Goal: Task Accomplishment & Management: Use online tool/utility

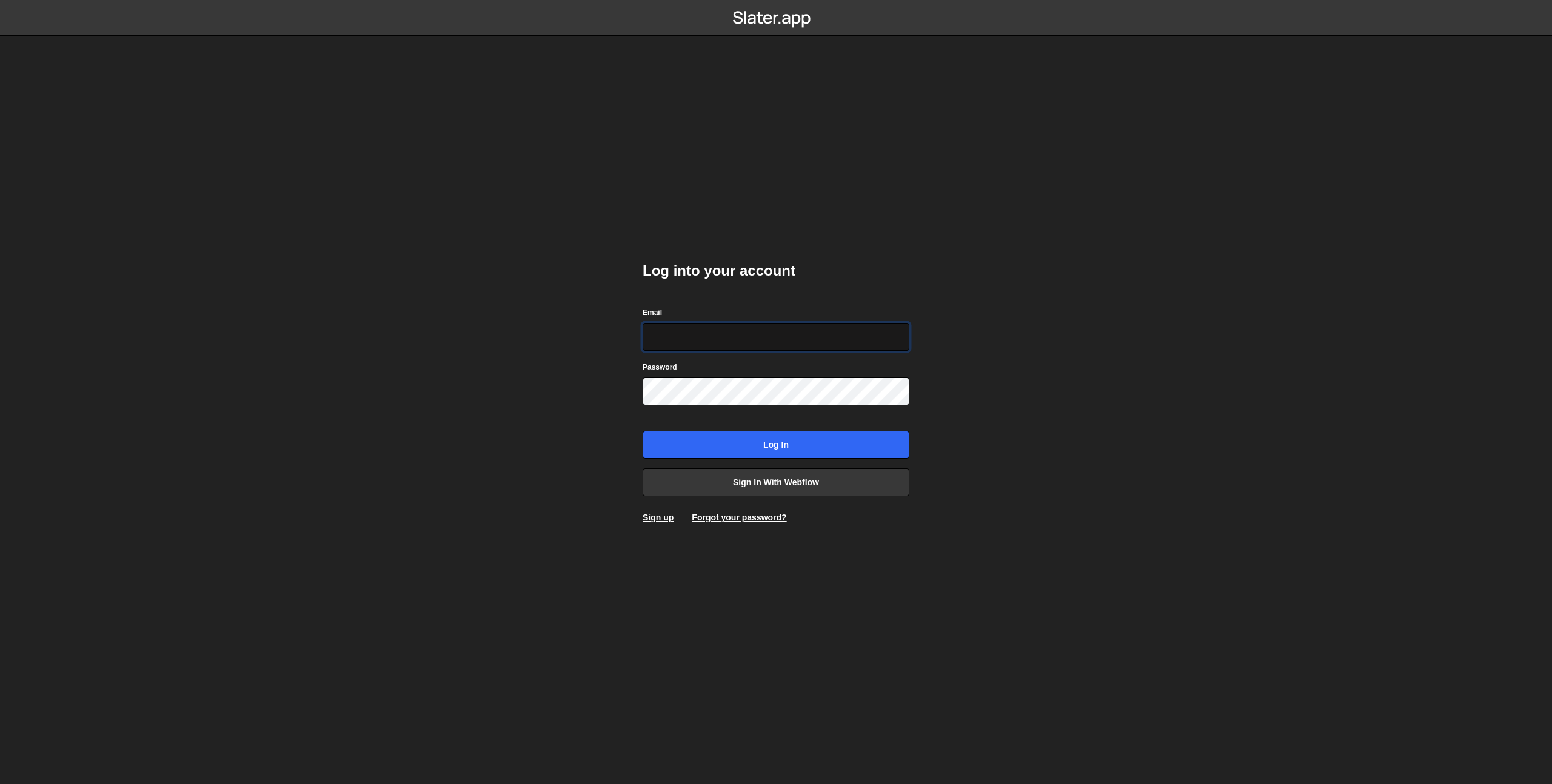
type input "[EMAIL_ADDRESS][DOMAIN_NAME]"
click at [770, 438] on input "Log in" at bounding box center [776, 445] width 267 height 28
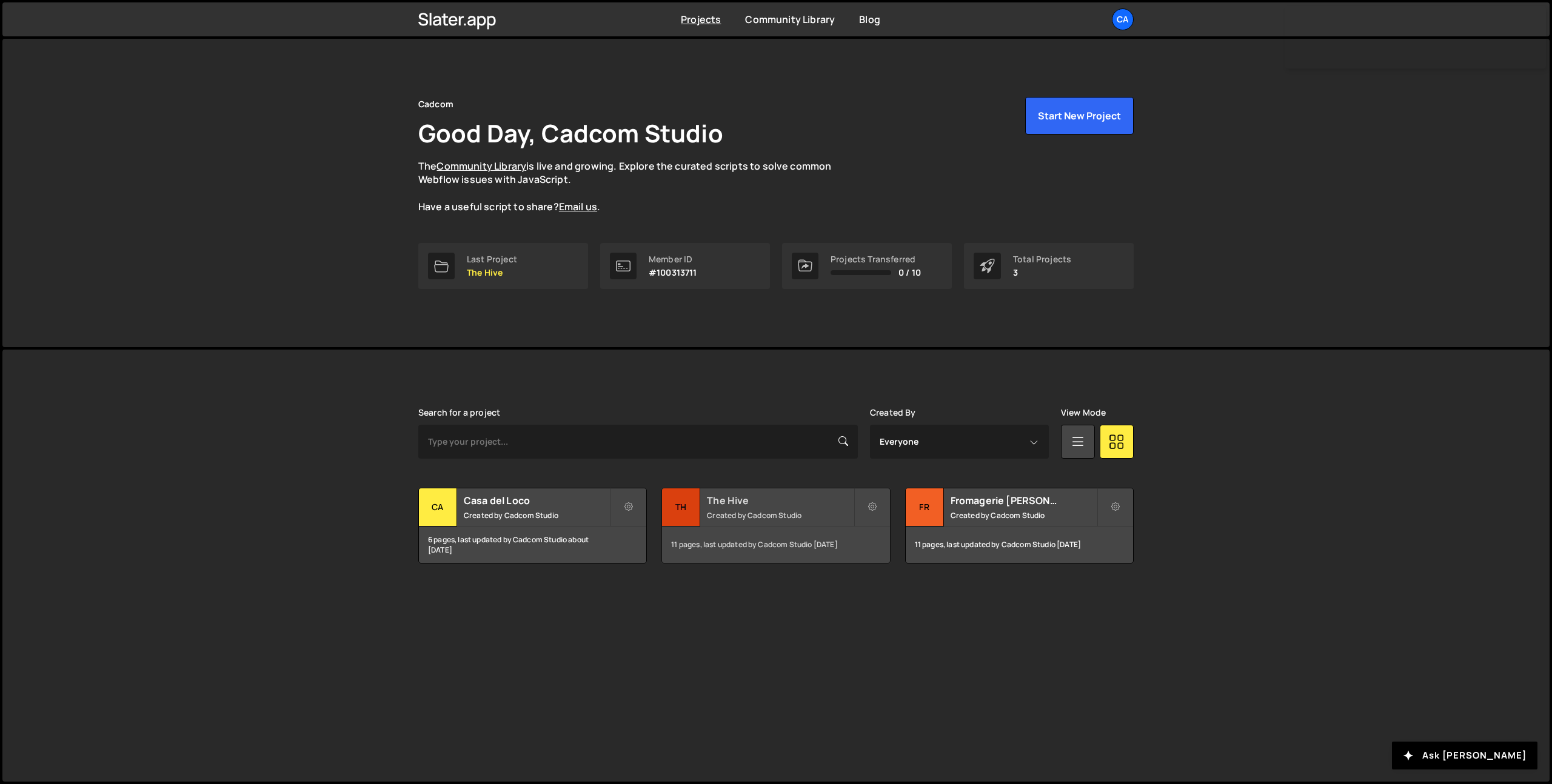
click at [791, 510] on small "Created by Cadcom Studio" at bounding box center [779, 515] width 146 height 10
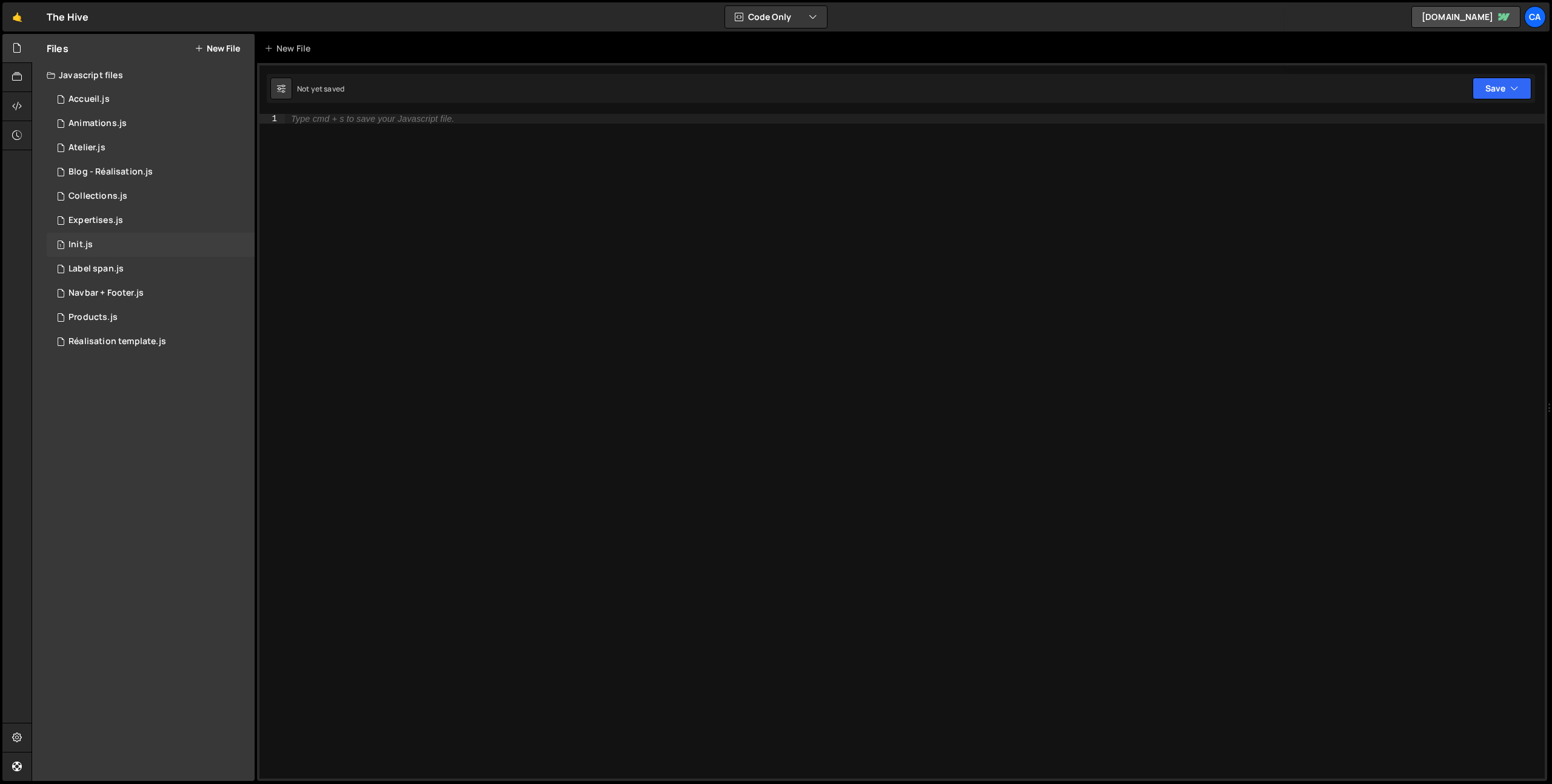
click at [117, 241] on div "1 Init.js 0" at bounding box center [150, 244] width 208 height 24
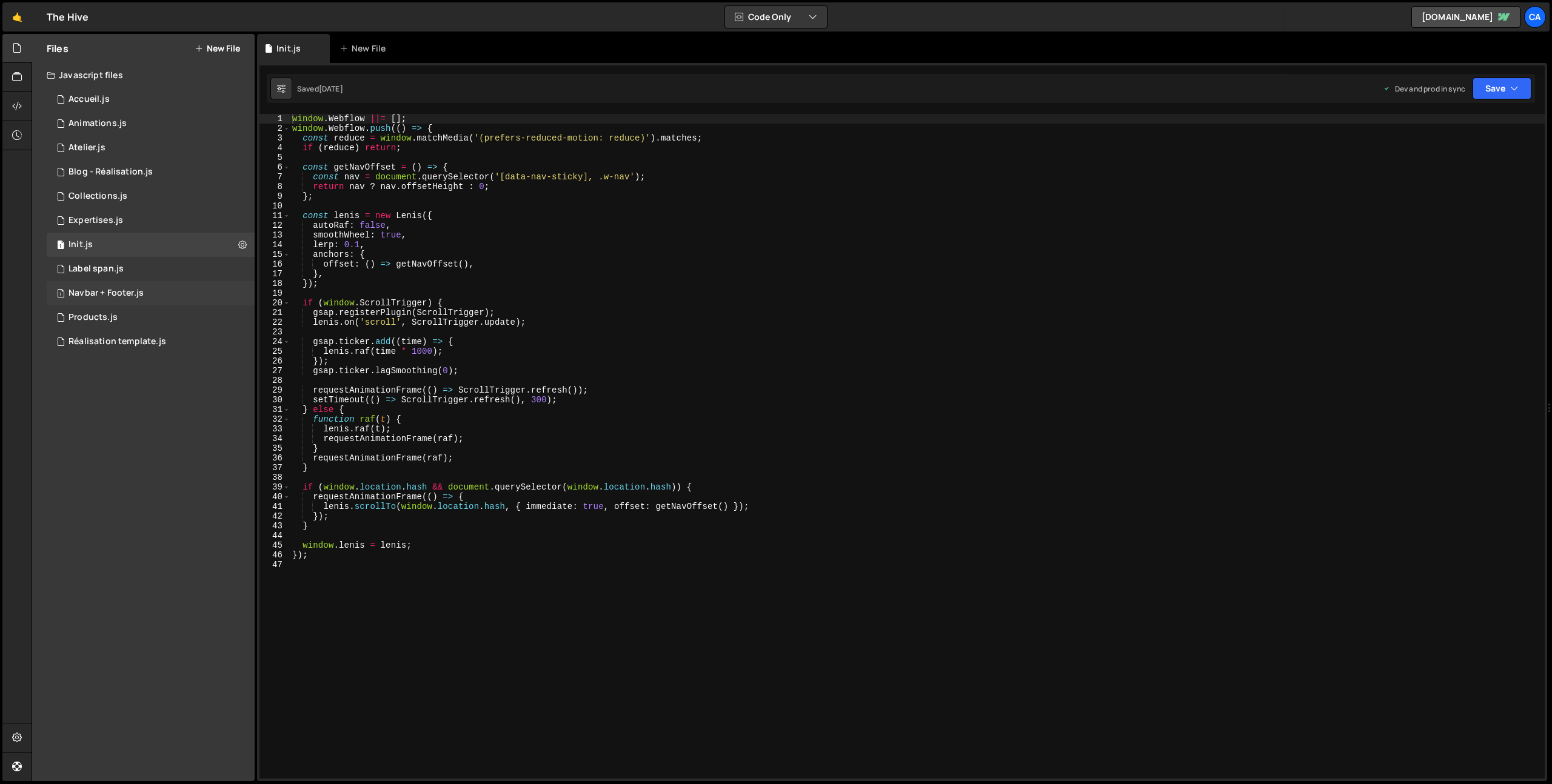
click at [156, 292] on div "1 Navbar + Footer.js 0" at bounding box center [150, 293] width 208 height 24
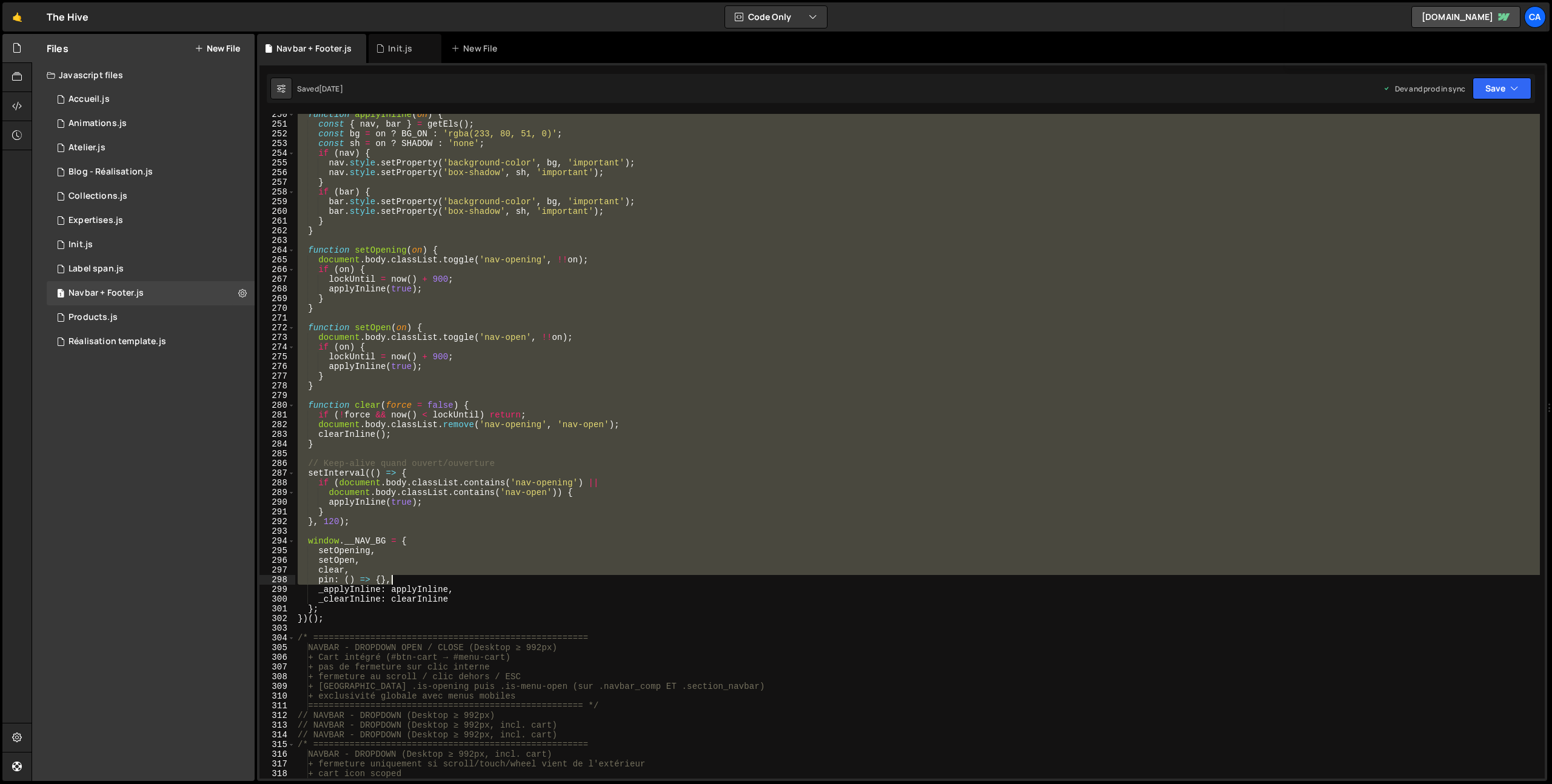
scroll to position [2419, 0]
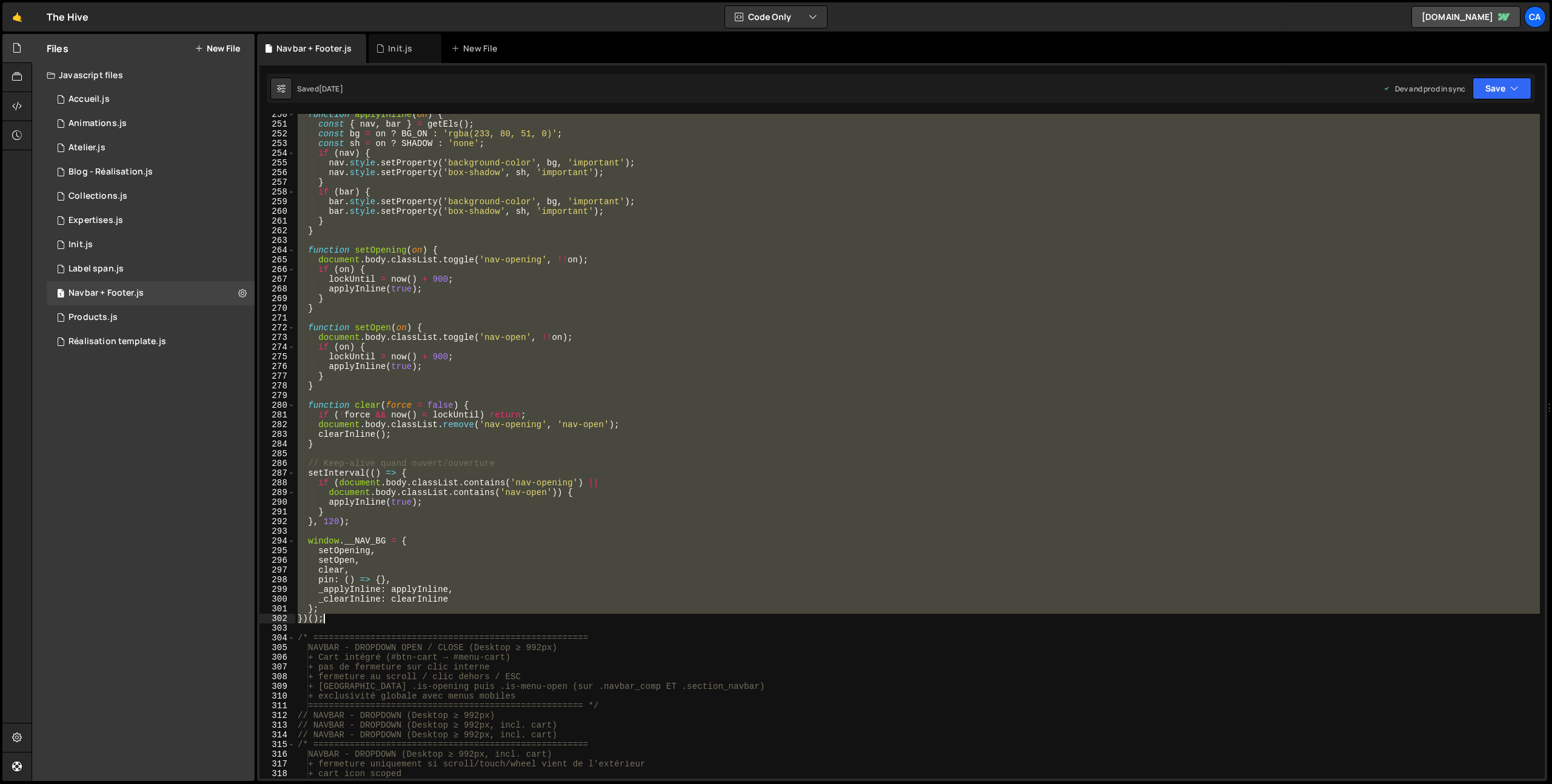
drag, startPoint x: 300, startPoint y: 462, endPoint x: 477, endPoint y: 621, distance: 237.9
click at [477, 621] on div "function applyInline ( on ) { const { nav , bar } = getEls ( ) ; const bg = on …" at bounding box center [918, 452] width 1245 height 684
click at [340, 615] on div "function applyInline ( on ) { const { nav , bar } = getEls ( ) ; const bg = on …" at bounding box center [918, 446] width 1245 height 665
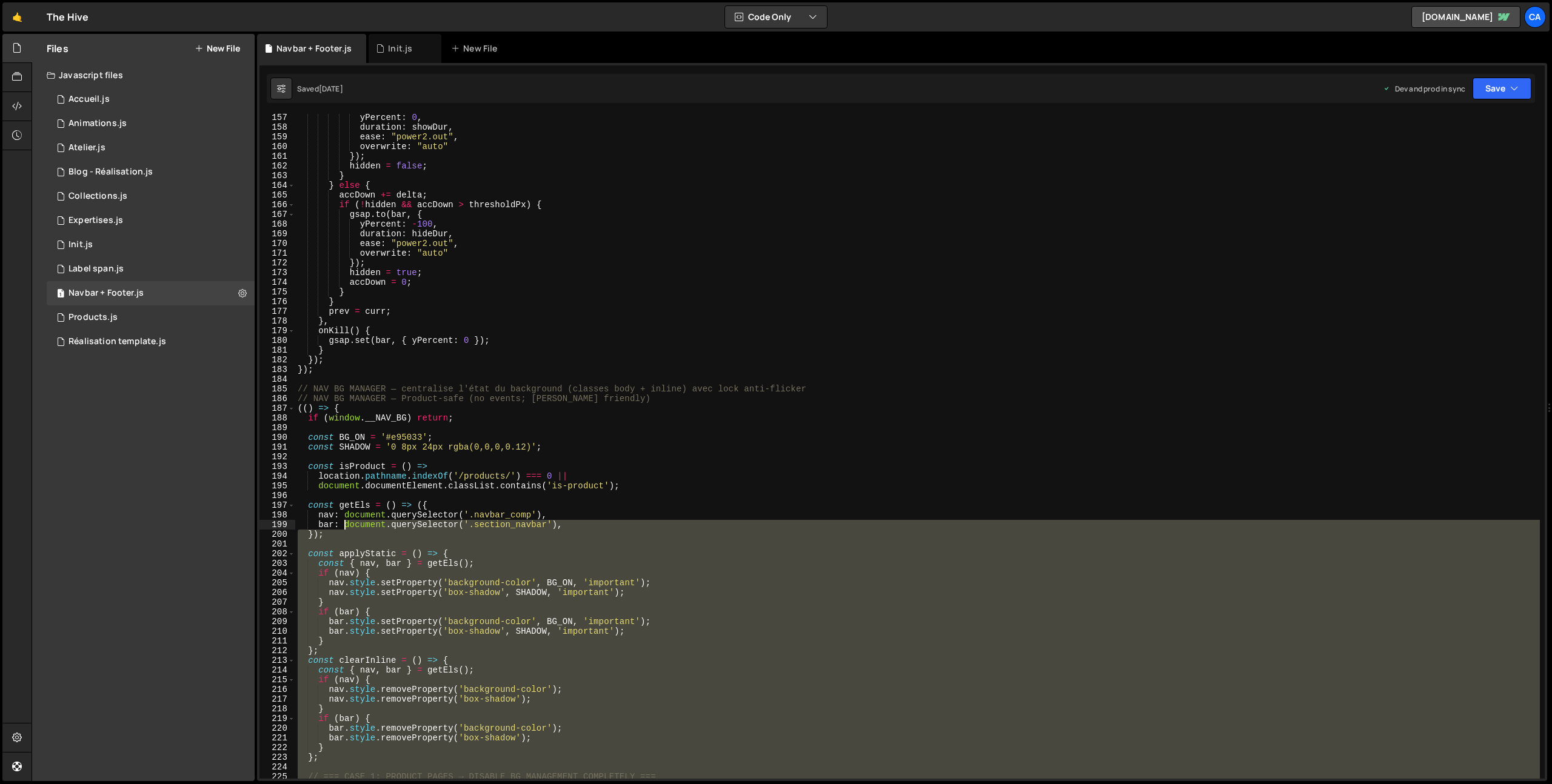
scroll to position [1491, 0]
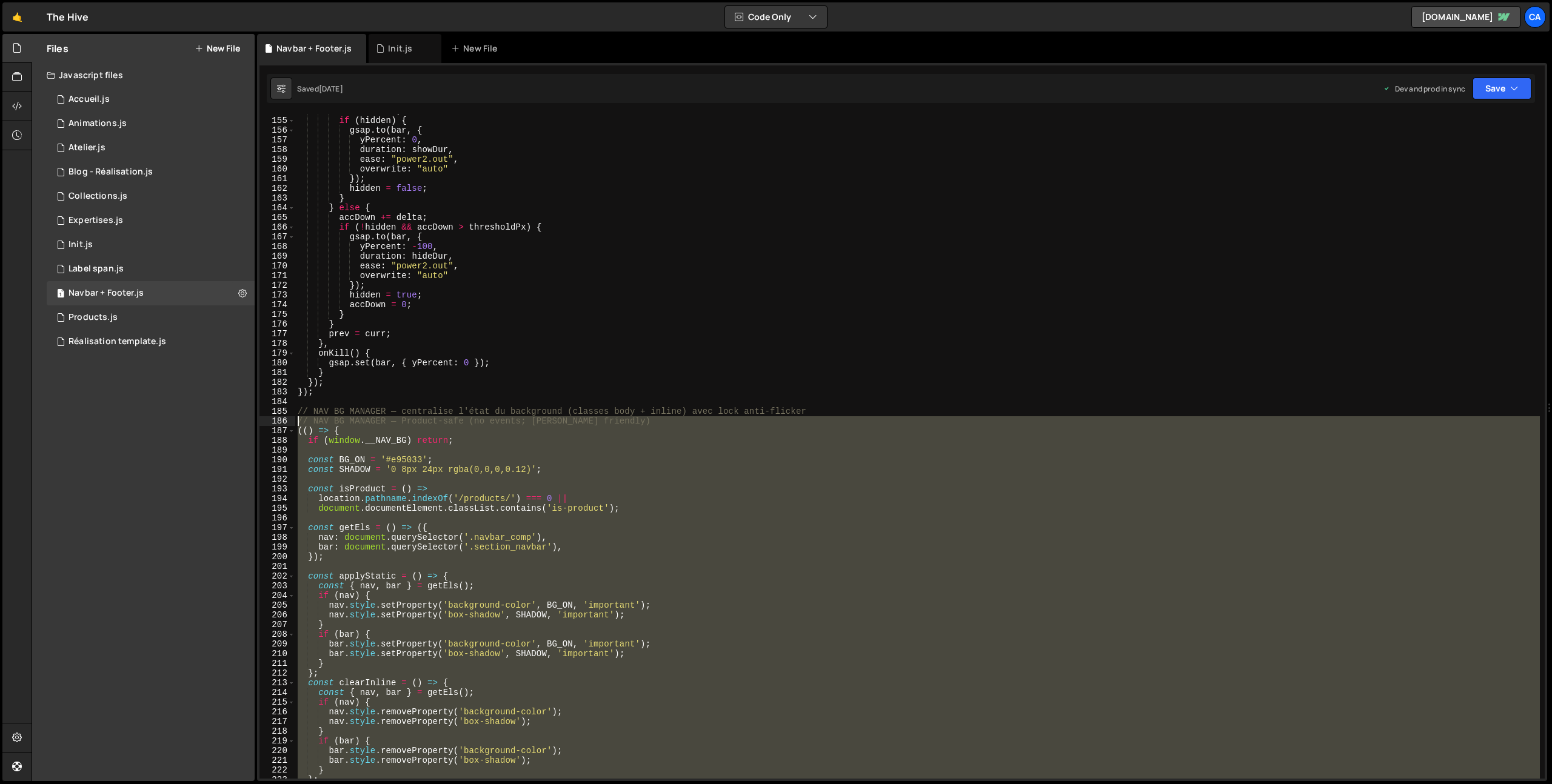
drag, startPoint x: 337, startPoint y: 619, endPoint x: 294, endPoint y: 424, distance: 199.7
click at [294, 424] on div "})(); 154 155 156 157 158 159 160 161 162 163 164 165 166 167 168 169 170 171 1…" at bounding box center [902, 446] width 1285 height 665
type textarea "// NAV BG MANAGER — Product-safe (no events; [PERSON_NAME] friendly) (() => {"
paste textarea
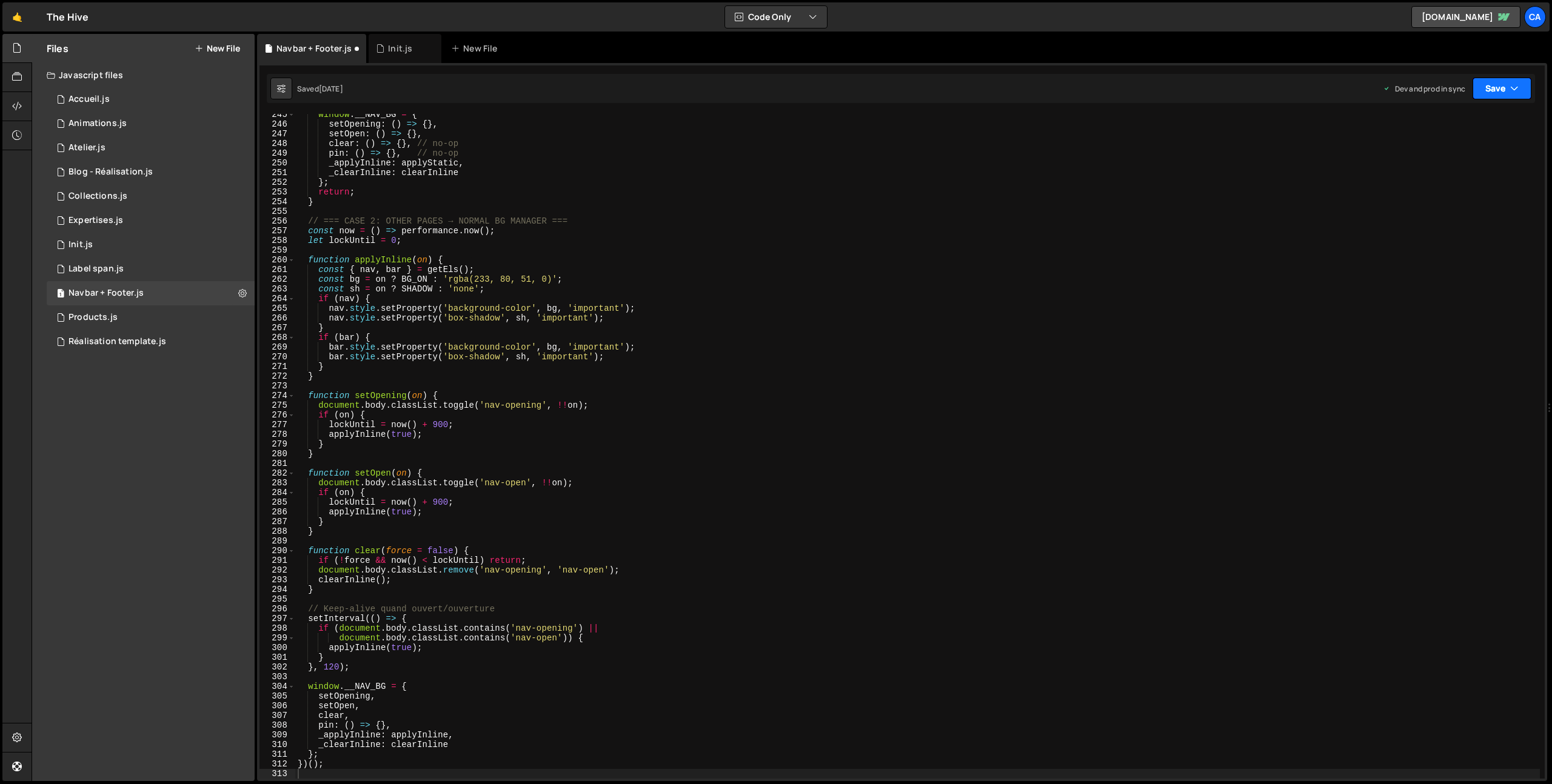
click at [1485, 84] on button "Save" at bounding box center [1502, 88] width 58 height 22
click at [1457, 178] on div "Saved [DATE]" at bounding box center [1461, 170] width 126 height 14
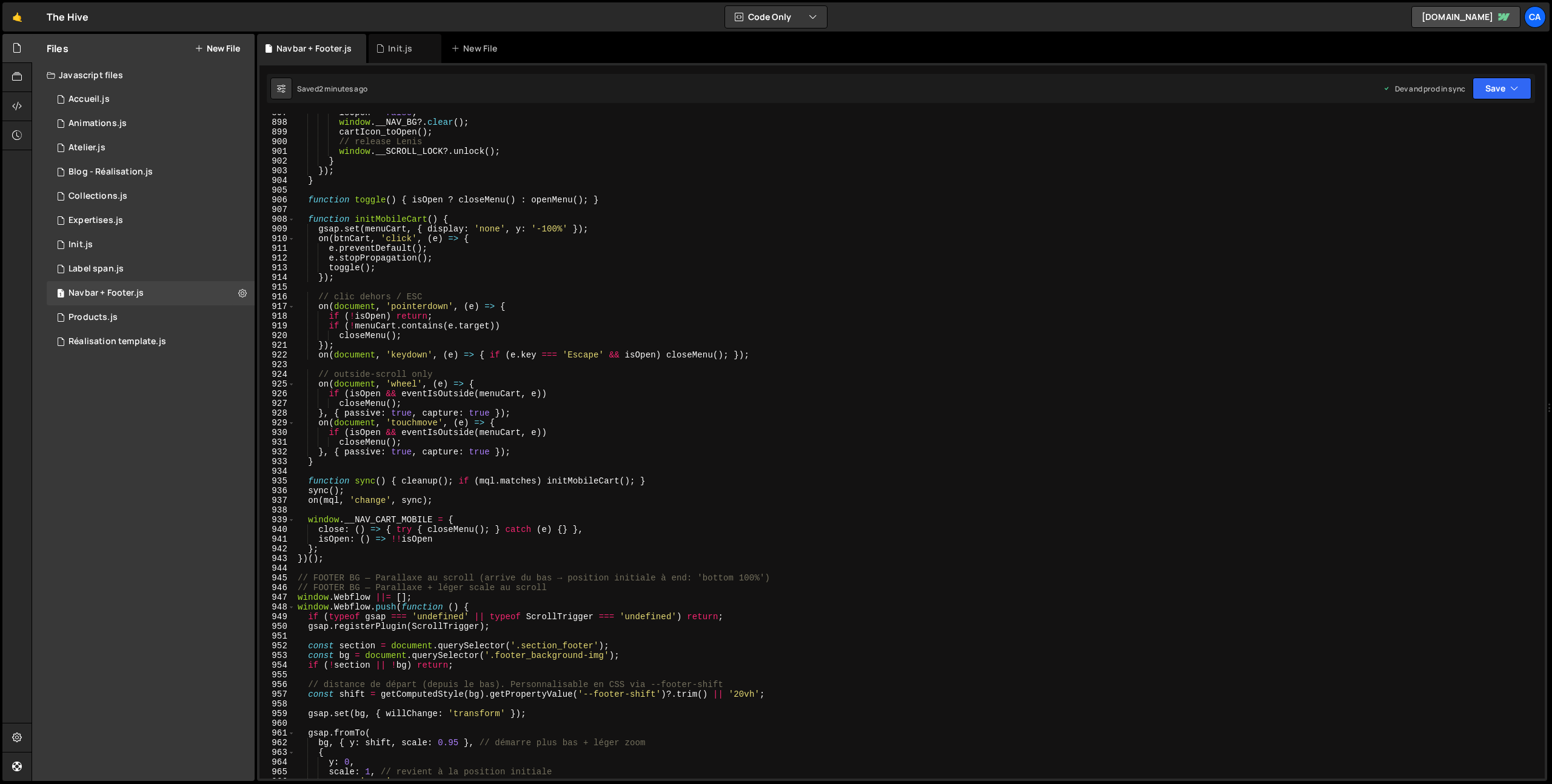
scroll to position [8689, 0]
type textarea "on(document, 'touchmove', (e) => {"
click at [584, 430] on div "isOpen = false ; window . __NAV_BG ?. clear ( ) ; cartIcon_toOpen ( ) ; // rele…" at bounding box center [918, 455] width 1245 height 684
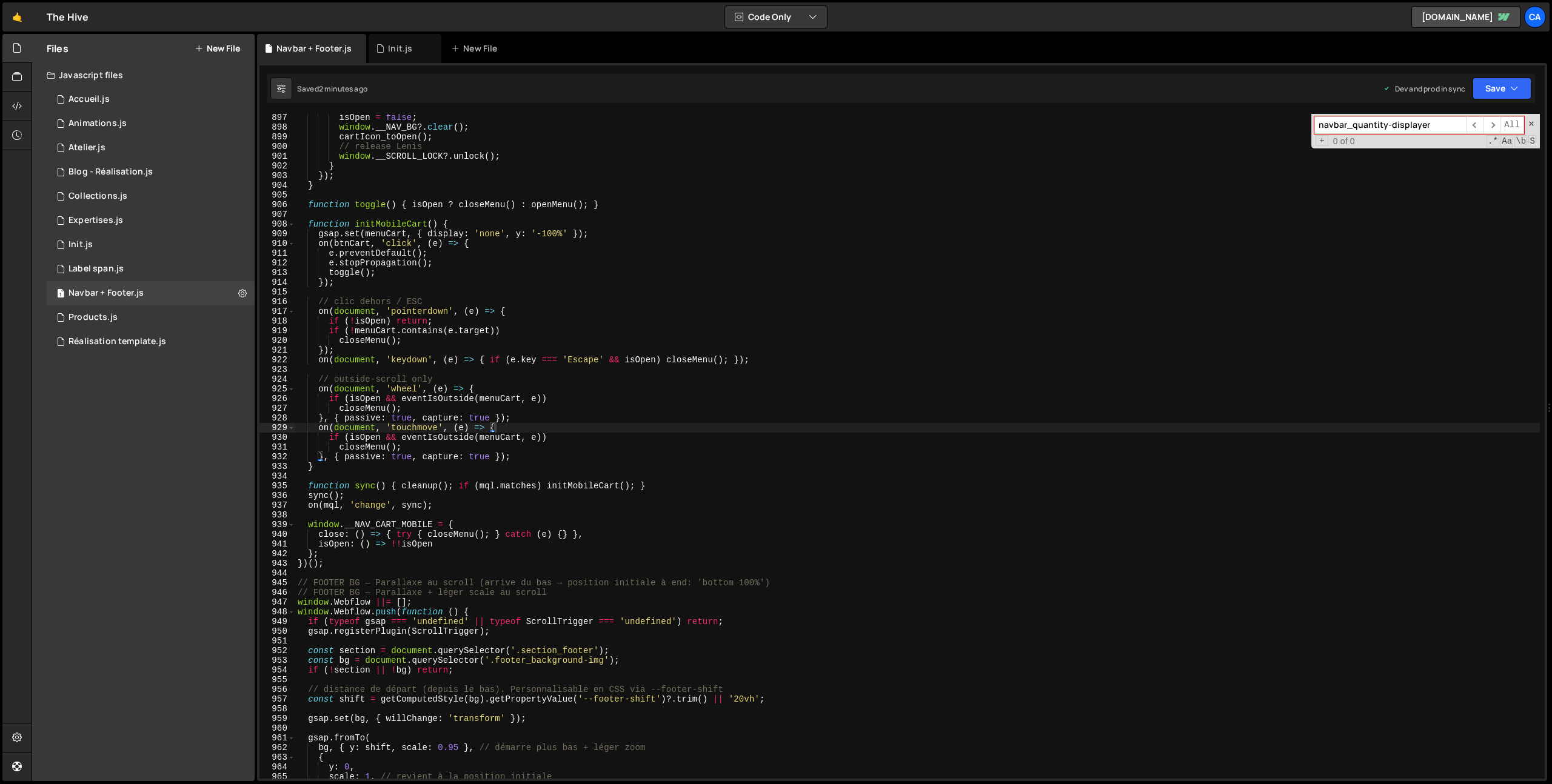
type input "navbar_quantity-displayer"
drag, startPoint x: 343, startPoint y: 560, endPoint x: 334, endPoint y: 569, distance: 12.7
click at [338, 565] on div "isOpen = false ; window . __NAV_BG ?. clear ( ) ; cartIcon_toOpen ( ) ; // rele…" at bounding box center [918, 455] width 1245 height 684
click at [334, 566] on div "isOpen = false ; window . __NAV_BG ?. clear ( ) ; cartIcon_toOpen ( ) ; // rele…" at bounding box center [918, 455] width 1245 height 684
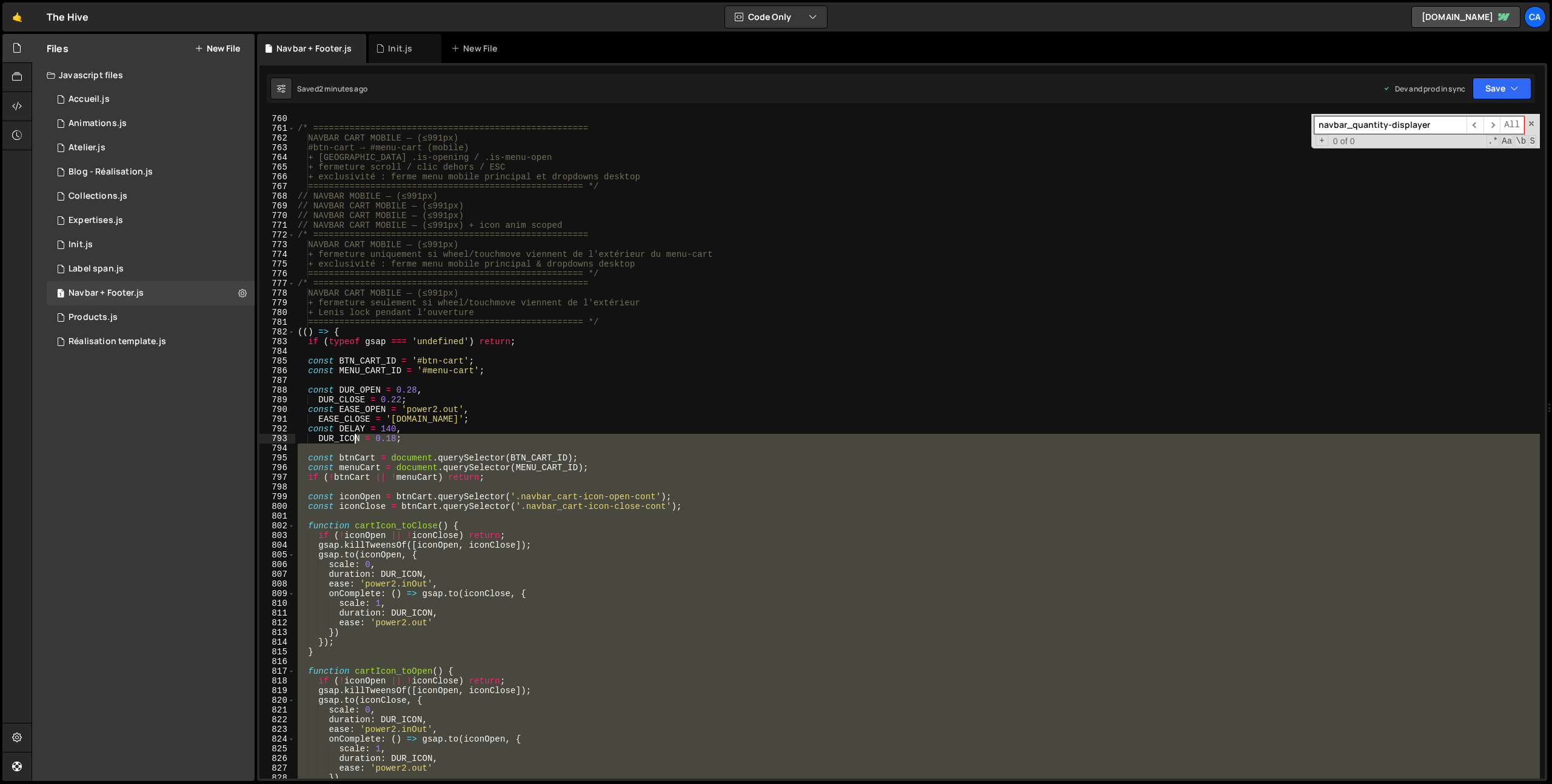
scroll to position [7360, 0]
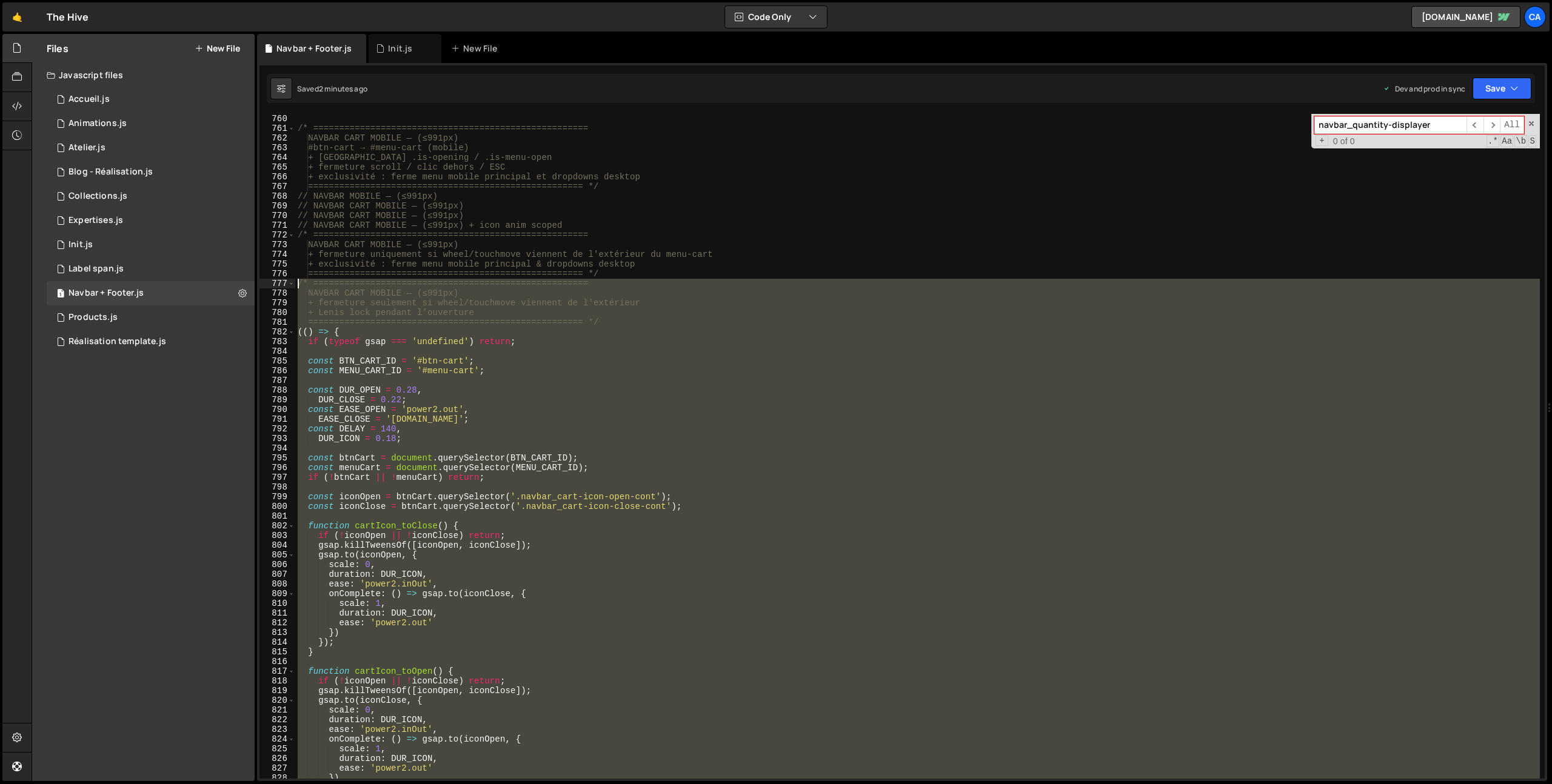
drag, startPoint x: 335, startPoint y: 564, endPoint x: 285, endPoint y: 285, distance: 283.4
click at [285, 285] on div "})(); 759 760 761 762 763 764 765 766 767 768 769 770 771 772 773 774 775 776 7…" at bounding box center [902, 446] width 1285 height 665
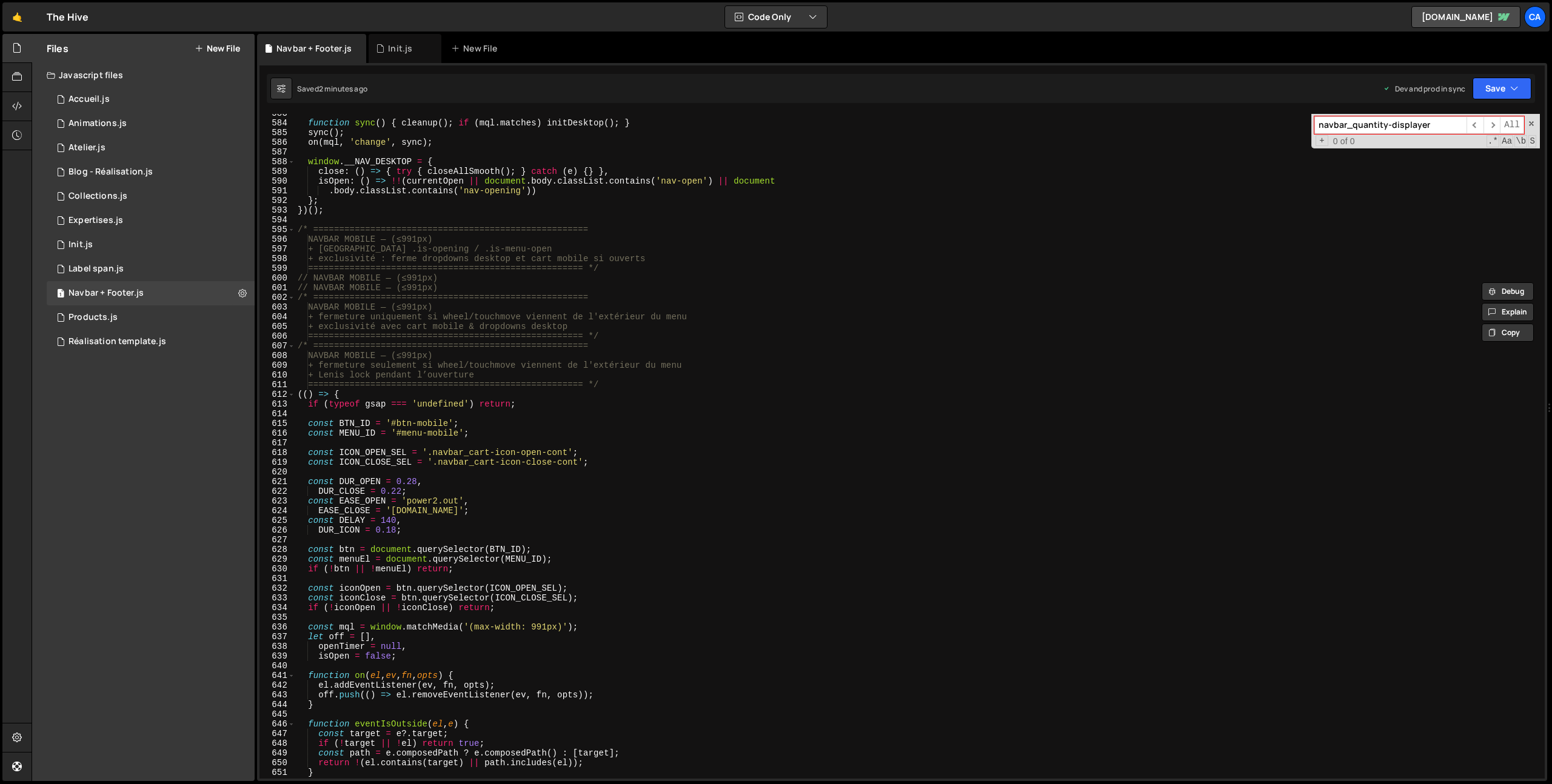
scroll to position [5649, 0]
click at [609, 299] on div "function sync ( ) { cleanup ( ) ; if ( mql . matches ) initDesktop ( ) ; } sync…" at bounding box center [918, 450] width 1245 height 684
type textarea "/* ====================================================="
paste input "btn-cart"
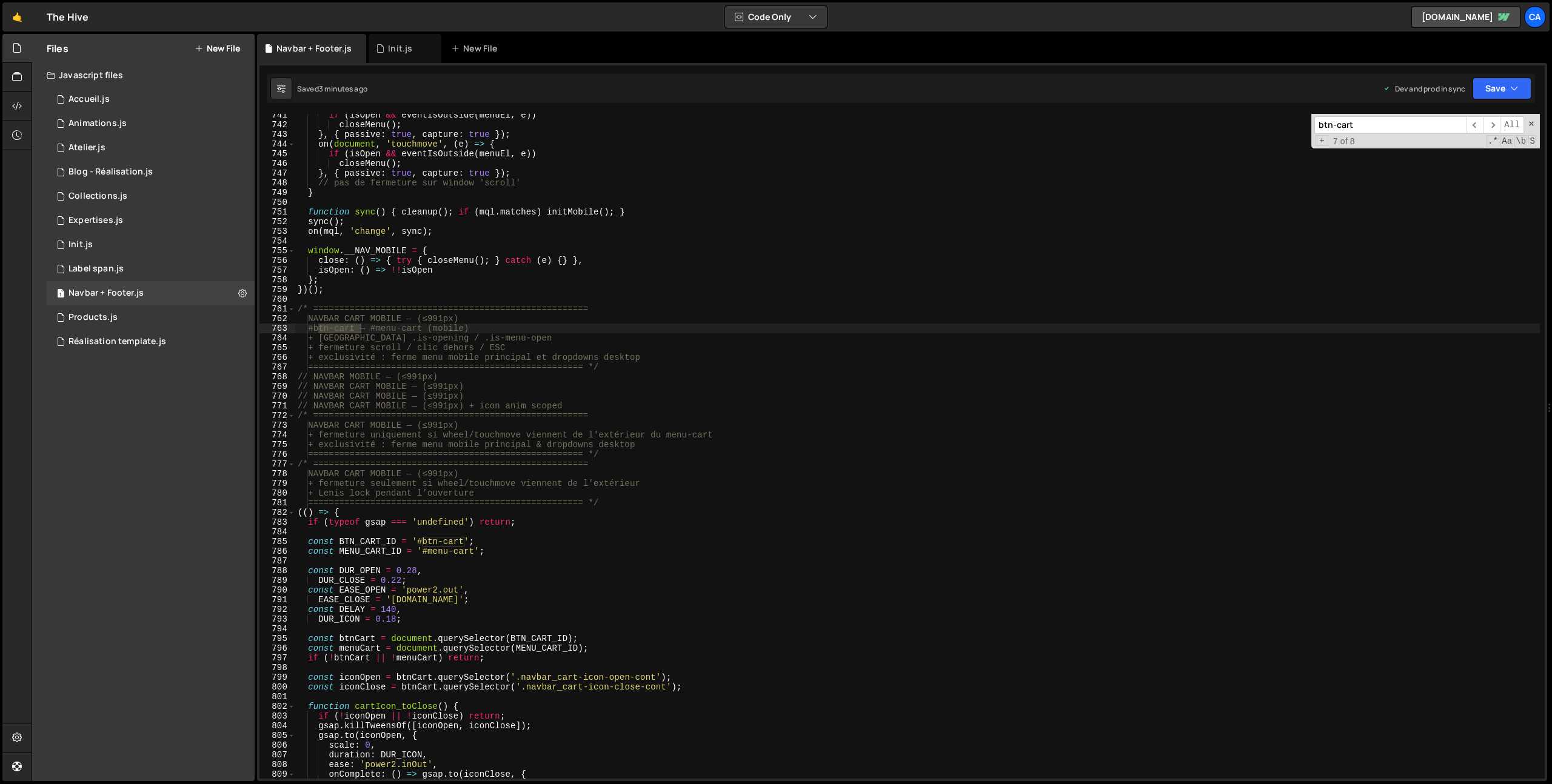
scroll to position [7291, 0]
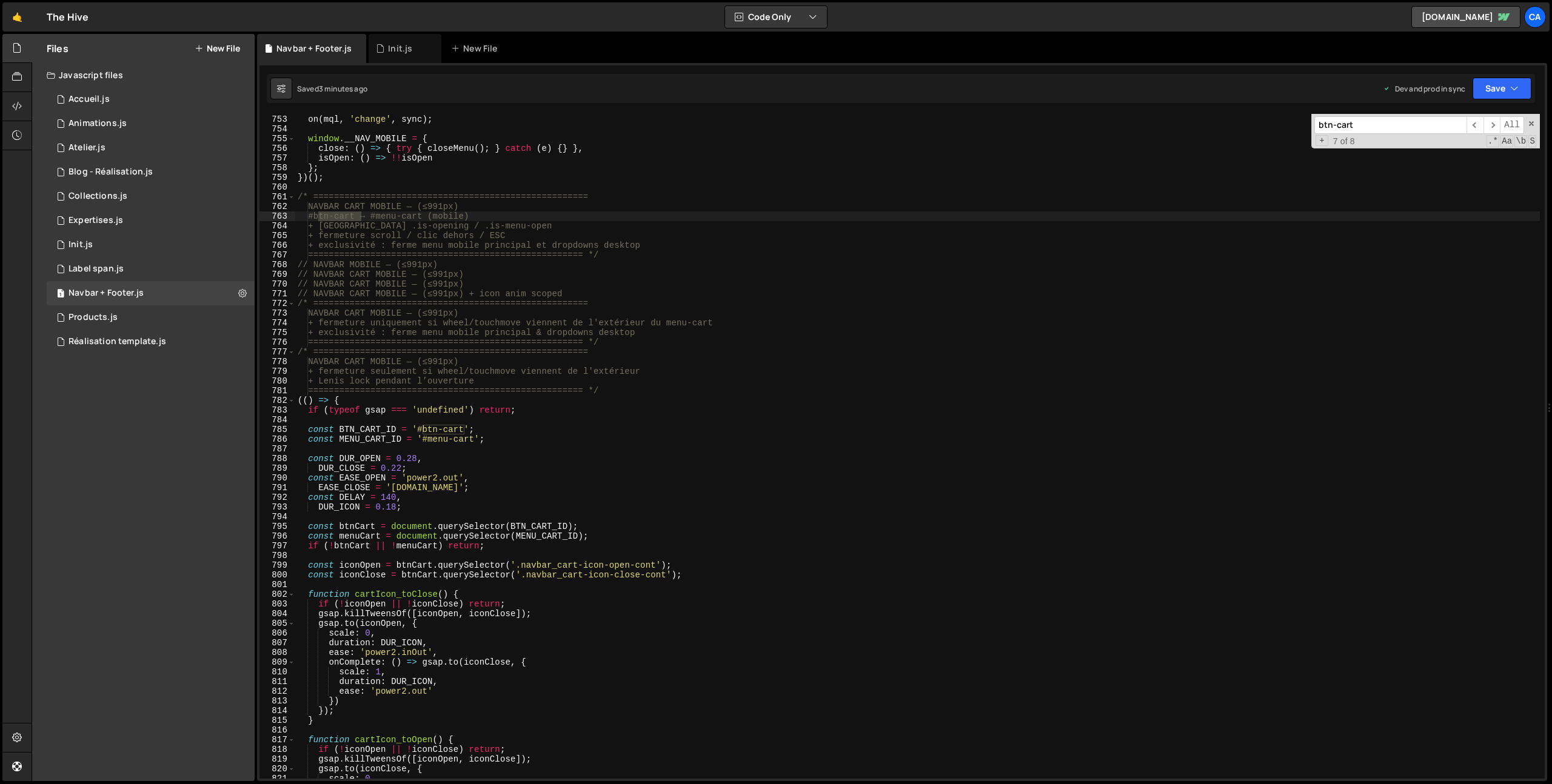
type input "btn-cart"
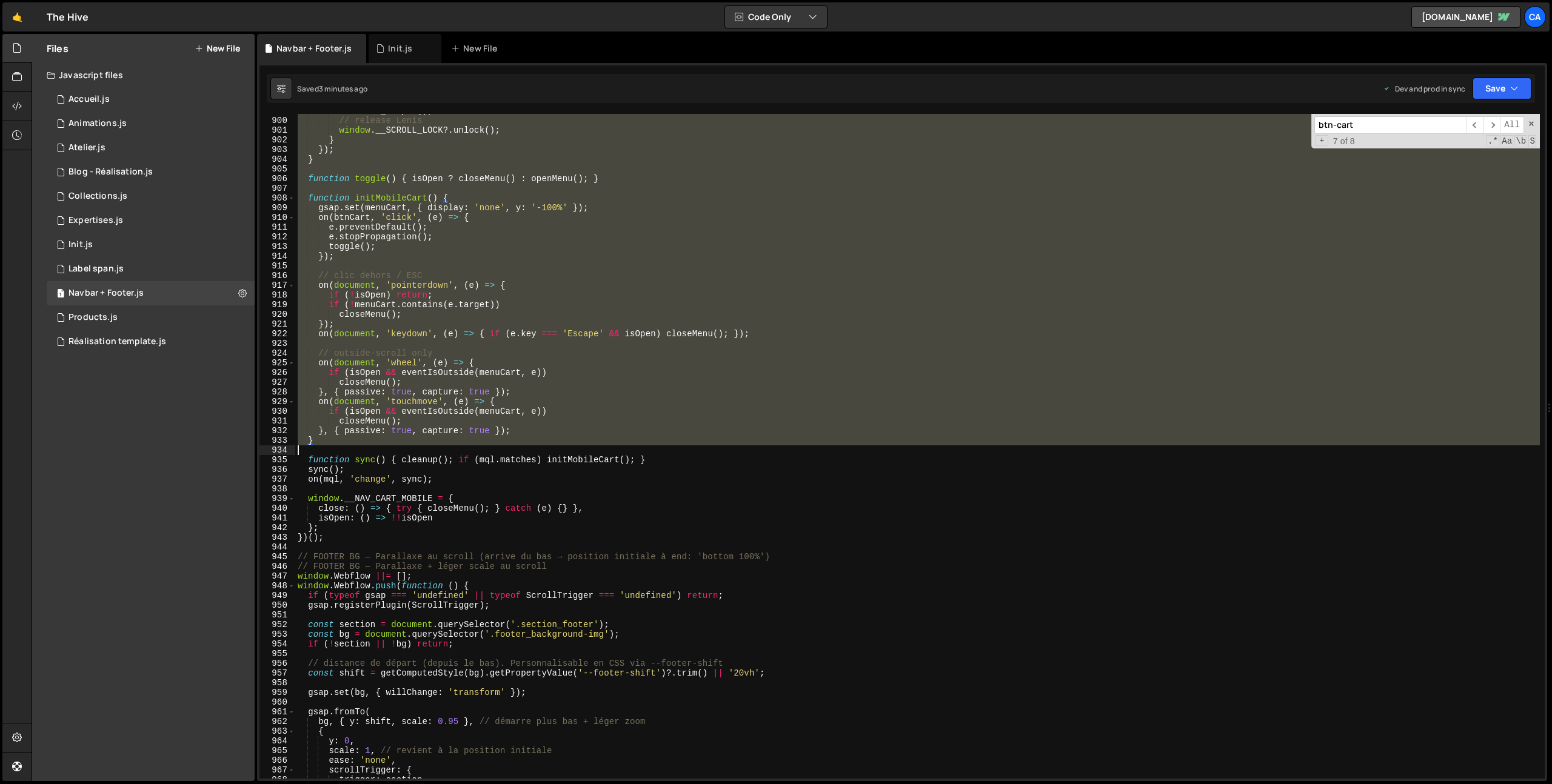
scroll to position [8754, 0]
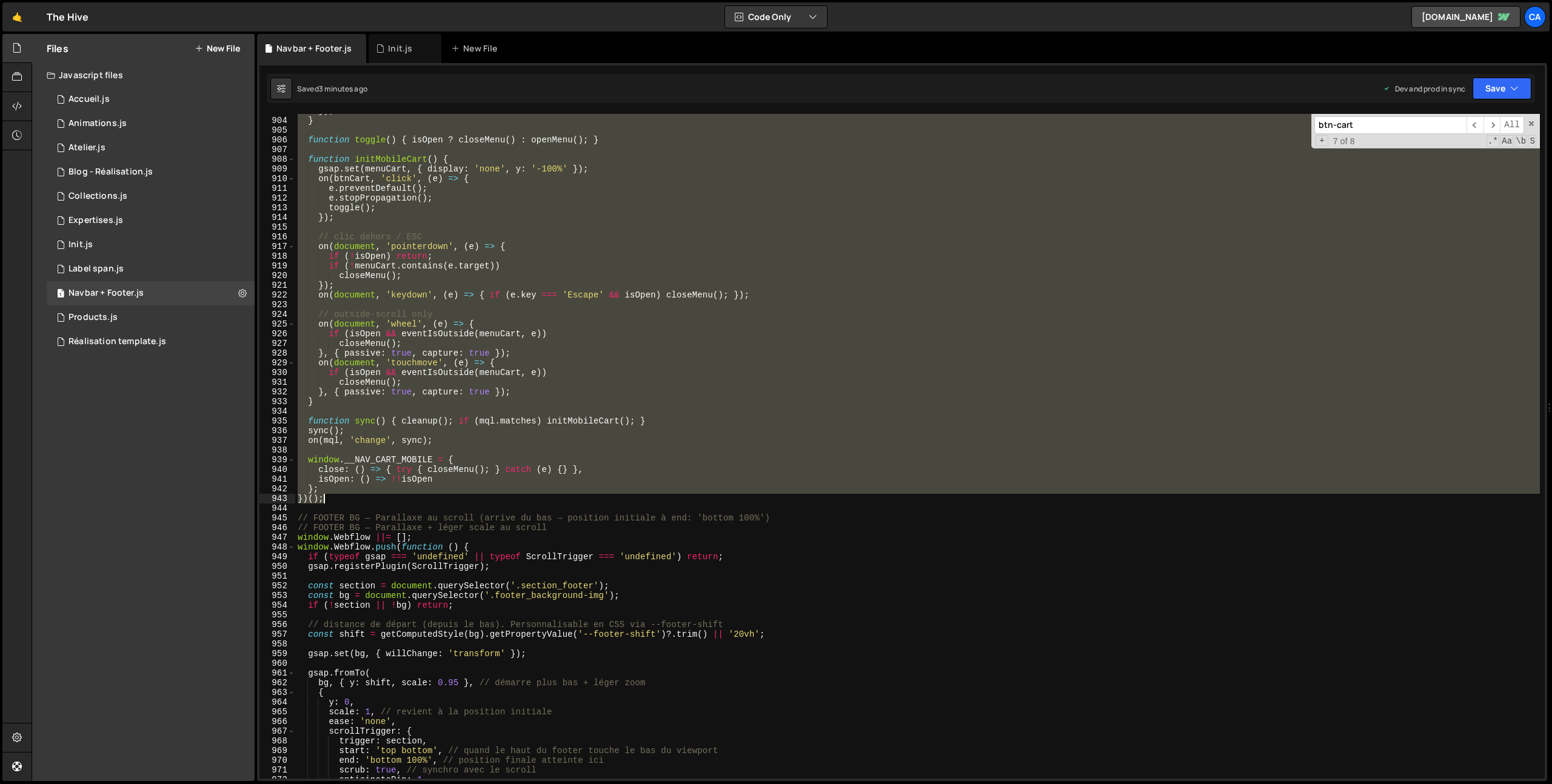
drag, startPoint x: 298, startPoint y: 400, endPoint x: 371, endPoint y: 499, distance: 123.0
click at [371, 499] on div "}) ; } function toggle ( ) { isOpen ? closeMenu ( ) : openMenu ( ) ; } function…" at bounding box center [918, 448] width 1245 height 684
type textarea "}; })();"
click at [346, 510] on div "}) ; } function toggle ( ) { isOpen ? closeMenu ( ) : openMenu ( ) ; } function…" at bounding box center [918, 448] width 1245 height 684
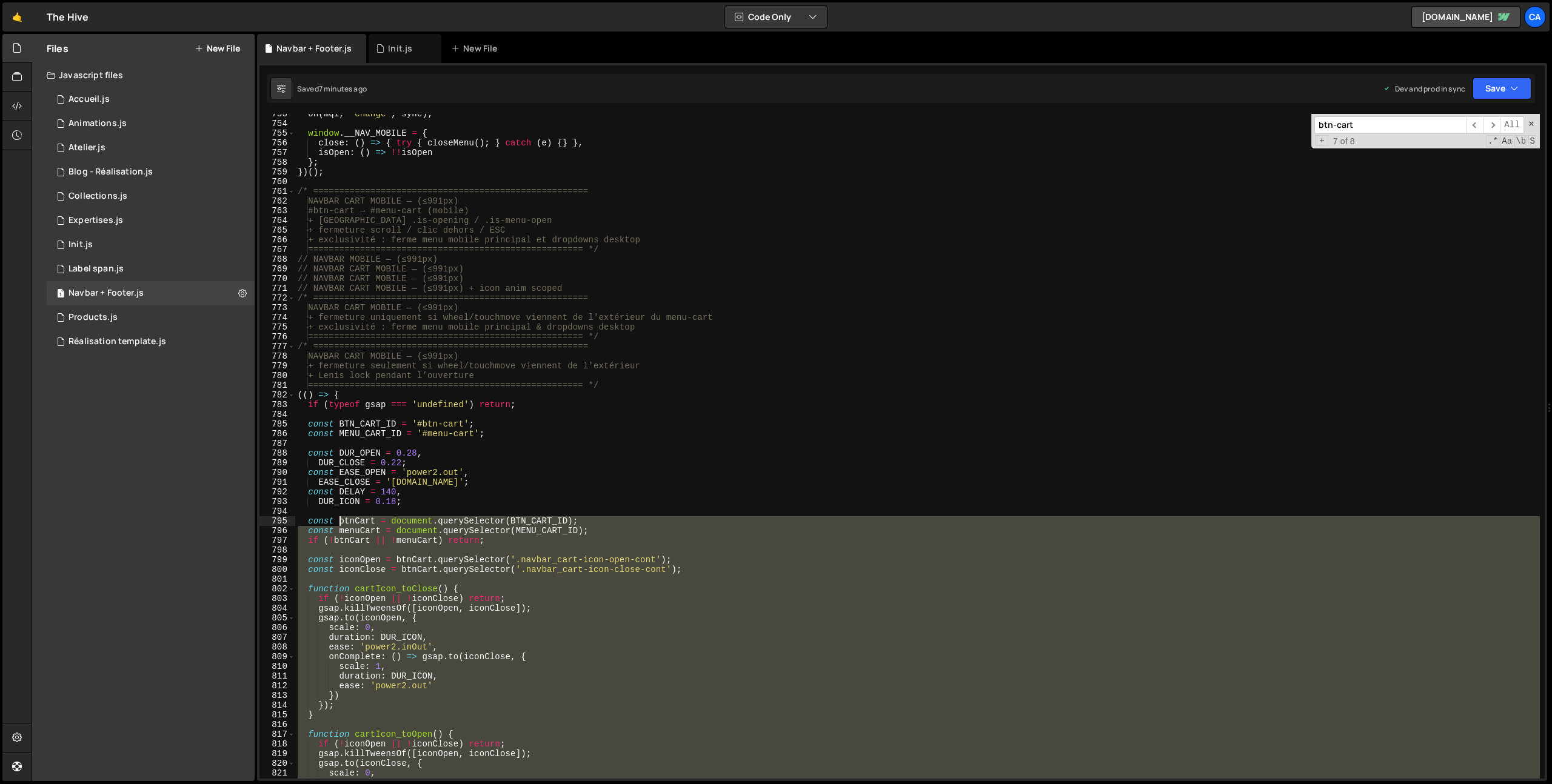
scroll to position [7292, 0]
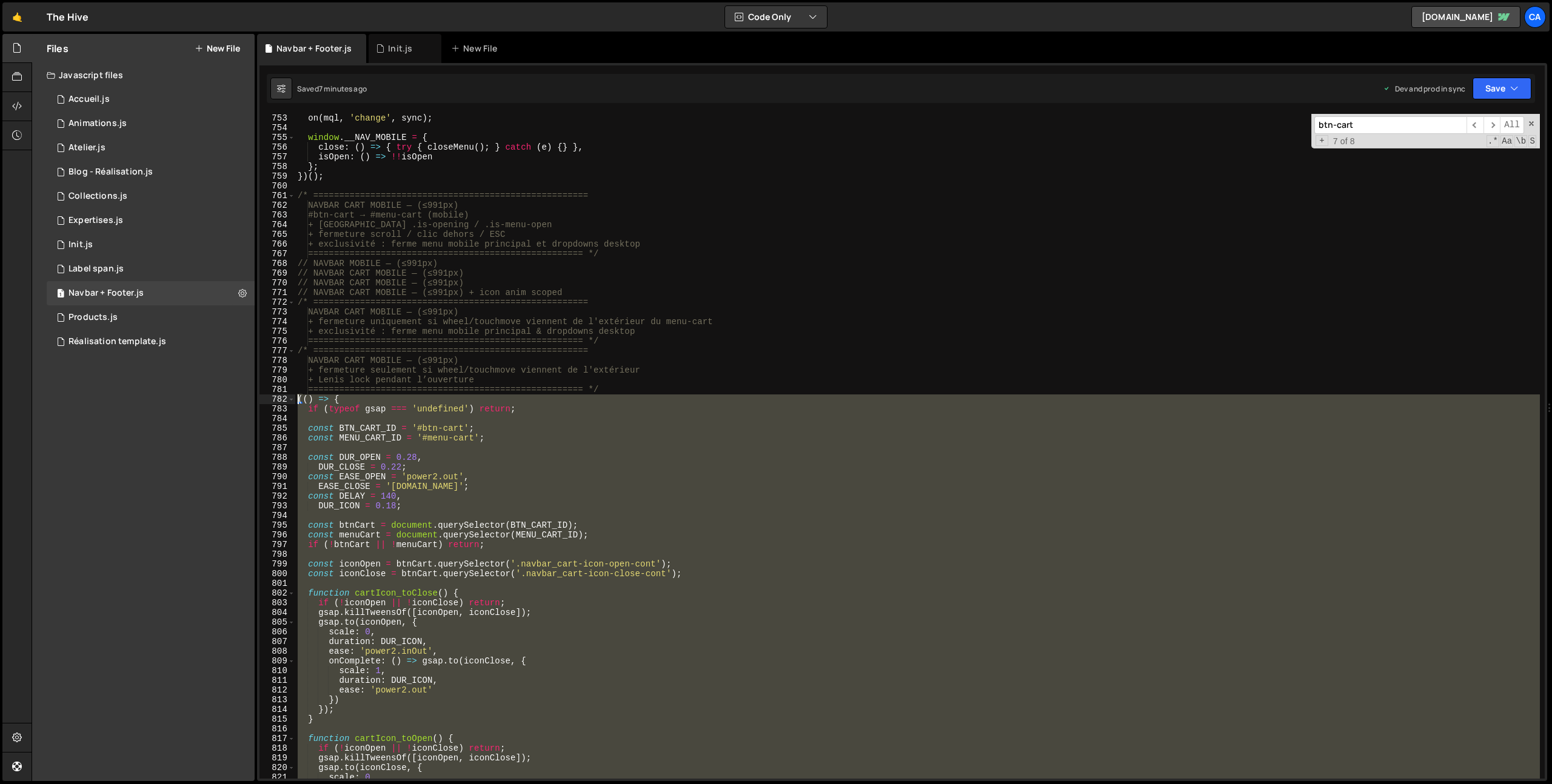
drag, startPoint x: 337, startPoint y: 496, endPoint x: 271, endPoint y: 398, distance: 118.2
click at [271, 398] on div "753 754 755 756 757 758 759 760 761 762 763 764 765 766 767 768 769 770 771 772…" at bounding box center [902, 446] width 1285 height 665
type textarea "(() => { if (typeof gsap === 'undefined') return;"
paste textarea
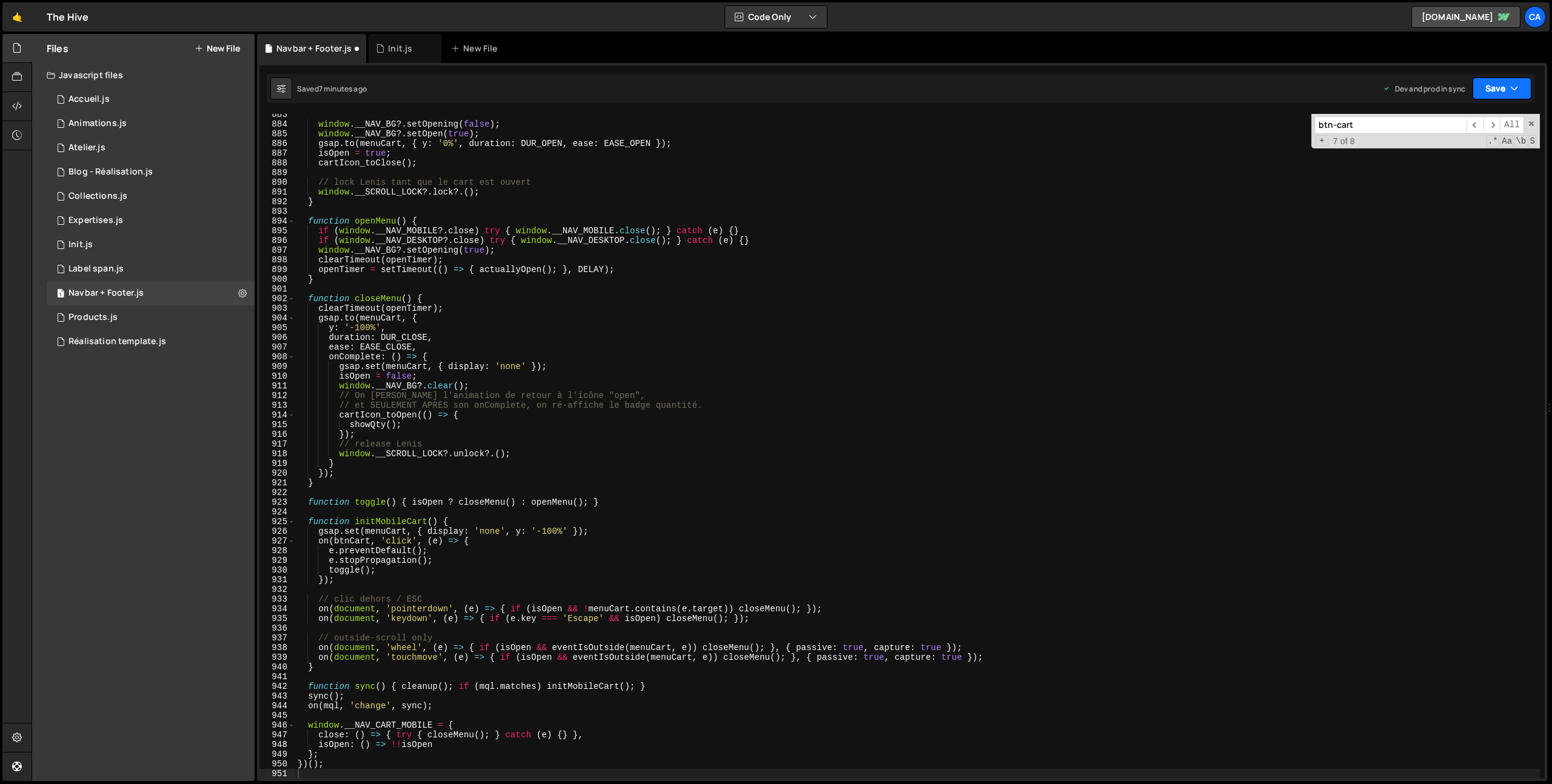
click at [1518, 88] on icon "button" at bounding box center [1514, 88] width 8 height 13
click at [1465, 172] on div "7 minutes ago" at bounding box center [1443, 170] width 47 height 10
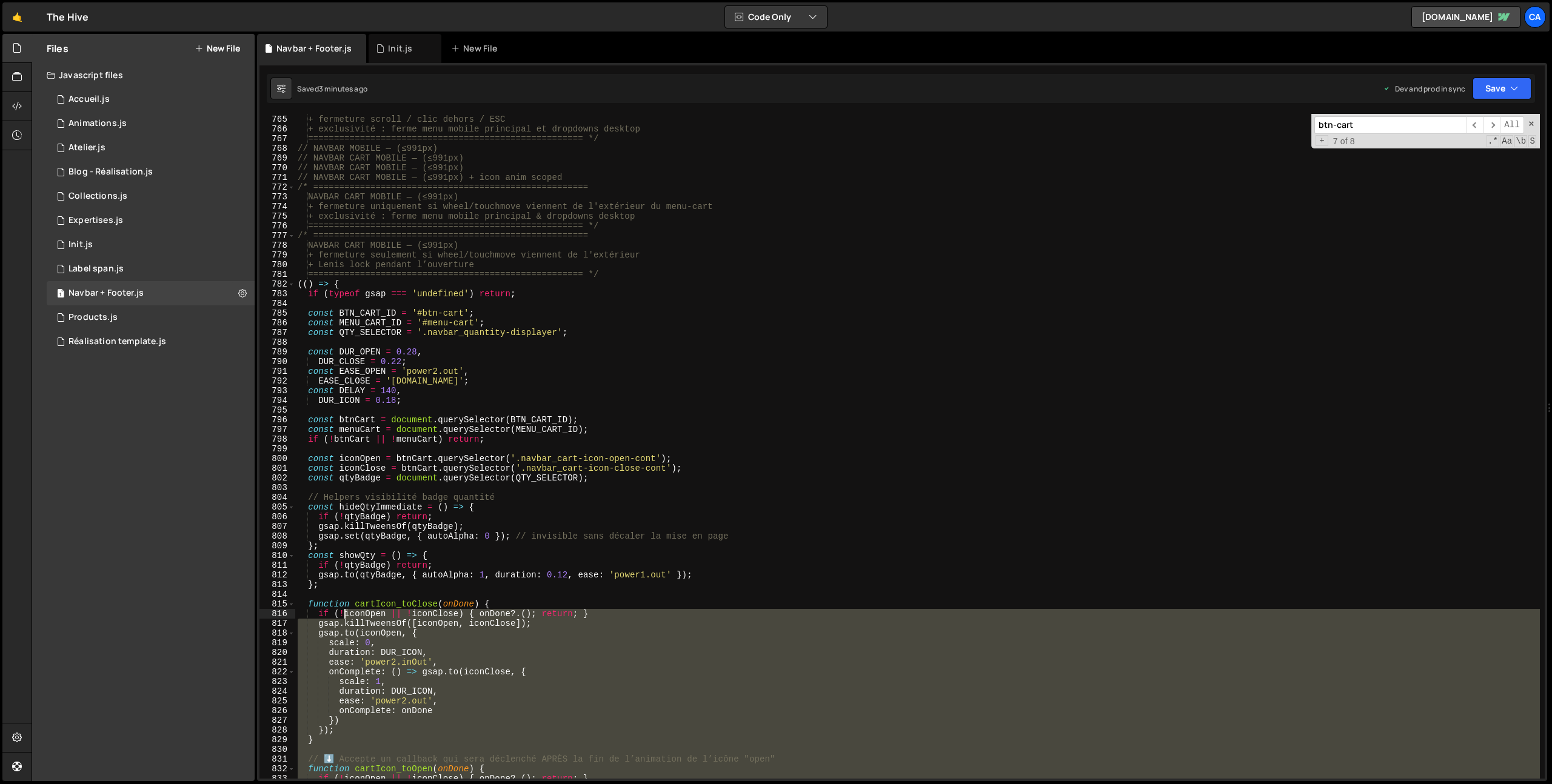
scroll to position [7363, 0]
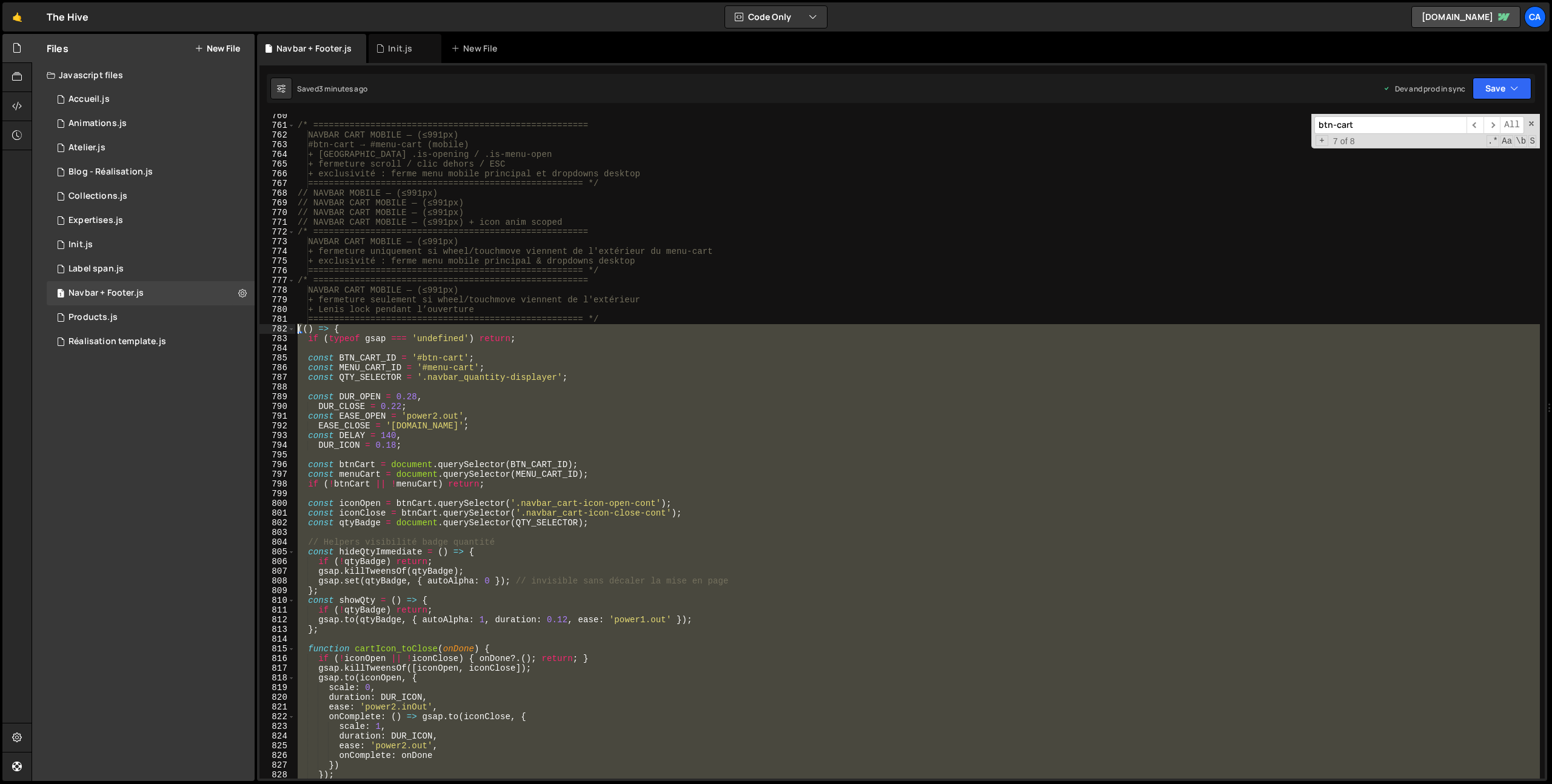
drag, startPoint x: 350, startPoint y: 688, endPoint x: 266, endPoint y: 327, distance: 370.6
click at [266, 327] on div "})(); 760 761 762 763 764 765 766 767 768 769 770 771 772 773 774 775 776 777 7…" at bounding box center [902, 446] width 1285 height 665
type textarea "(() => { if (typeof gsap === 'undefined') return;"
paste textarea
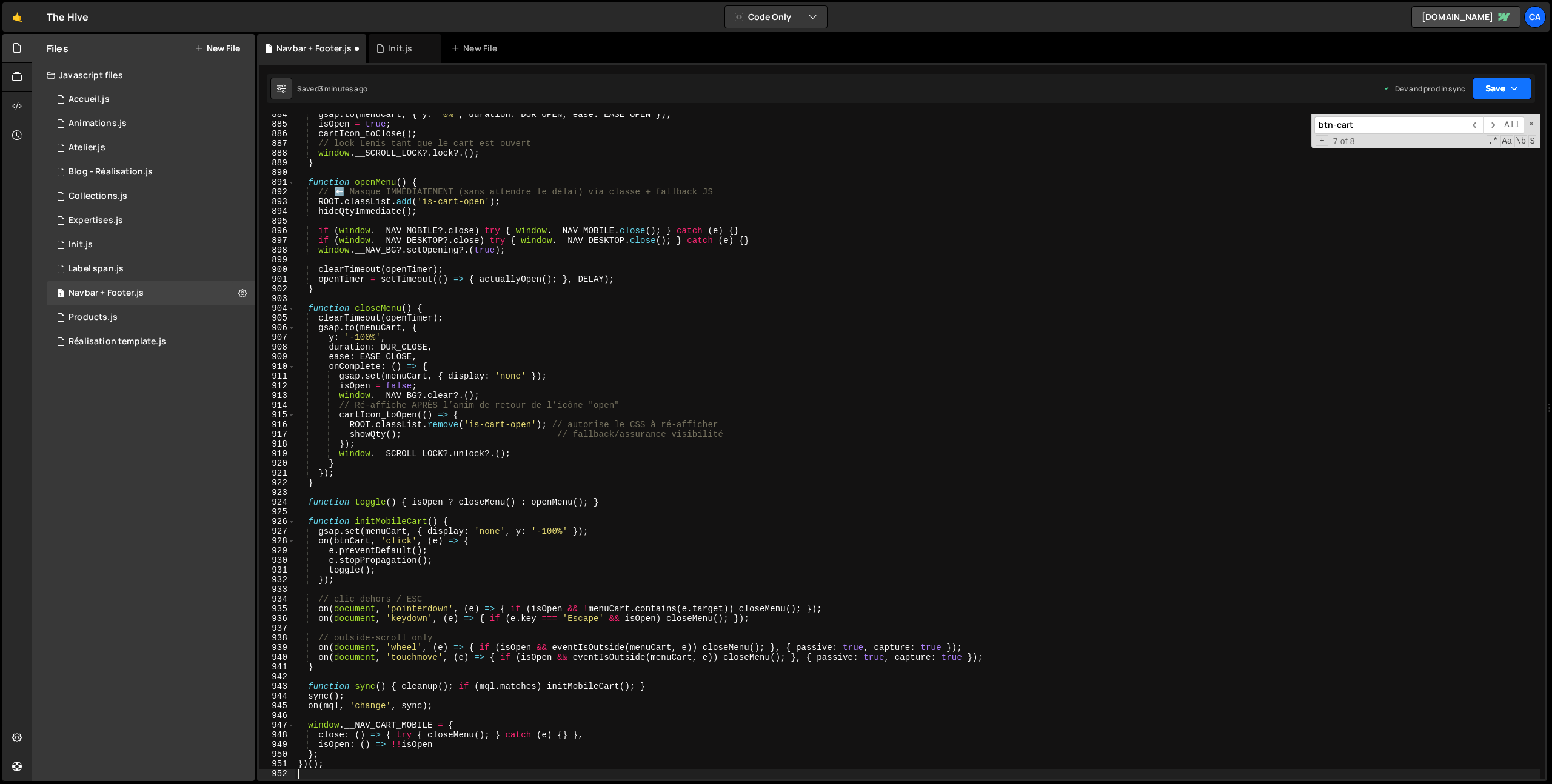
click at [1506, 88] on button "Save" at bounding box center [1502, 88] width 58 height 22
click at [1473, 156] on div "Save to Production S" at bounding box center [1461, 158] width 126 height 13
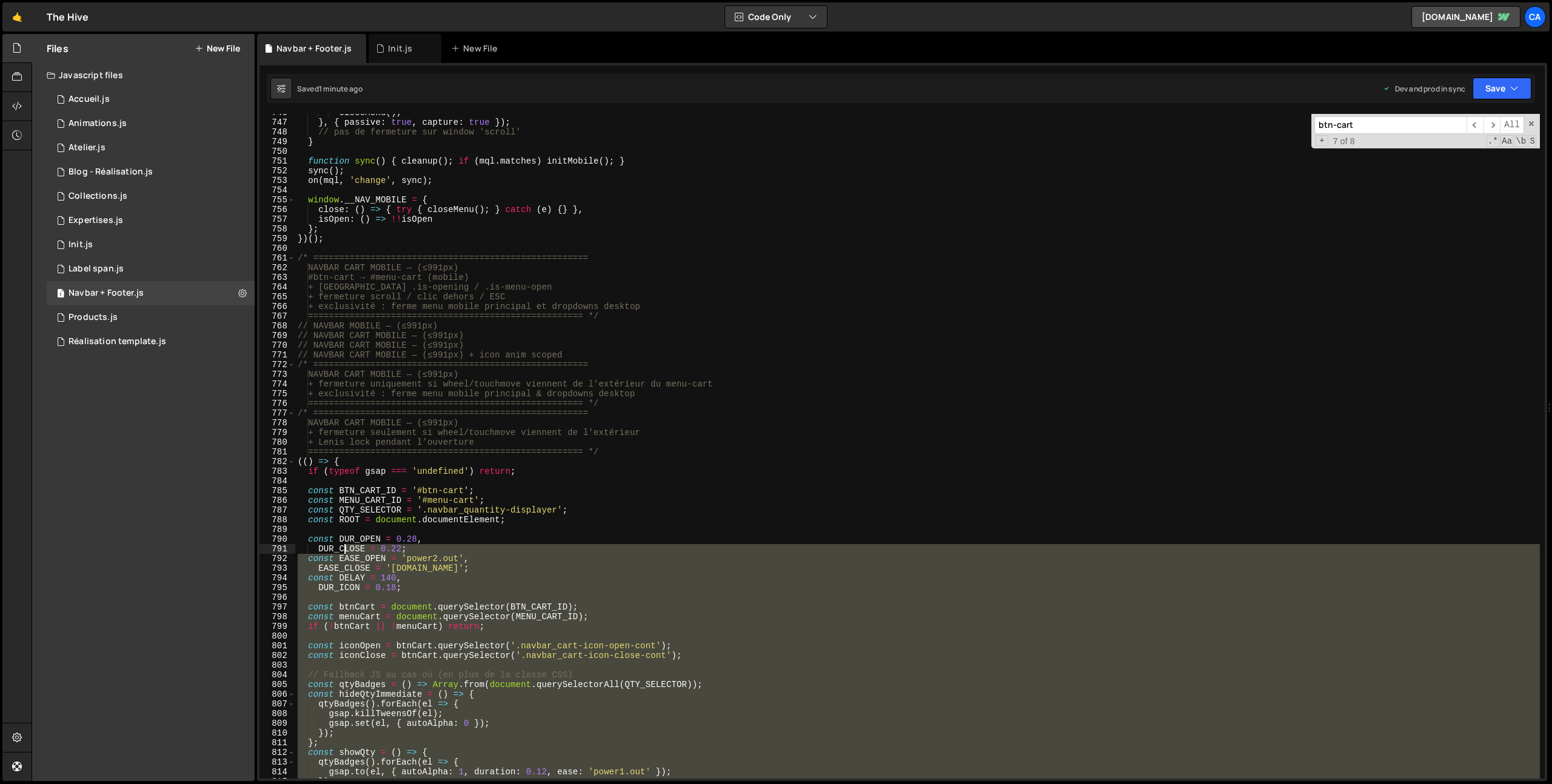
scroll to position [7220, 0]
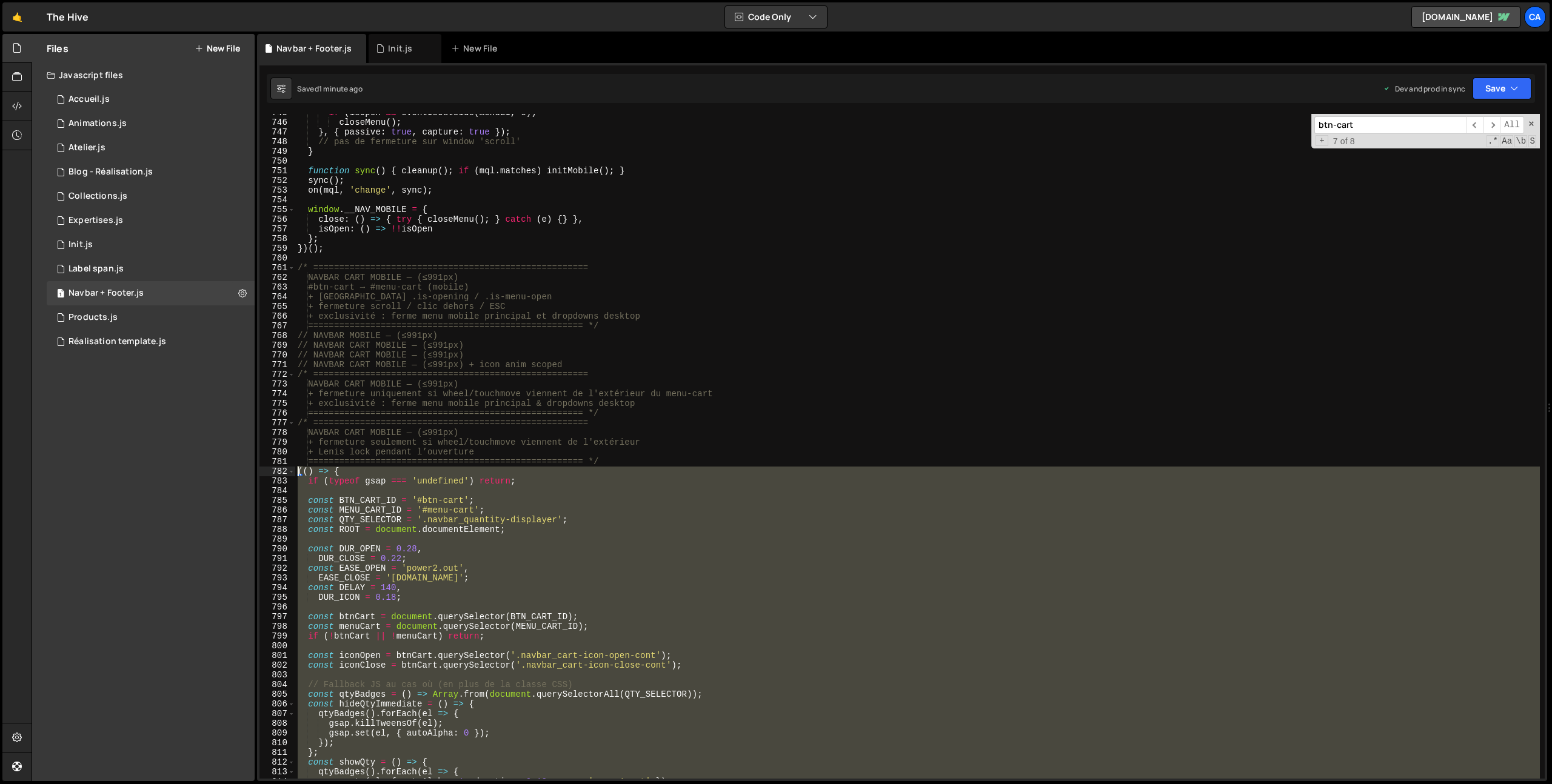
drag, startPoint x: 330, startPoint y: 622, endPoint x: 267, endPoint y: 470, distance: 164.5
click at [267, 470] on div "})(); 745 746 747 748 749 750 751 752 753 754 755 756 757 758 759 760 761 762 7…" at bounding box center [902, 446] width 1285 height 665
type textarea "(() => { if (typeof gsap === 'undefined') return;"
paste textarea
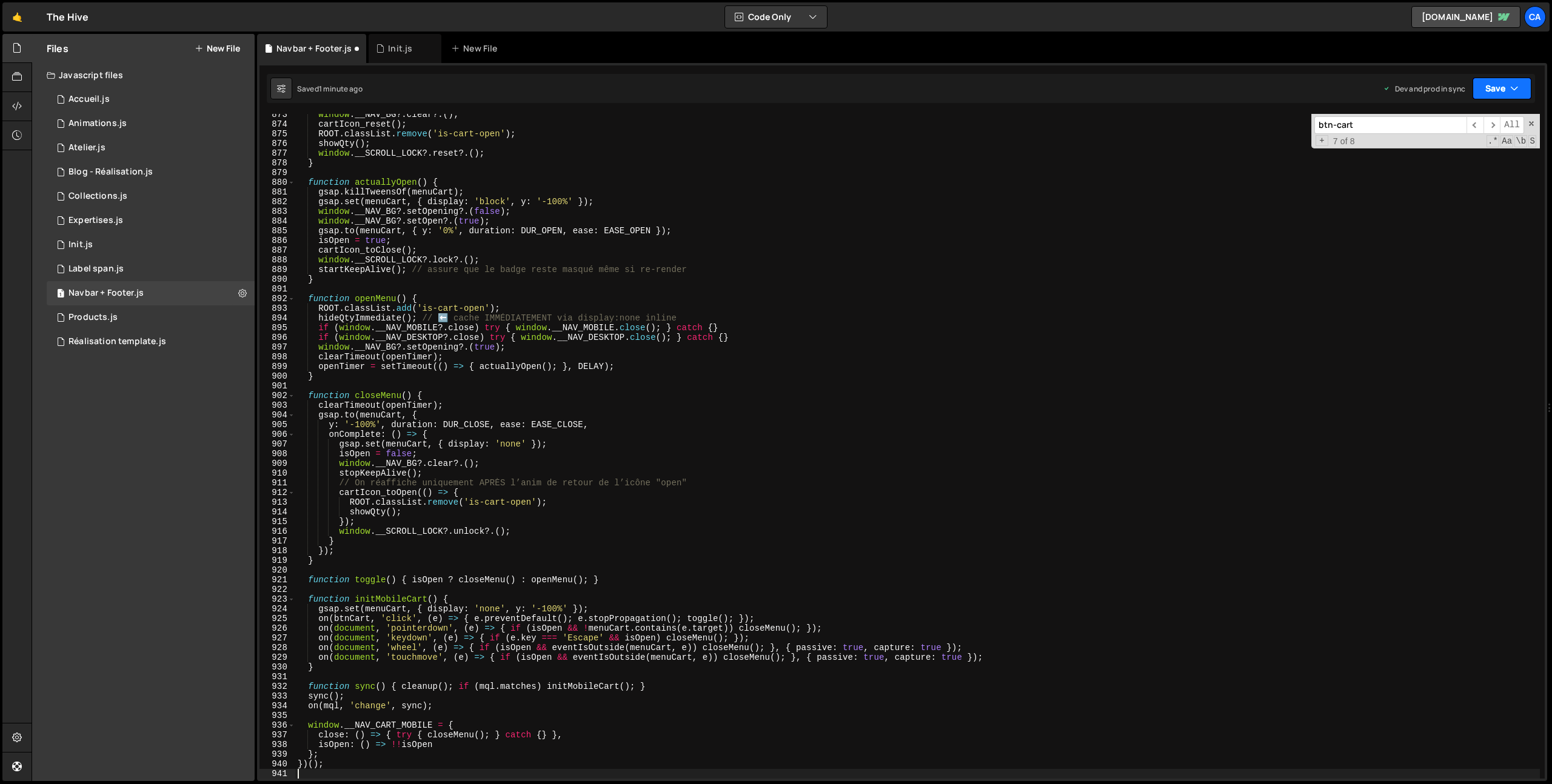
click at [1515, 79] on button "Save" at bounding box center [1502, 88] width 58 height 22
click at [1460, 158] on div "Save to Production S" at bounding box center [1461, 158] width 126 height 13
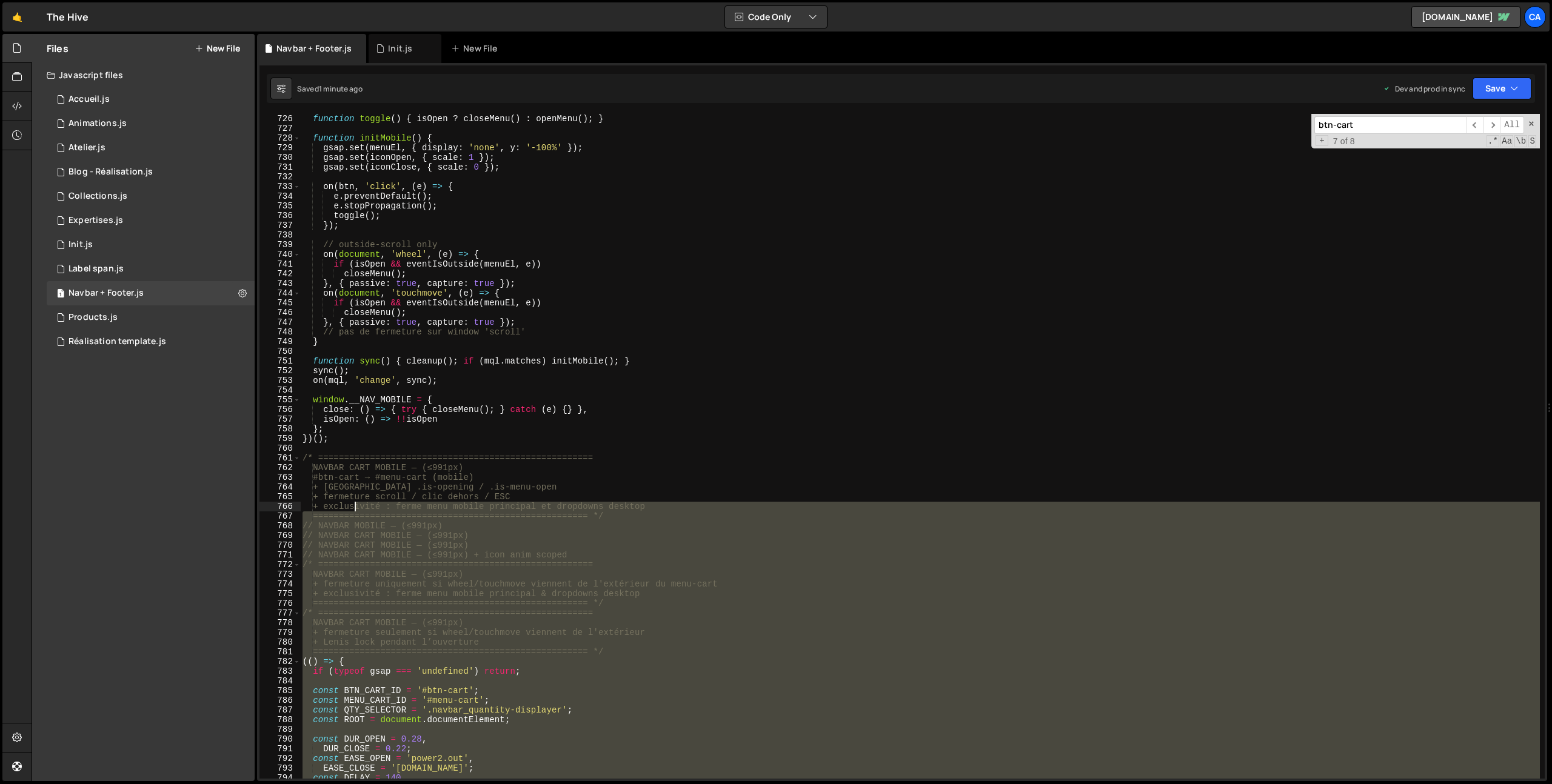
scroll to position [7039, 0]
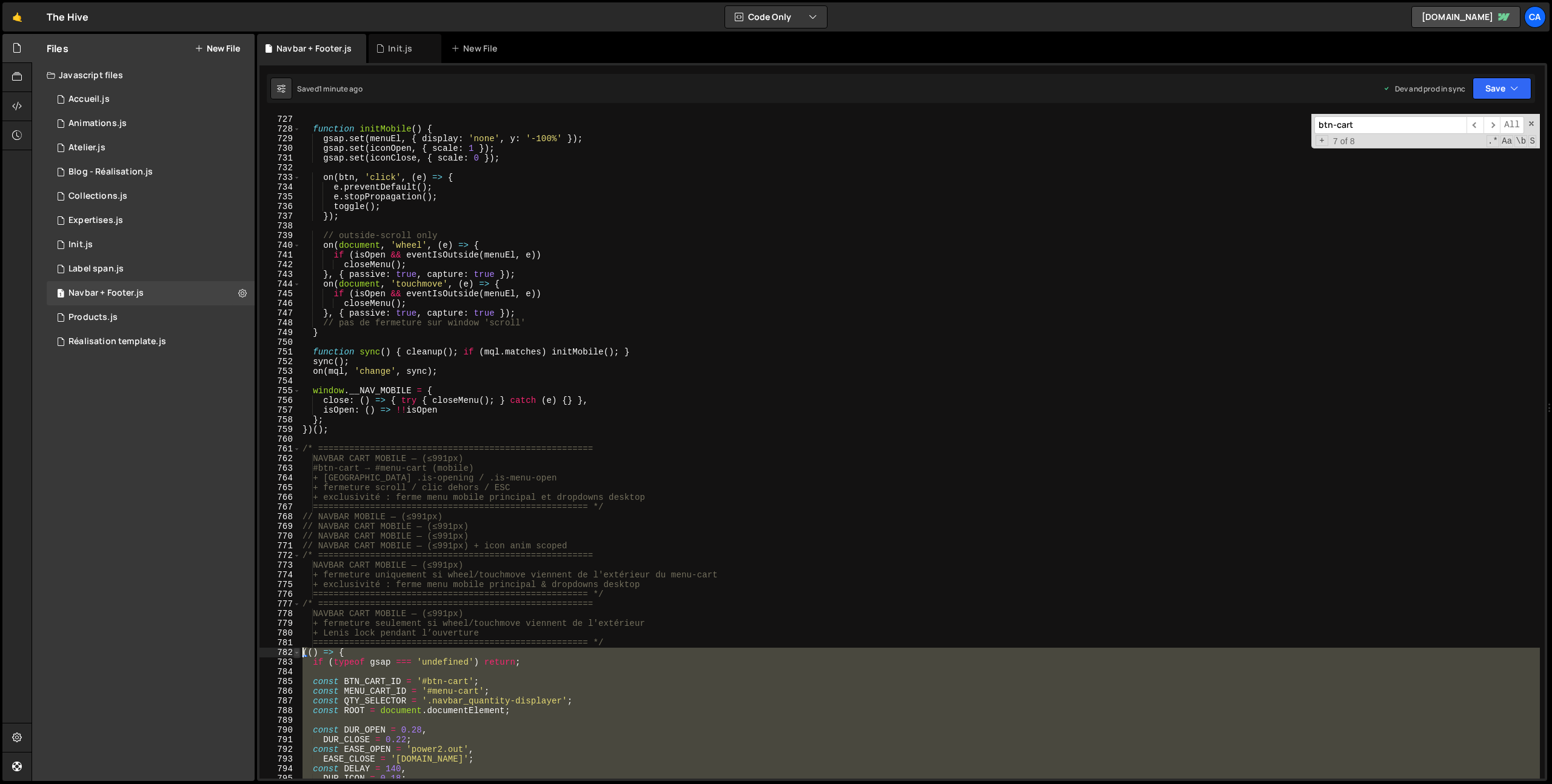
drag, startPoint x: 332, startPoint y: 587, endPoint x: 298, endPoint y: 648, distance: 69.8
click at [298, 648] on div "})(); 726 727 728 729 730 731 732 733 734 735 736 737 738 739 740 741 742 743 7…" at bounding box center [902, 446] width 1285 height 665
type textarea "(() => { if (typeof gsap === 'undefined') return;"
paste textarea
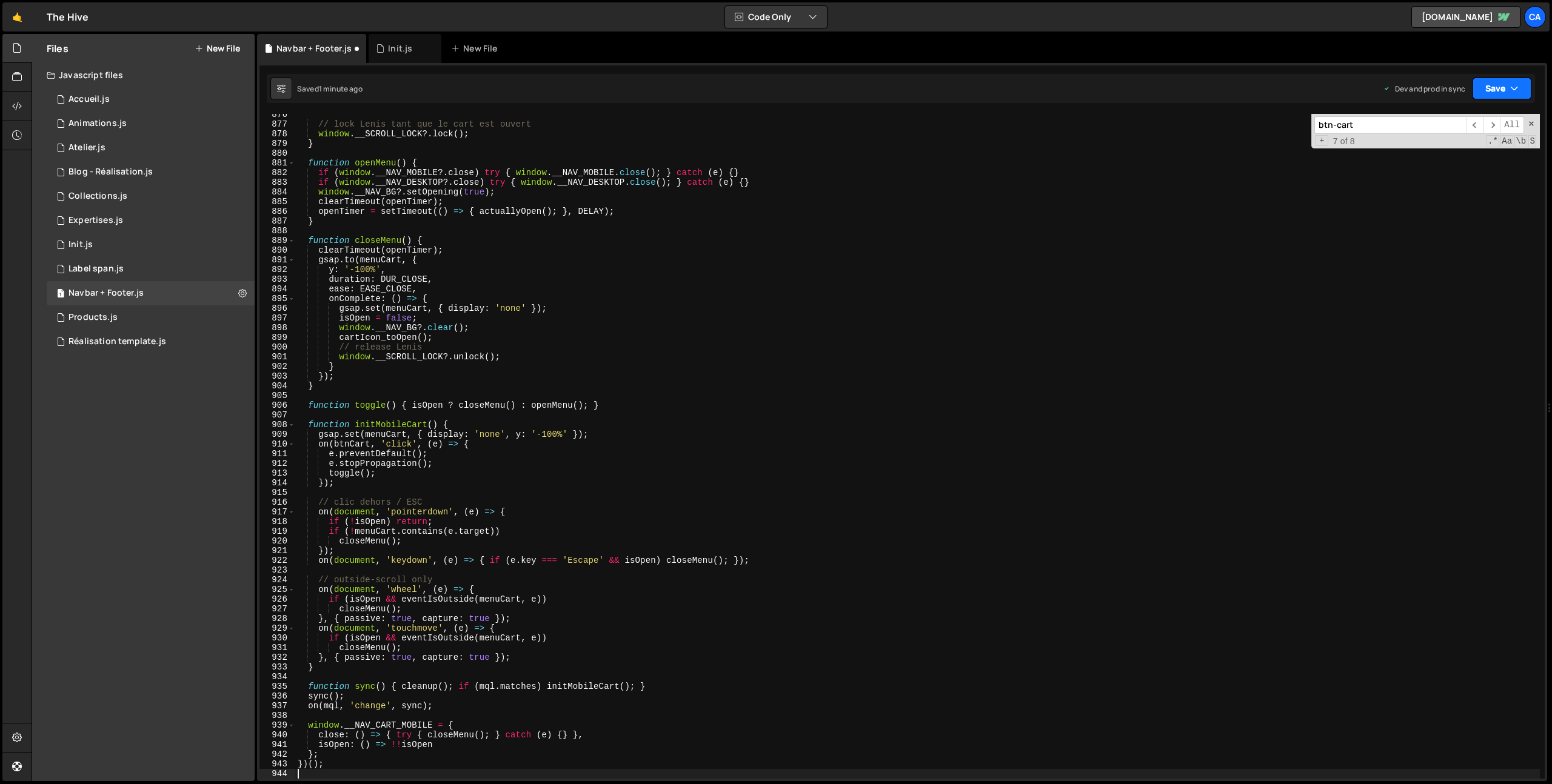
click at [1524, 83] on button "Save" at bounding box center [1502, 88] width 58 height 22
click at [1459, 168] on div "1 minute ago" at bounding box center [1440, 170] width 43 height 10
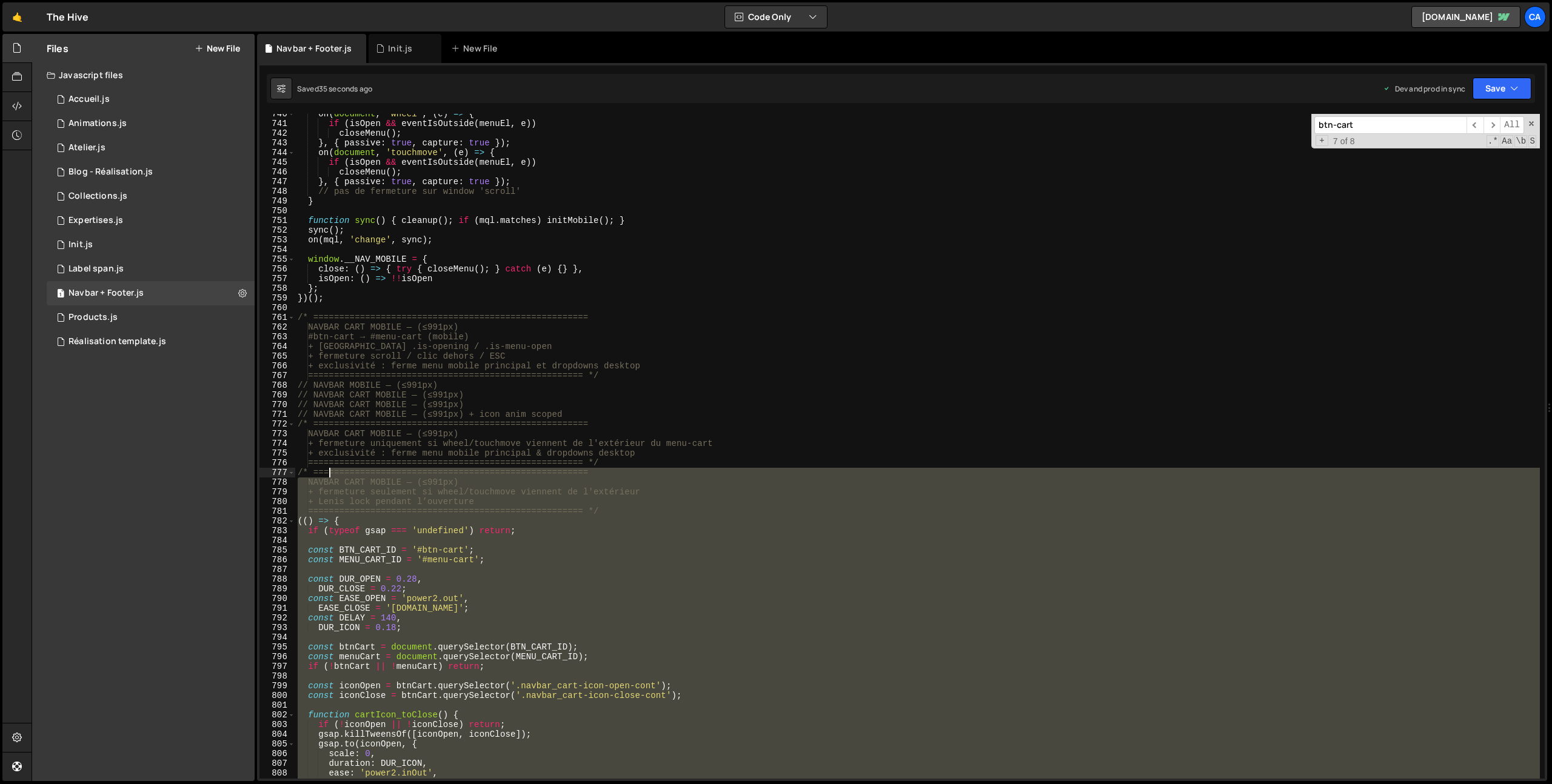
scroll to position [7170, 0]
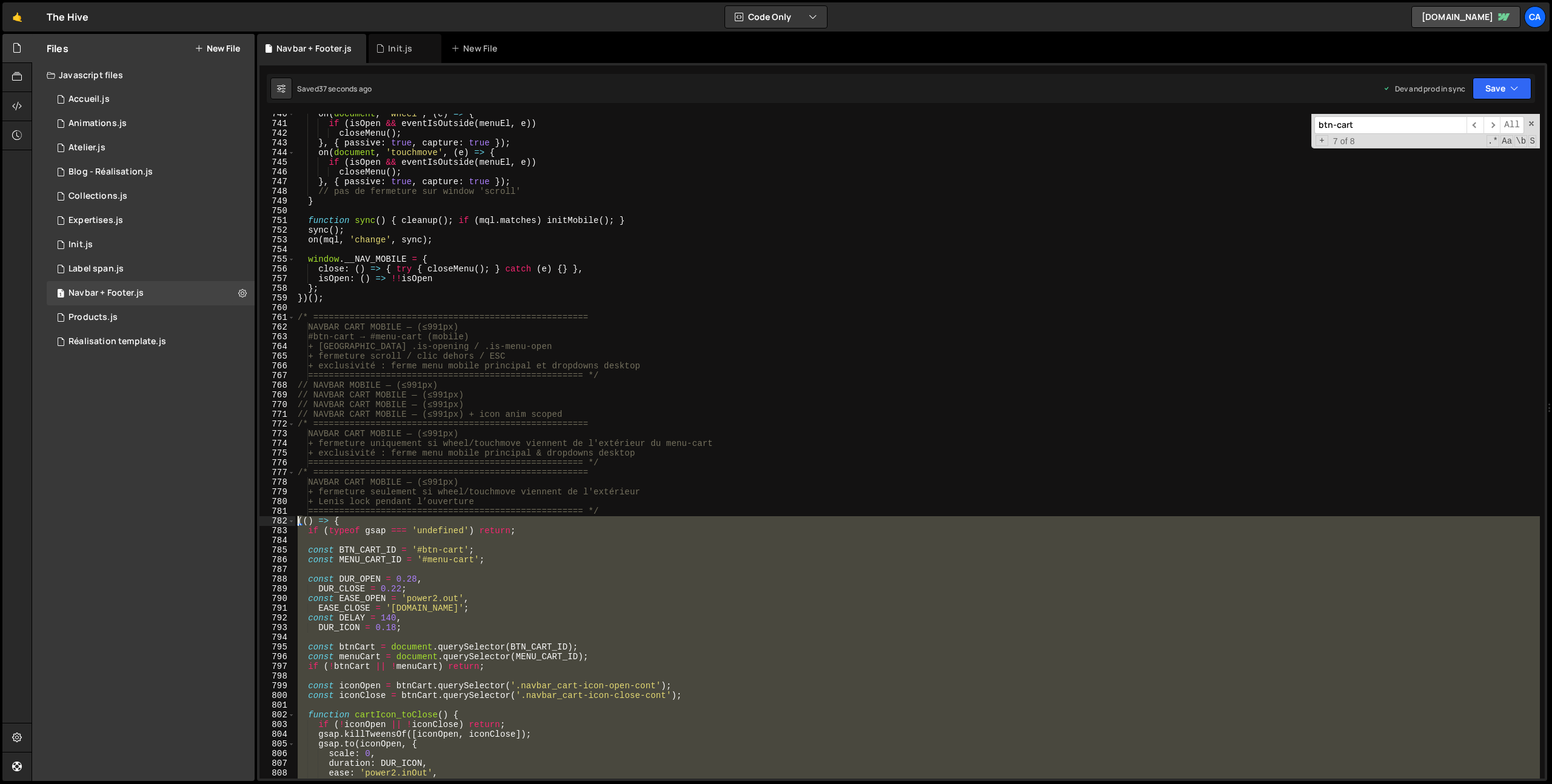
drag, startPoint x: 326, startPoint y: 574, endPoint x: 285, endPoint y: 522, distance: 66.2
click at [285, 522] on div "})(); 740 741 742 743 744 745 746 747 748 749 750 751 752 753 754 755 756 757 7…" at bounding box center [902, 446] width 1285 height 665
type textarea "(() => { if (typeof gsap === 'undefined') return;"
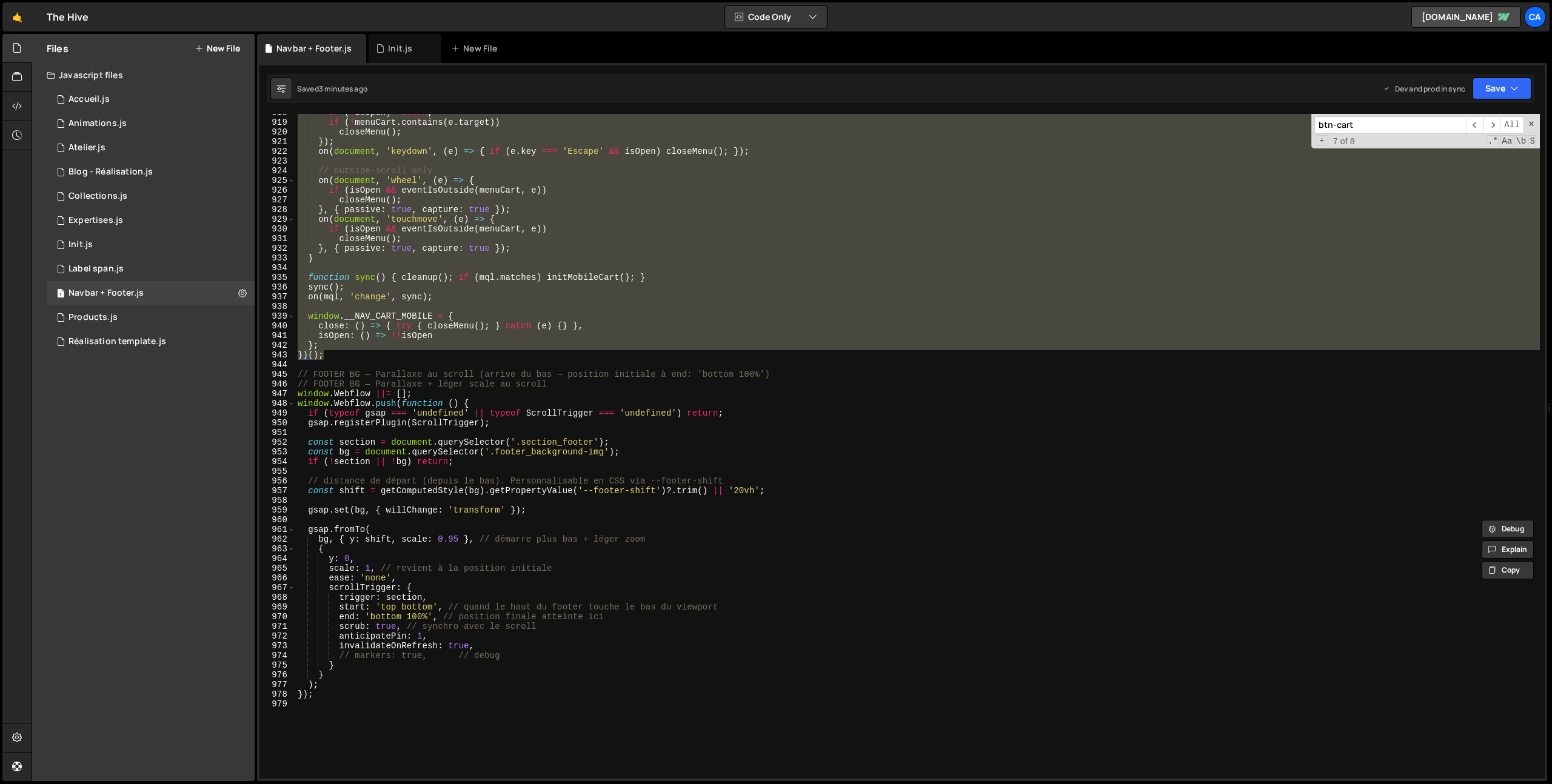
scroll to position [8898, 0]
click at [361, 365] on div "if ( ! isOpen ) return ; if ( ! menuCart . contains ( e . target )) closeMenu (…" at bounding box center [918, 450] width 1245 height 684
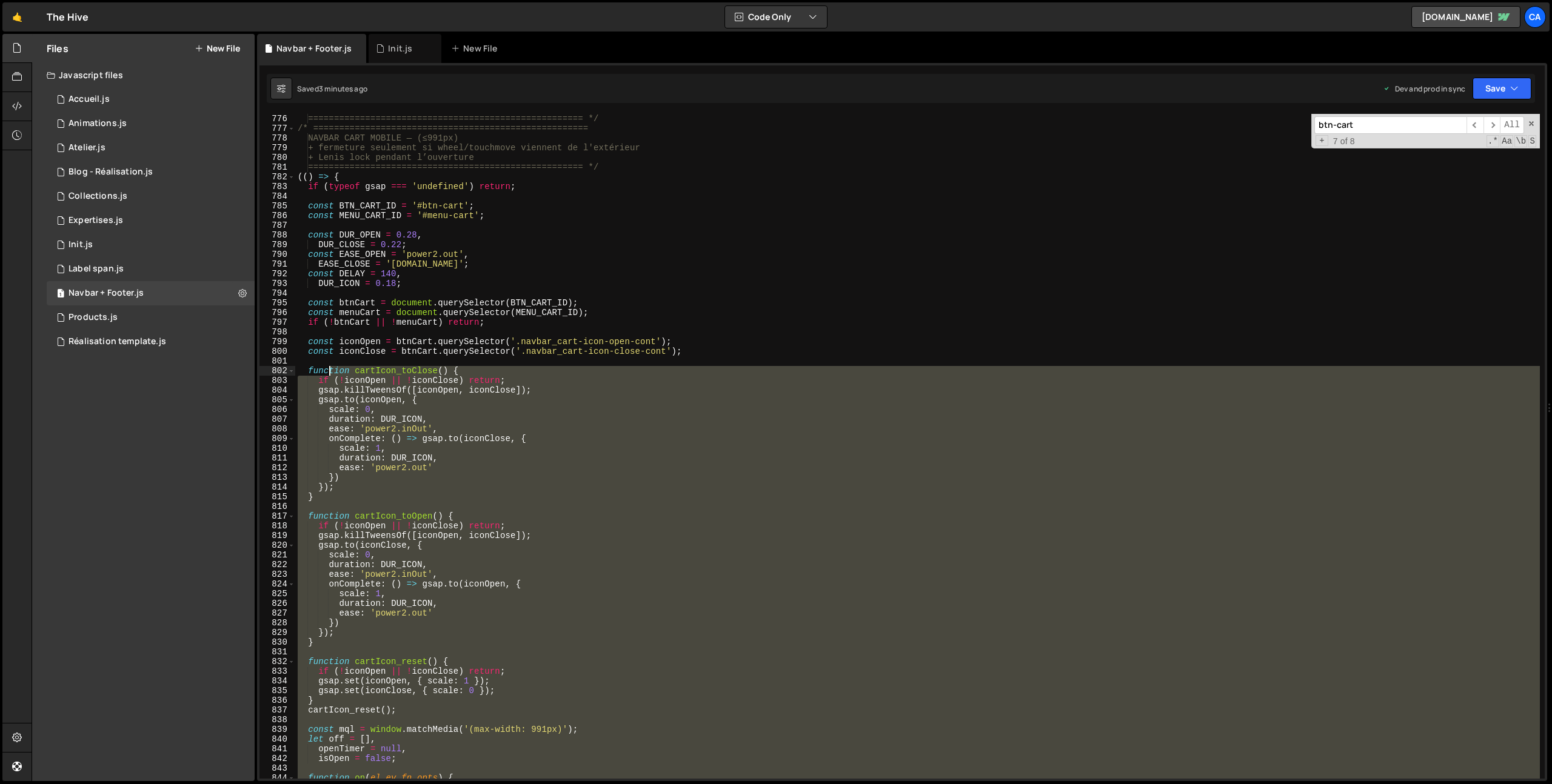
scroll to position [7348, 0]
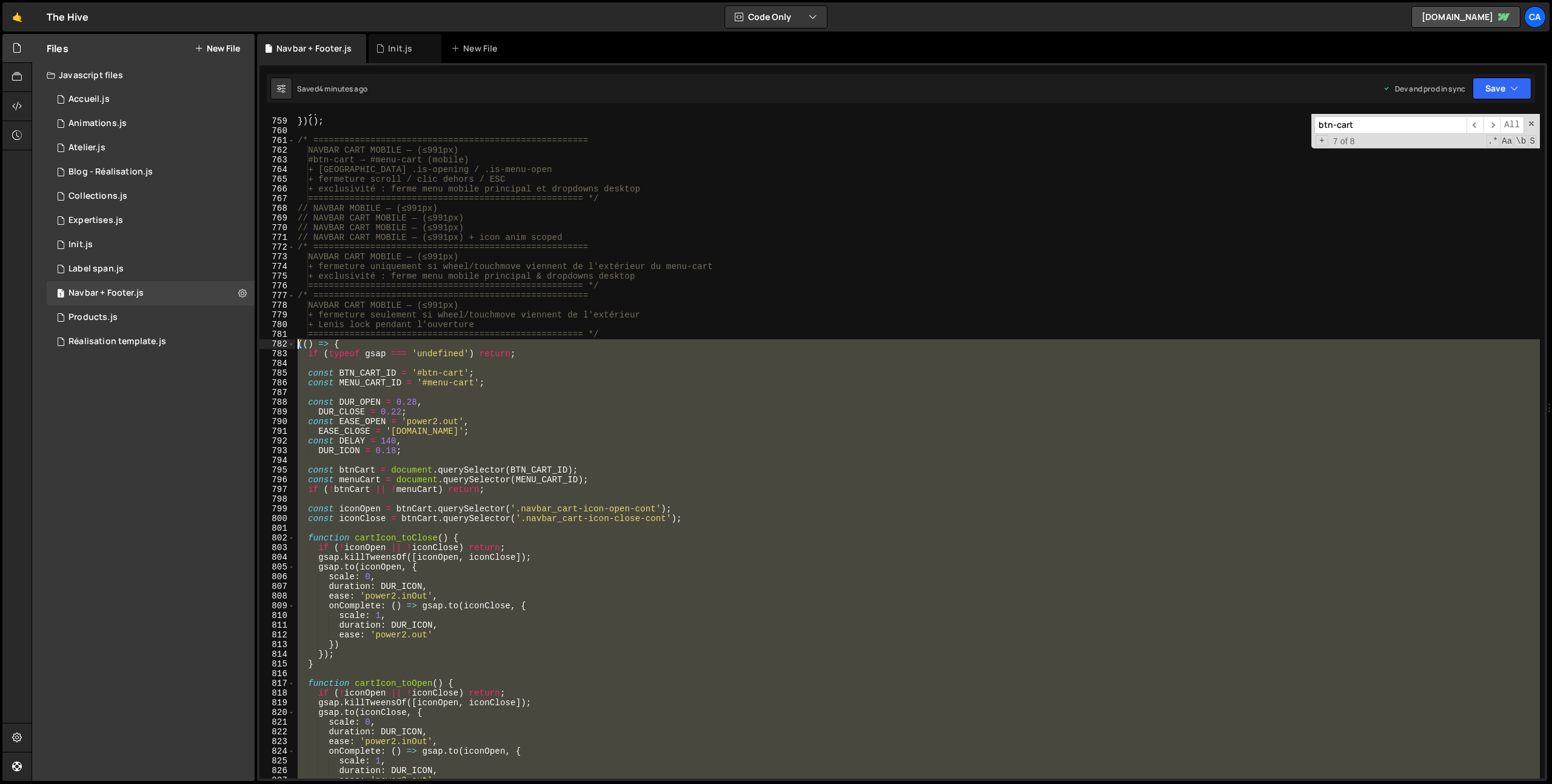
drag, startPoint x: 336, startPoint y: 356, endPoint x: 271, endPoint y: 346, distance: 65.8
click at [271, 346] on div "758 759 760 761 762 763 764 765 766 767 768 769 770 771 772 773 774 775 776 777…" at bounding box center [902, 446] width 1285 height 665
type textarea "(() => { if (typeof gsap === 'undefined') return;"
paste textarea
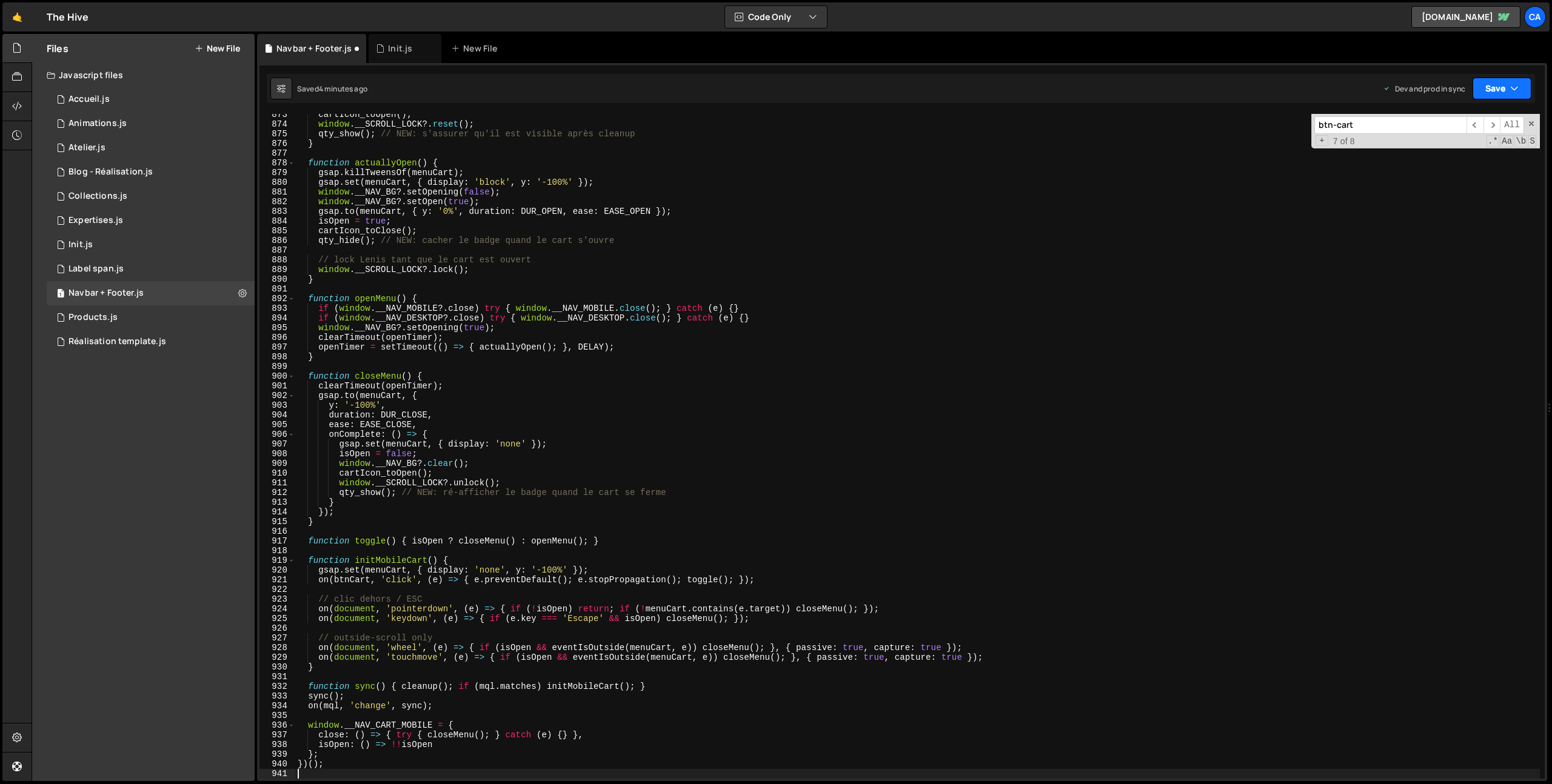
click at [1494, 88] on button "Save" at bounding box center [1502, 88] width 58 height 22
click at [1427, 173] on div "4 minutes ago" at bounding box center [1443, 170] width 48 height 10
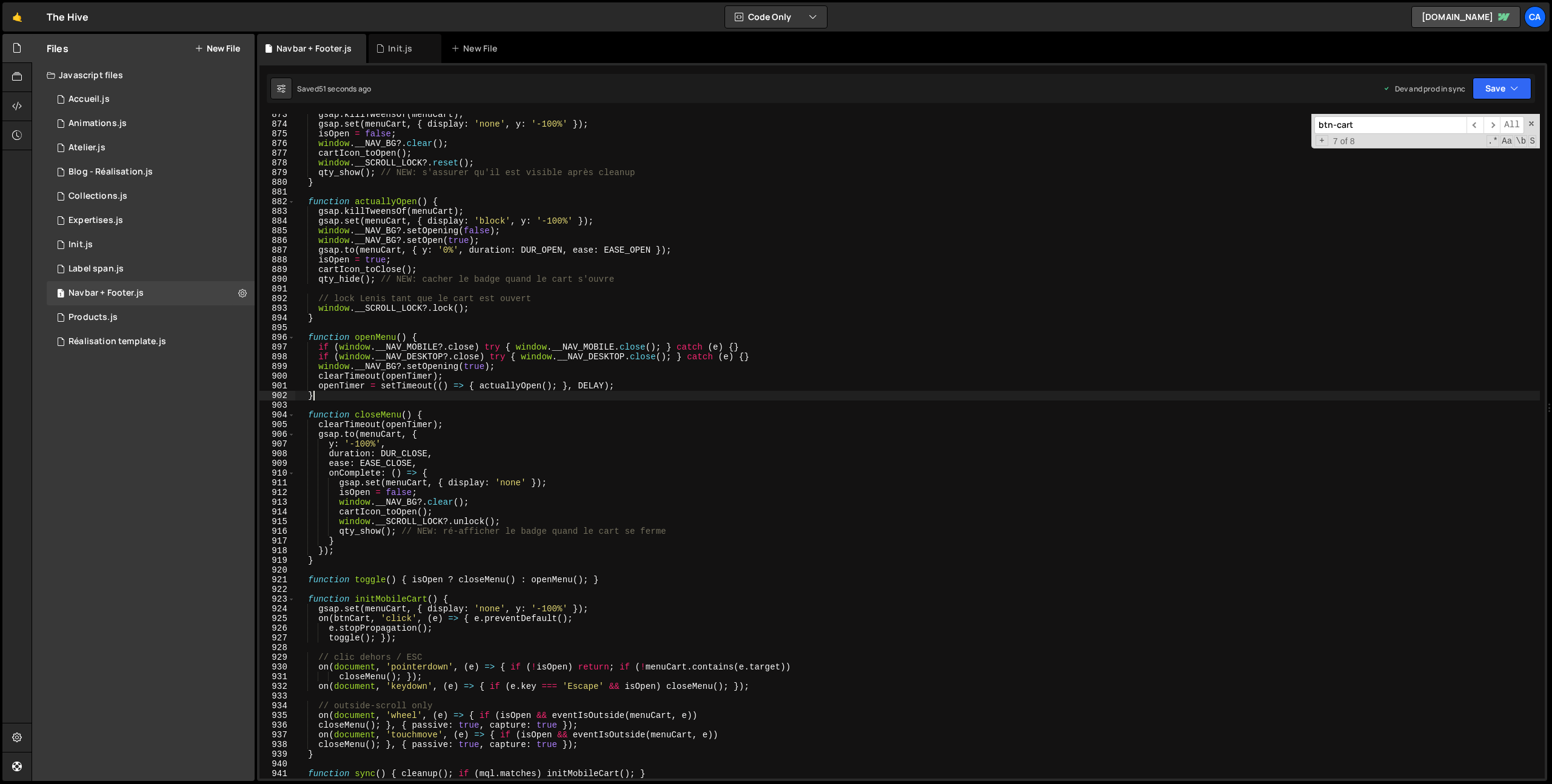
click at [481, 400] on div "gsap . killTweensOf ( menuCart ) ; gsap . set ( menuCart , { display : 'none' ,…" at bounding box center [918, 452] width 1245 height 684
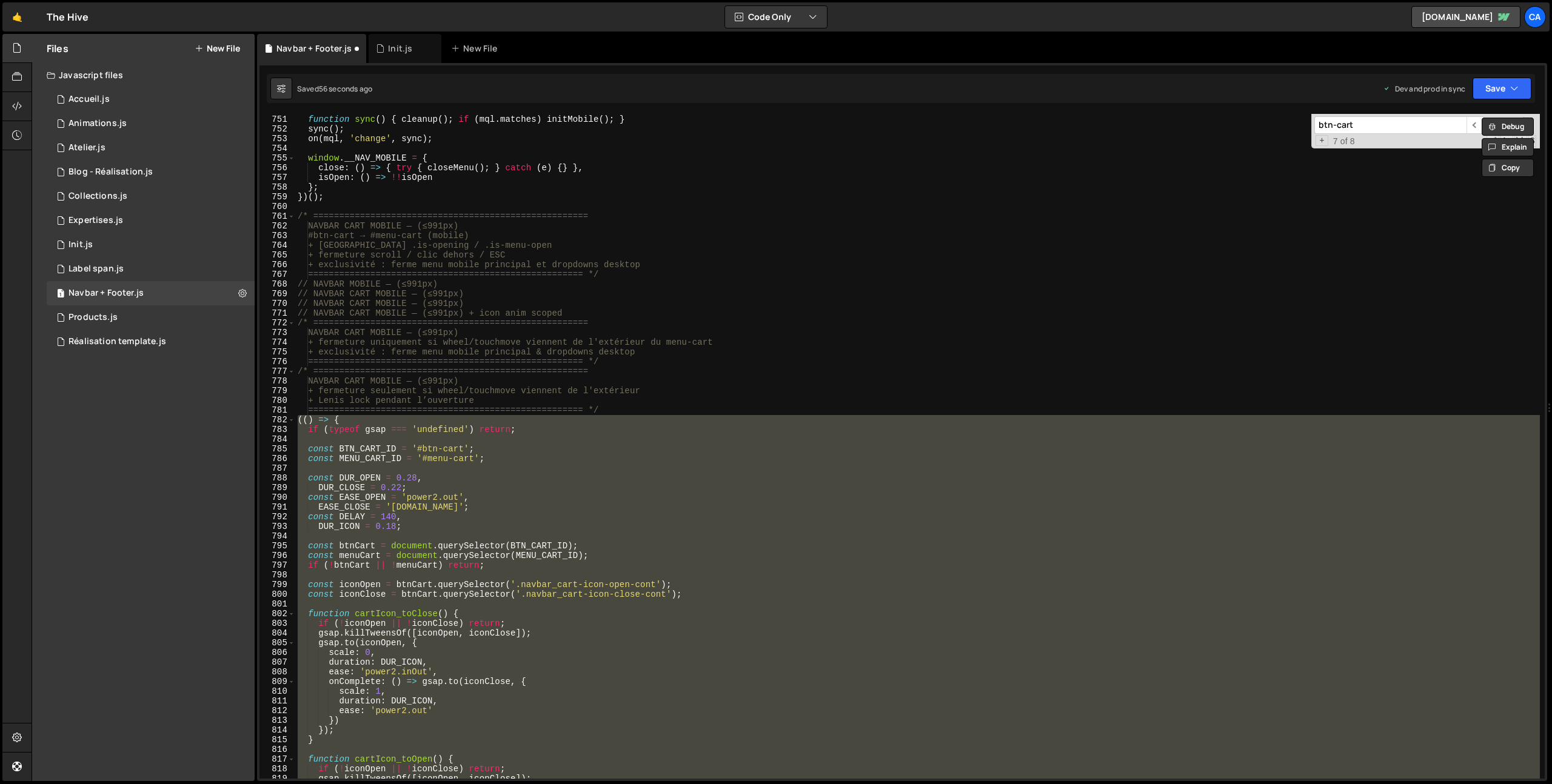
scroll to position [7366, 0]
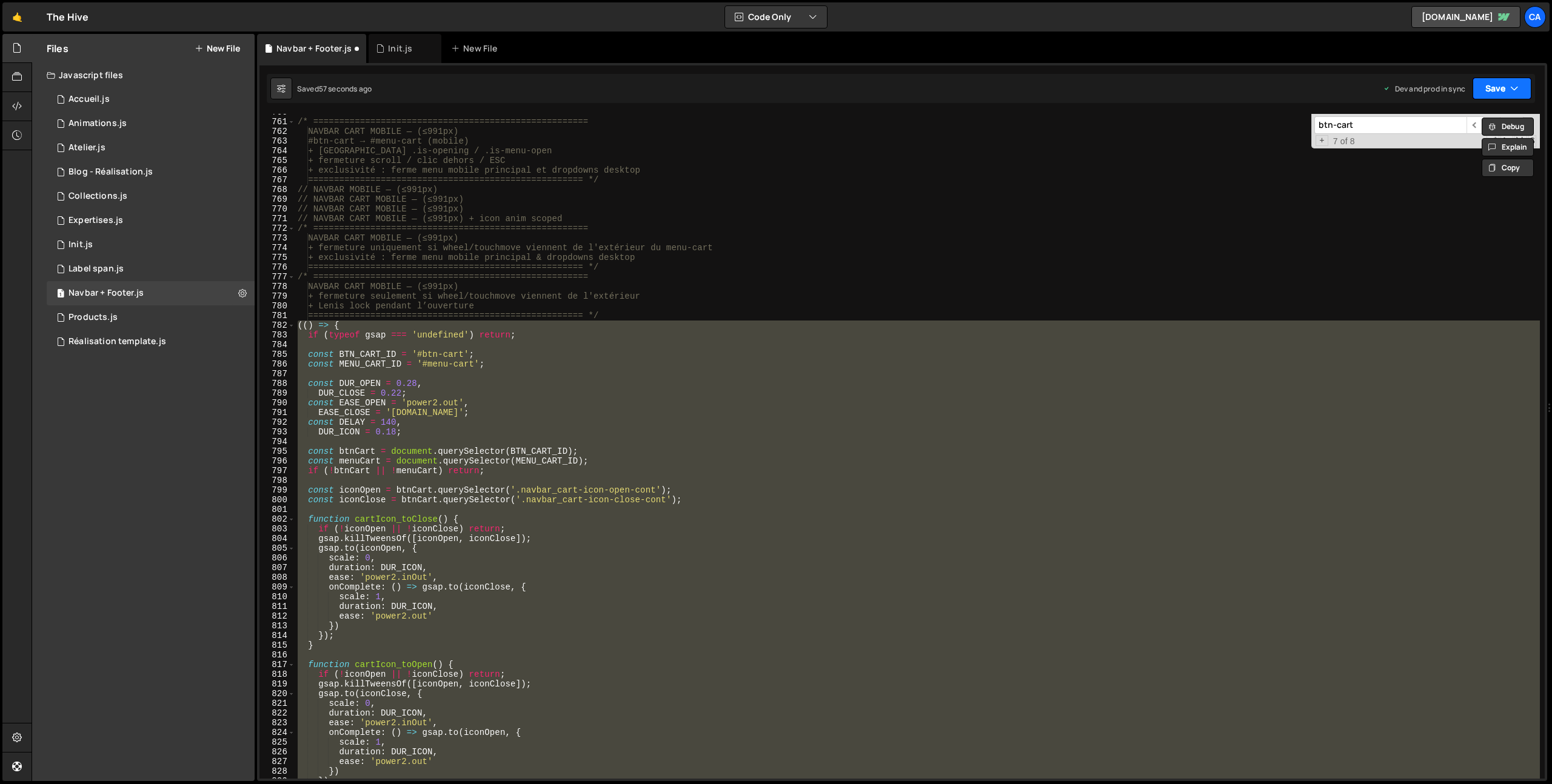
click at [1507, 82] on button "Save" at bounding box center [1502, 88] width 58 height 22
click at [1424, 173] on div "55 seconds ago" at bounding box center [1446, 170] width 54 height 10
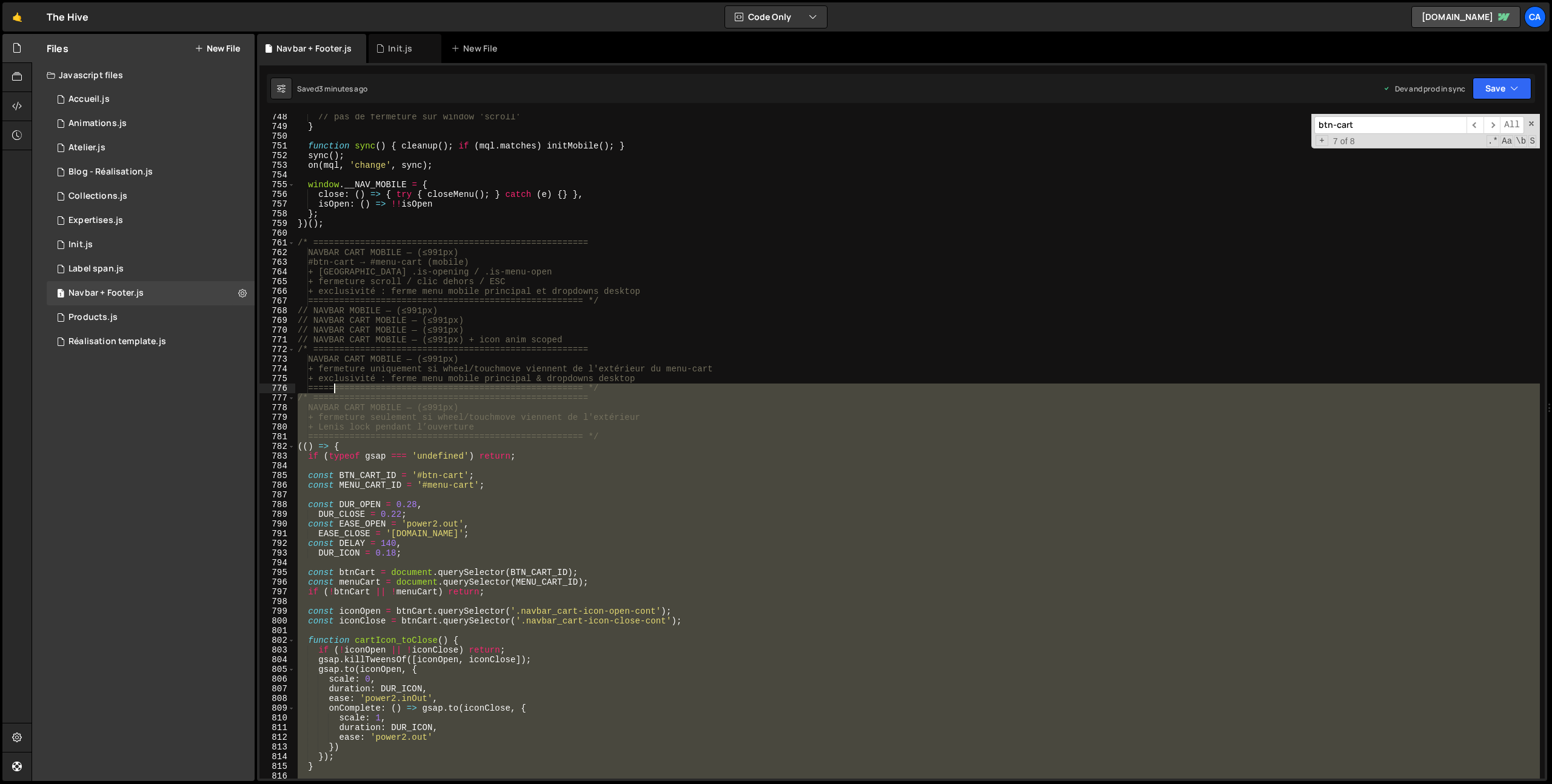
scroll to position [7235, 0]
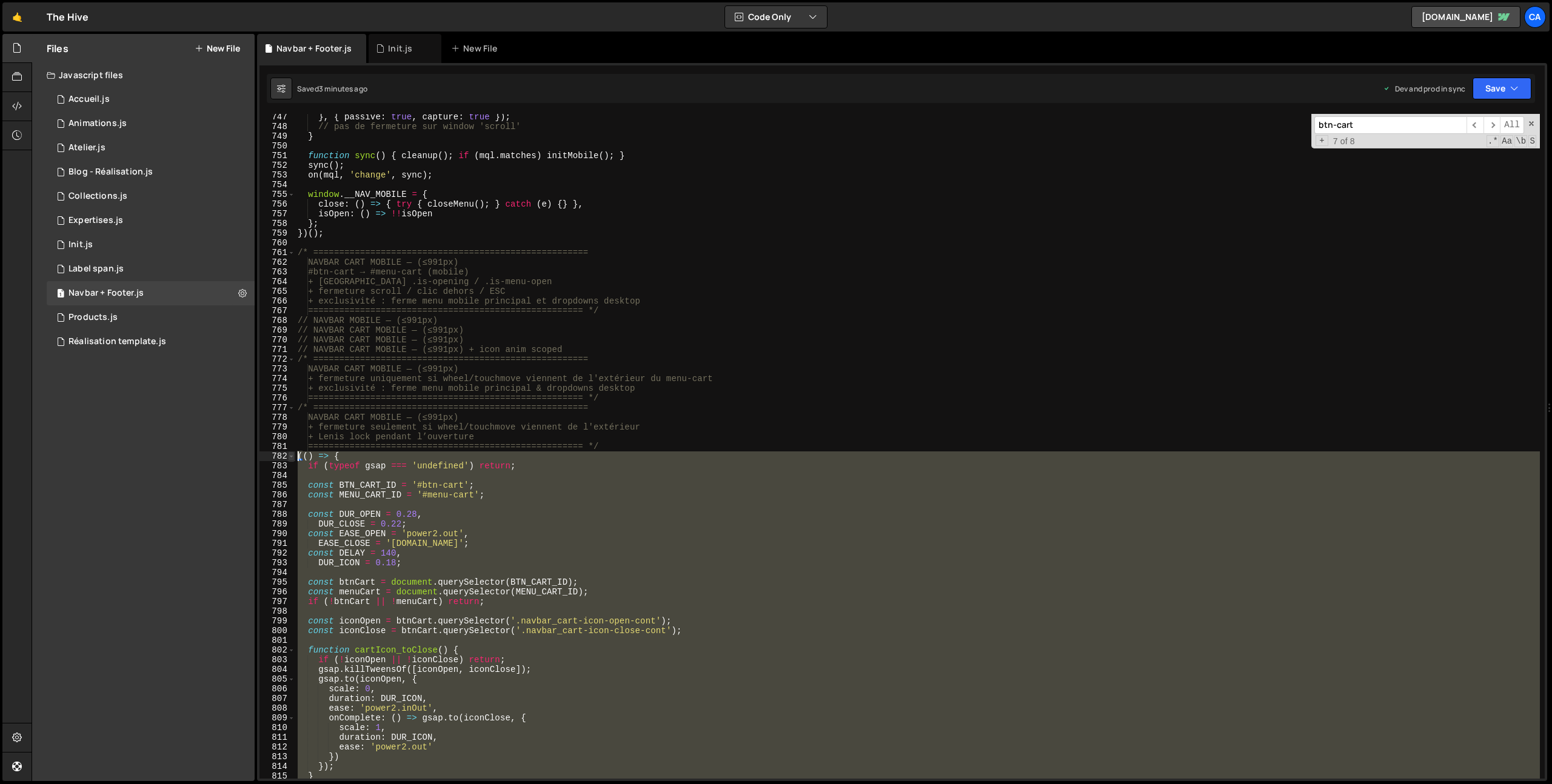
drag, startPoint x: 340, startPoint y: 449, endPoint x: 292, endPoint y: 459, distance: 49.0
click at [292, 459] on div "})(); 747 748 749 750 751 752 753 754 755 756 757 758 759 760 761 762 763 764 7…" at bounding box center [902, 446] width 1285 height 665
type textarea "(() => { if (typeof gsap === 'undefined') return;"
paste textarea
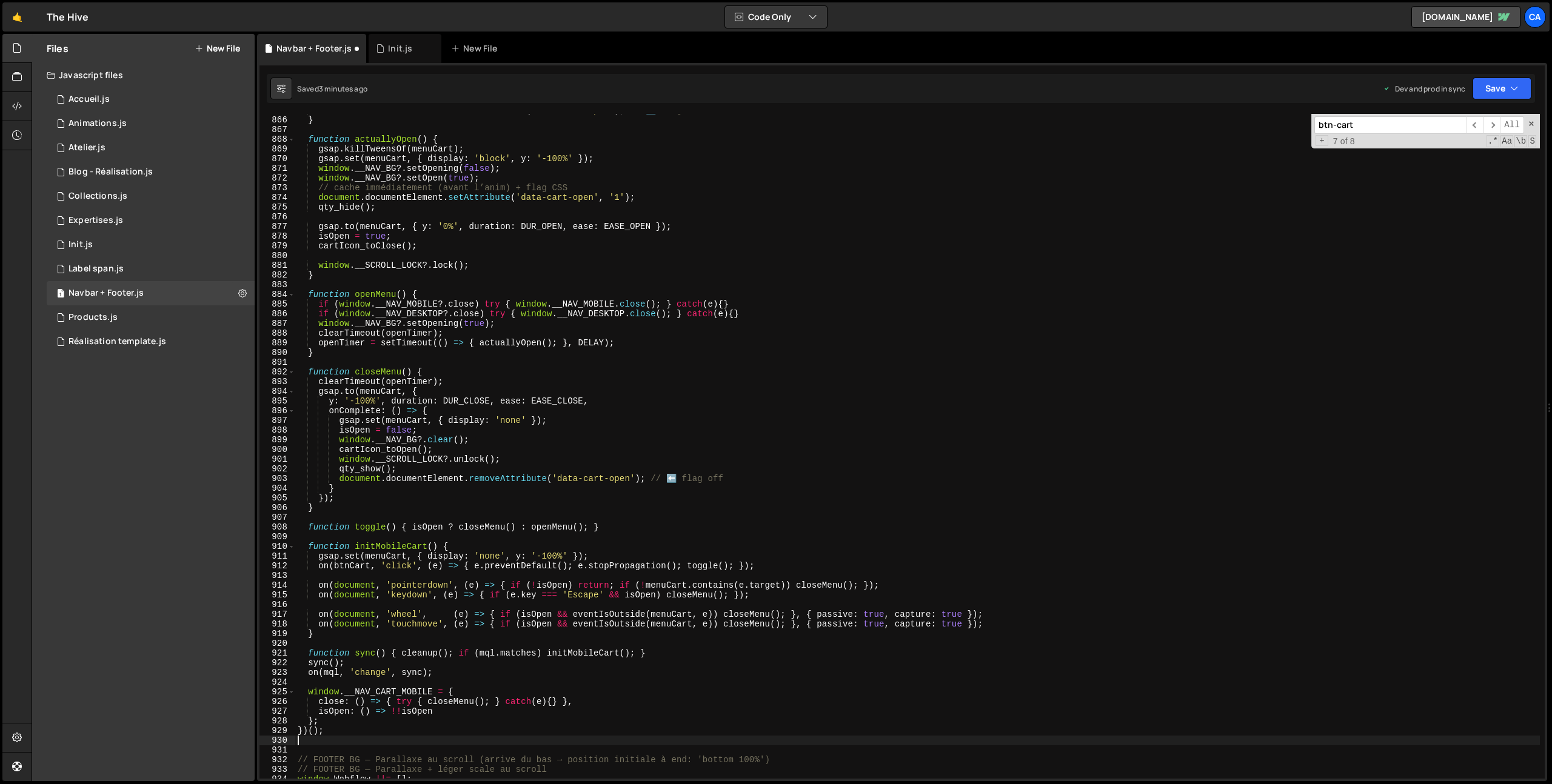
scroll to position [8499, 0]
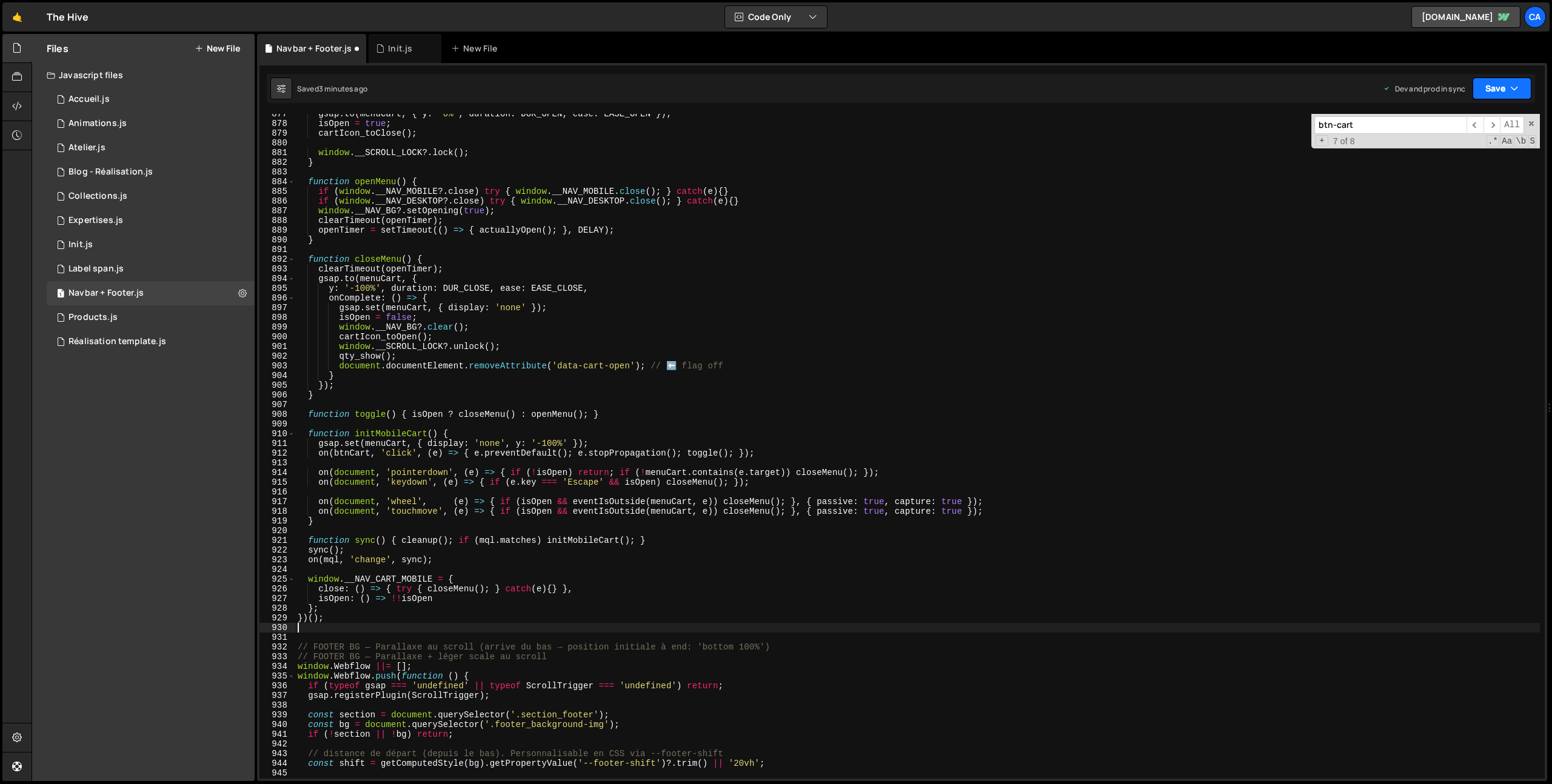
click at [1500, 86] on button "Save" at bounding box center [1502, 88] width 58 height 22
click at [1434, 168] on div "3 minutes ago" at bounding box center [1443, 170] width 48 height 10
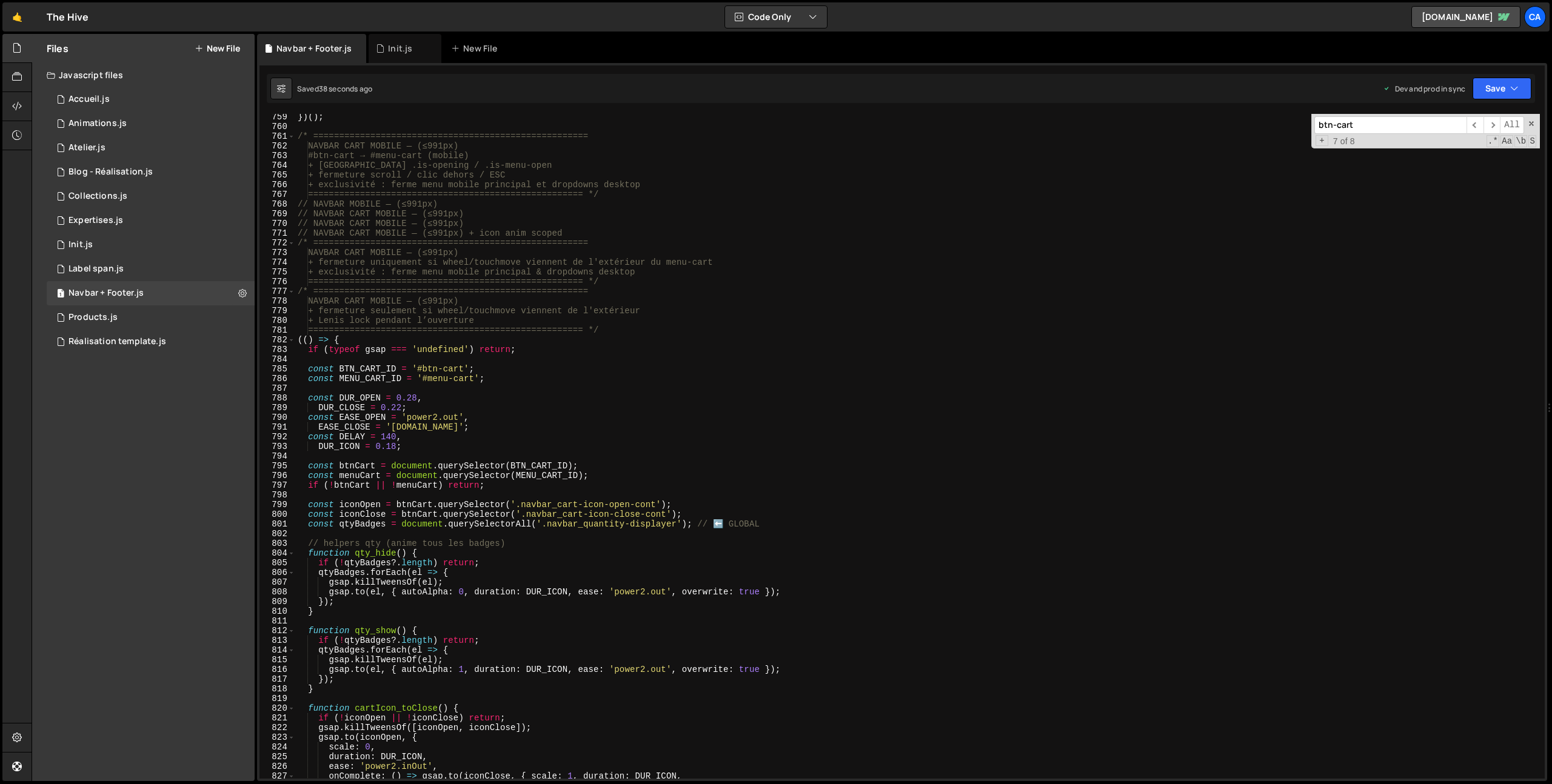
scroll to position [7352, 0]
click at [562, 525] on div "}) ( ) ; /* ===================================================== NAVBAR CART M…" at bounding box center [918, 454] width 1245 height 684
drag, startPoint x: 562, startPoint y: 525, endPoint x: 642, endPoint y: 525, distance: 80.0
click at [642, 525] on div "}) ( ) ; /* ===================================================== NAVBAR CART M…" at bounding box center [918, 454] width 1245 height 684
paste textarea "cont"
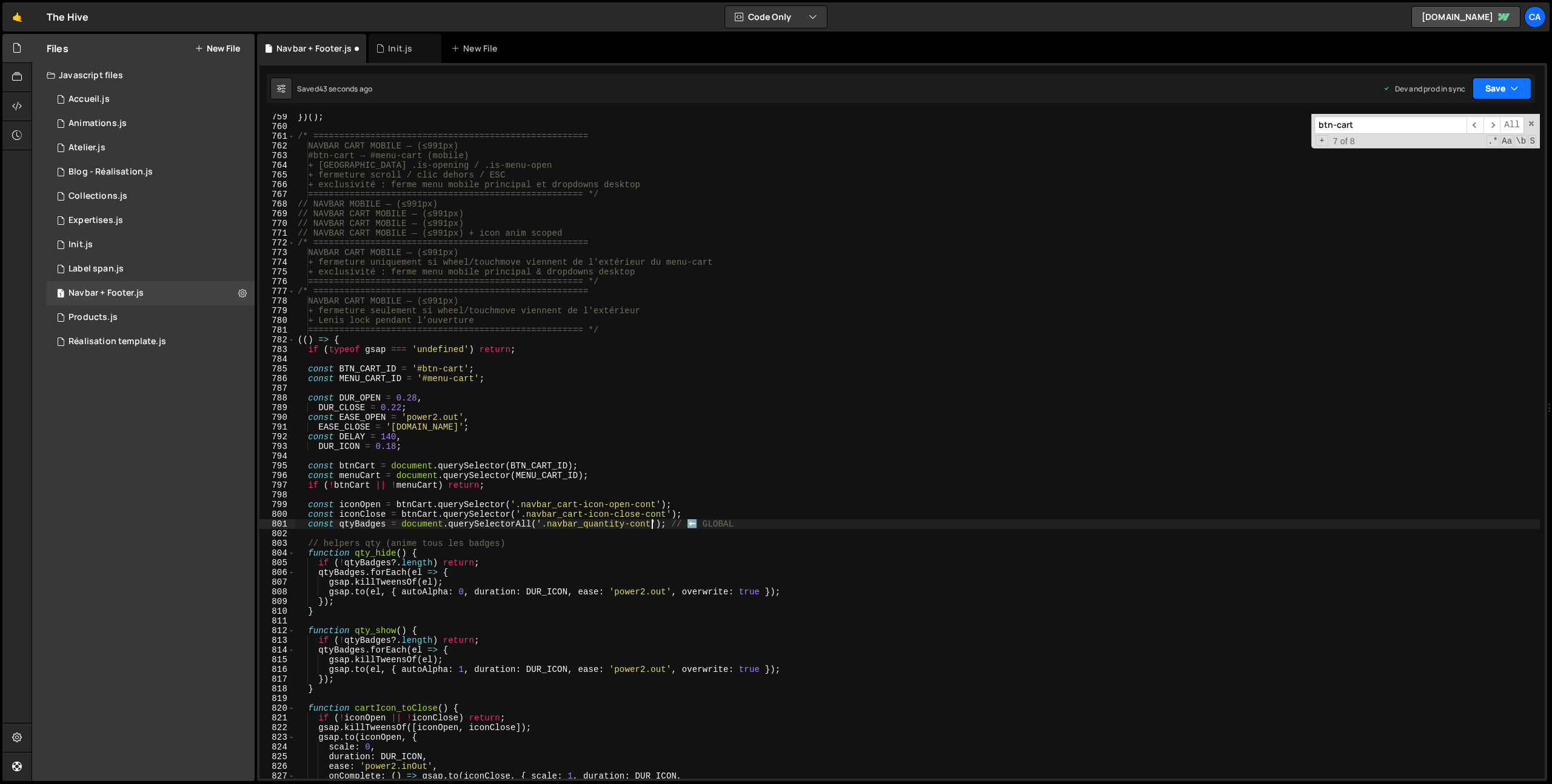
click at [1499, 88] on button "Save" at bounding box center [1502, 88] width 58 height 22
click at [1459, 171] on div "42 seconds ago" at bounding box center [1446, 170] width 54 height 10
click at [563, 529] on div "}) ( ) ; /* ===================================================== NAVBAR CART M…" at bounding box center [920, 454] width 1240 height 684
drag, startPoint x: 563, startPoint y: 529, endPoint x: 644, endPoint y: 526, distance: 81.1
click at [644, 526] on div "}) ( ) ; /* ===================================================== NAVBAR CART M…" at bounding box center [920, 454] width 1240 height 684
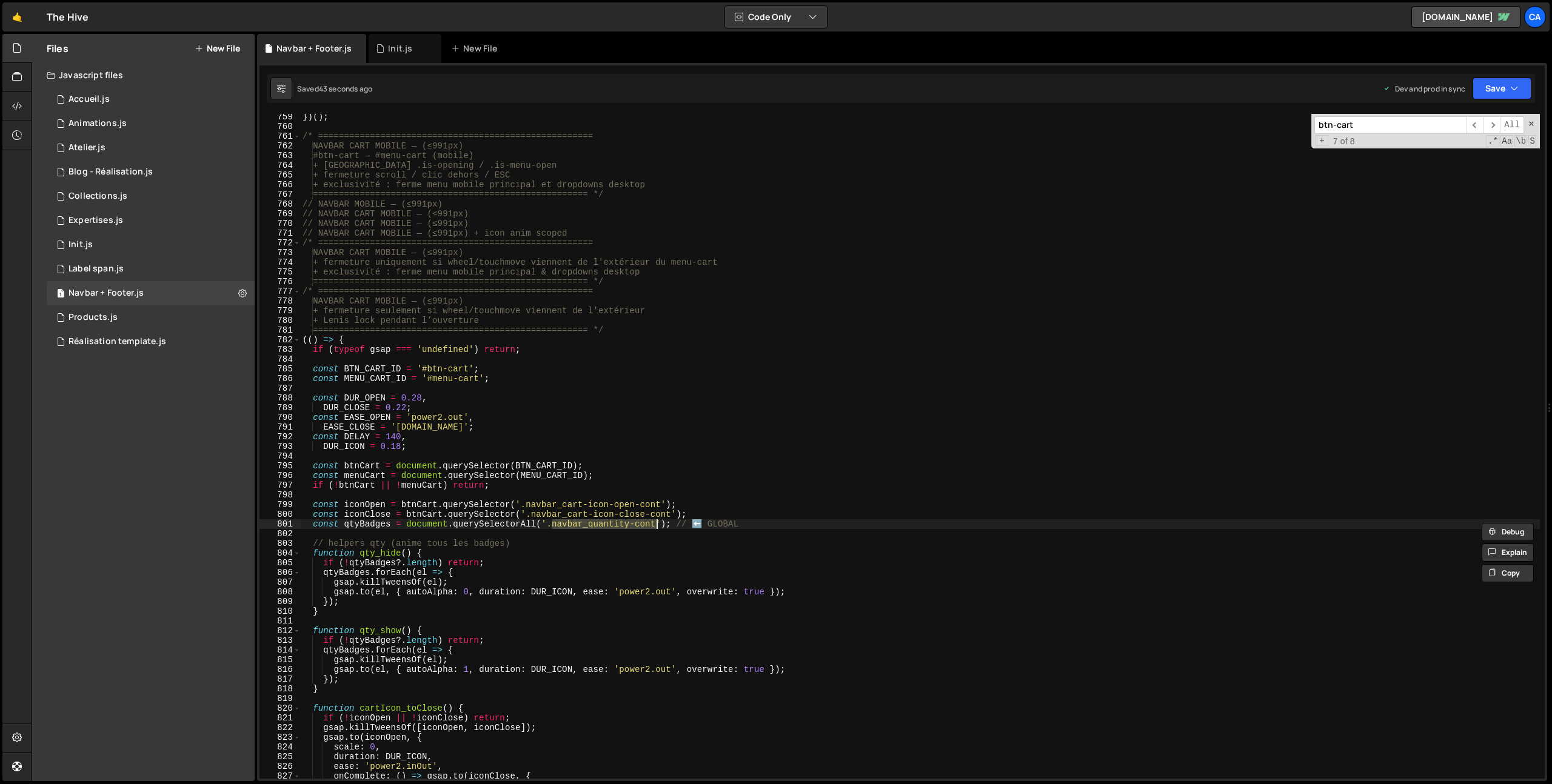
paste textarea "displayer"
click at [1494, 83] on button "Save" at bounding box center [1502, 88] width 58 height 22
click at [1420, 171] on div "43 seconds ago" at bounding box center [1446, 170] width 54 height 10
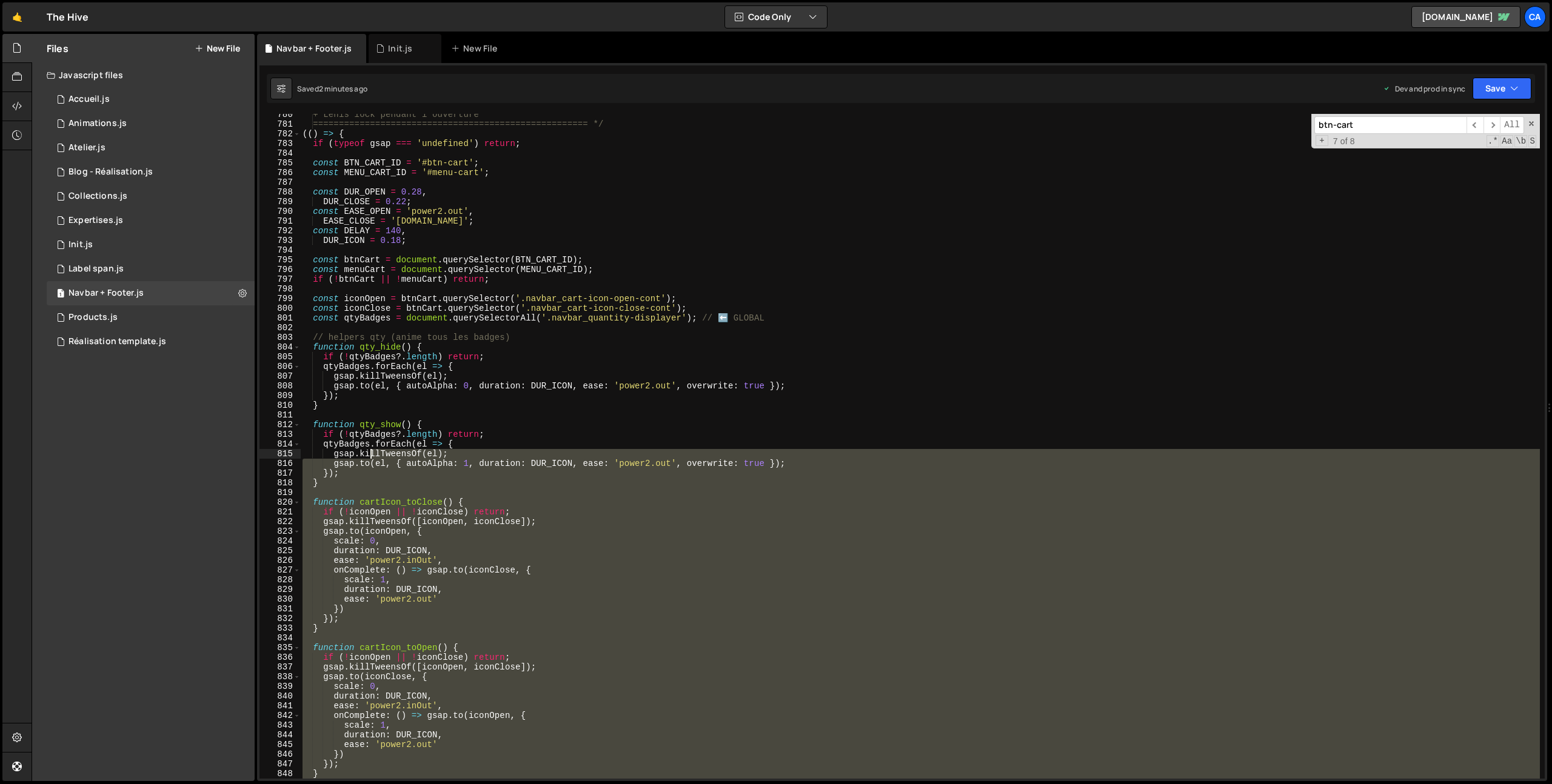
scroll to position [7445, 0]
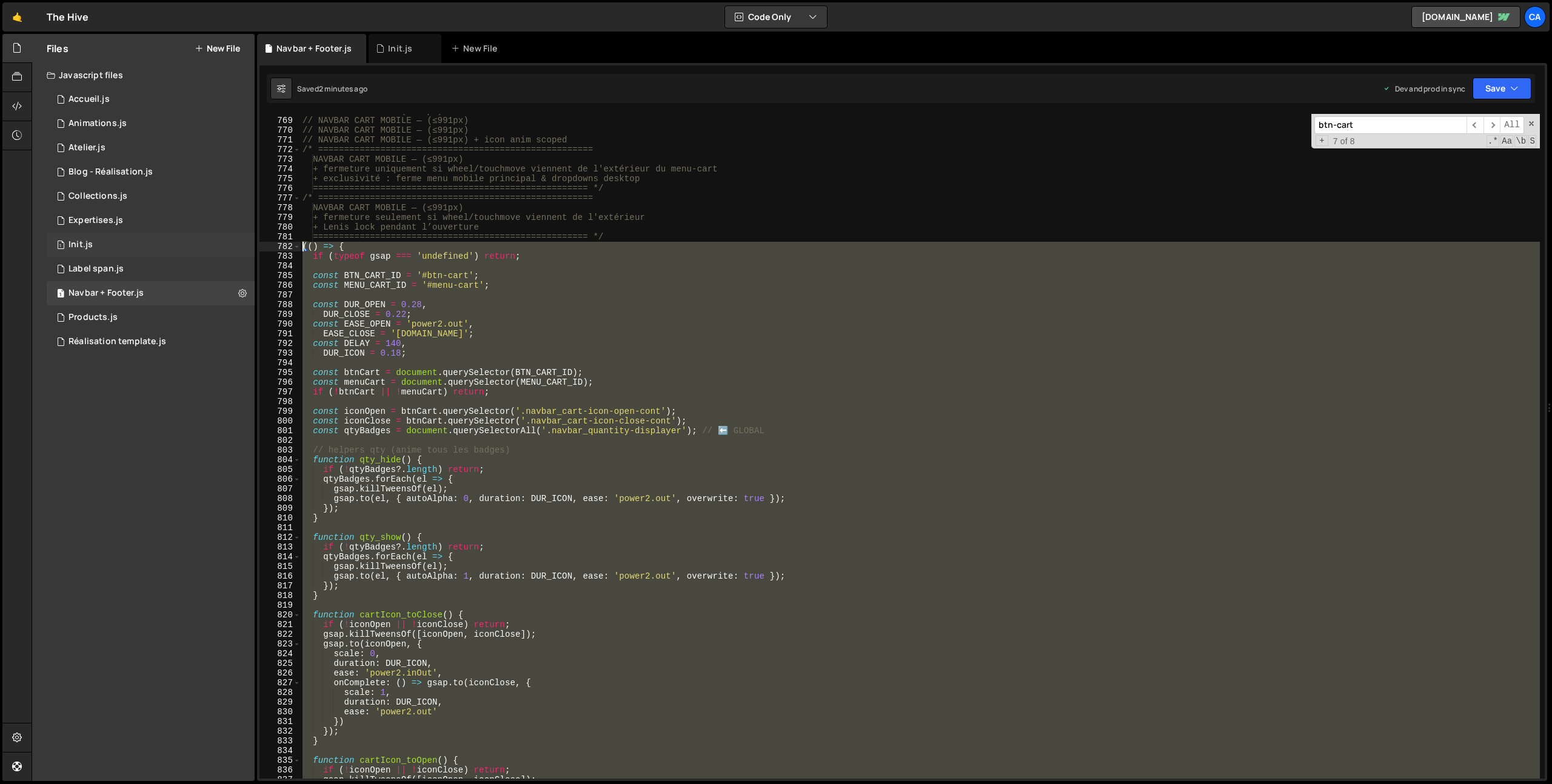
drag, startPoint x: 338, startPoint y: 542, endPoint x: 244, endPoint y: 249, distance: 307.7
click at [244, 249] on div "Files New File Javascript files 1 Accueil.js 0 1 Animations.js 0 1 Atelier.js 0…" at bounding box center [792, 408] width 1520 height 748
type textarea "(() => { if (typeof gsap === 'undefined') return;"
paste textarea
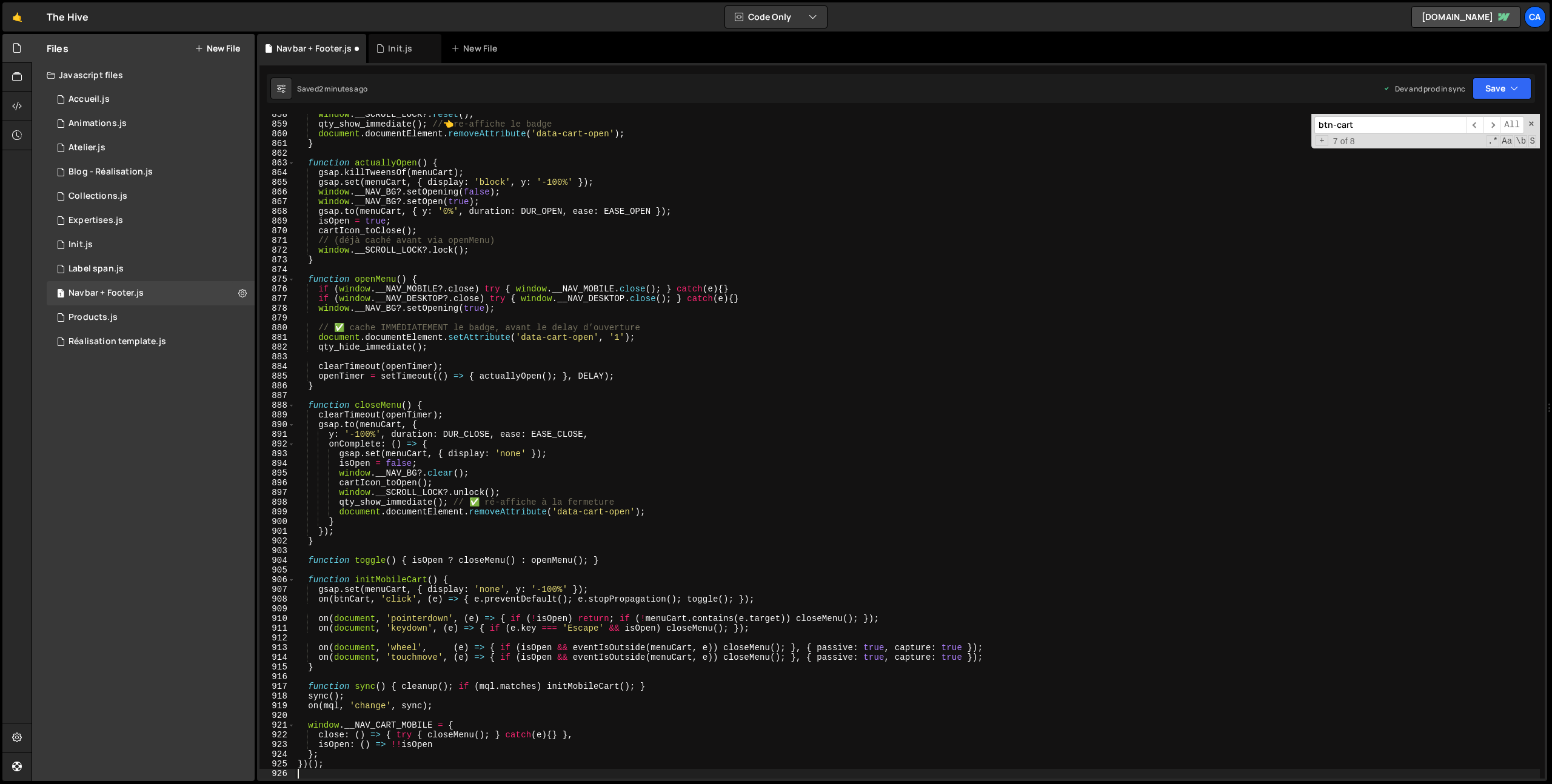
scroll to position [8314, 0]
click at [1487, 94] on button "Save" at bounding box center [1502, 88] width 58 height 22
click at [1429, 168] on div "2 minutes ago" at bounding box center [1443, 170] width 48 height 10
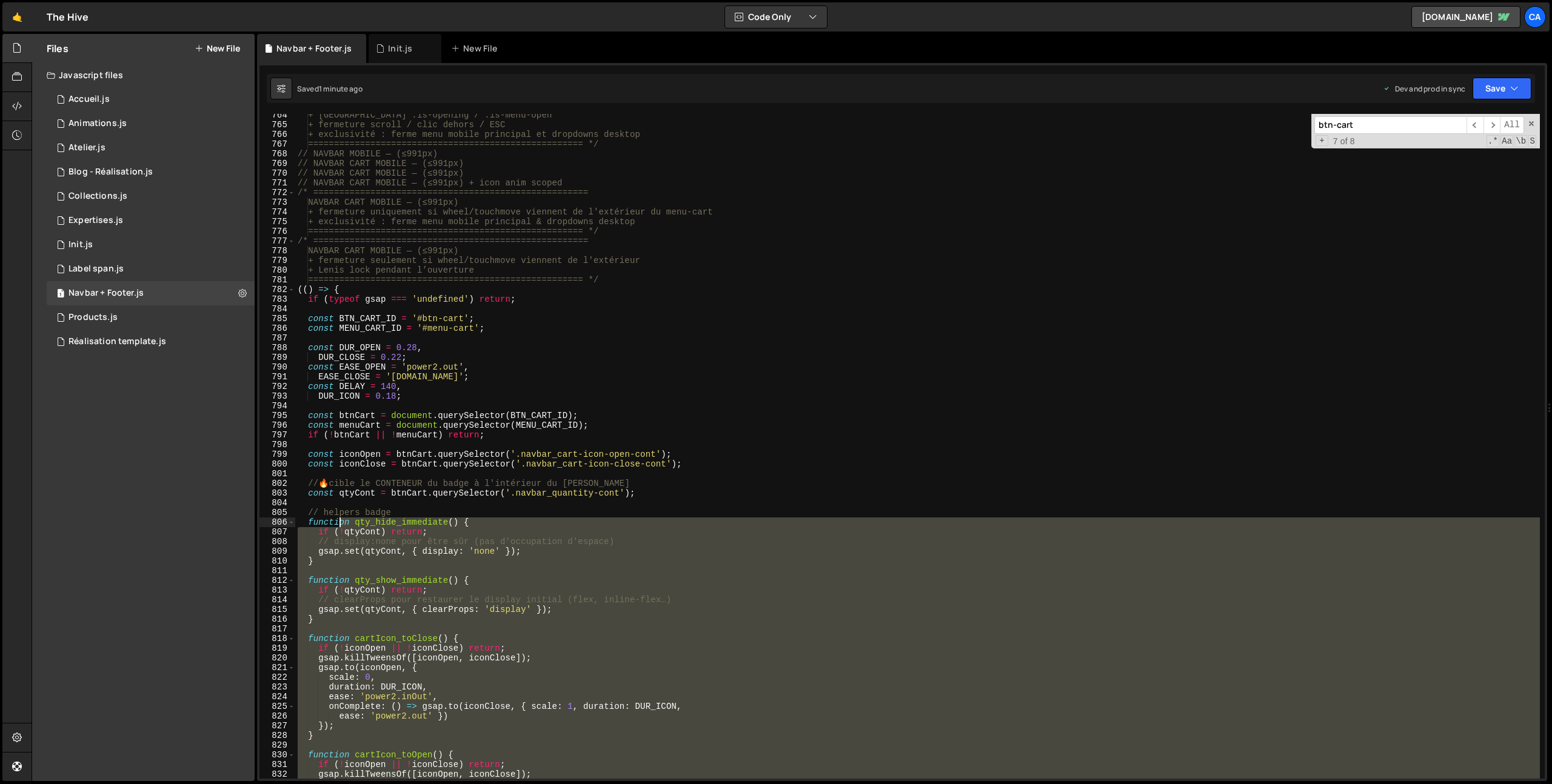
scroll to position [7312, 0]
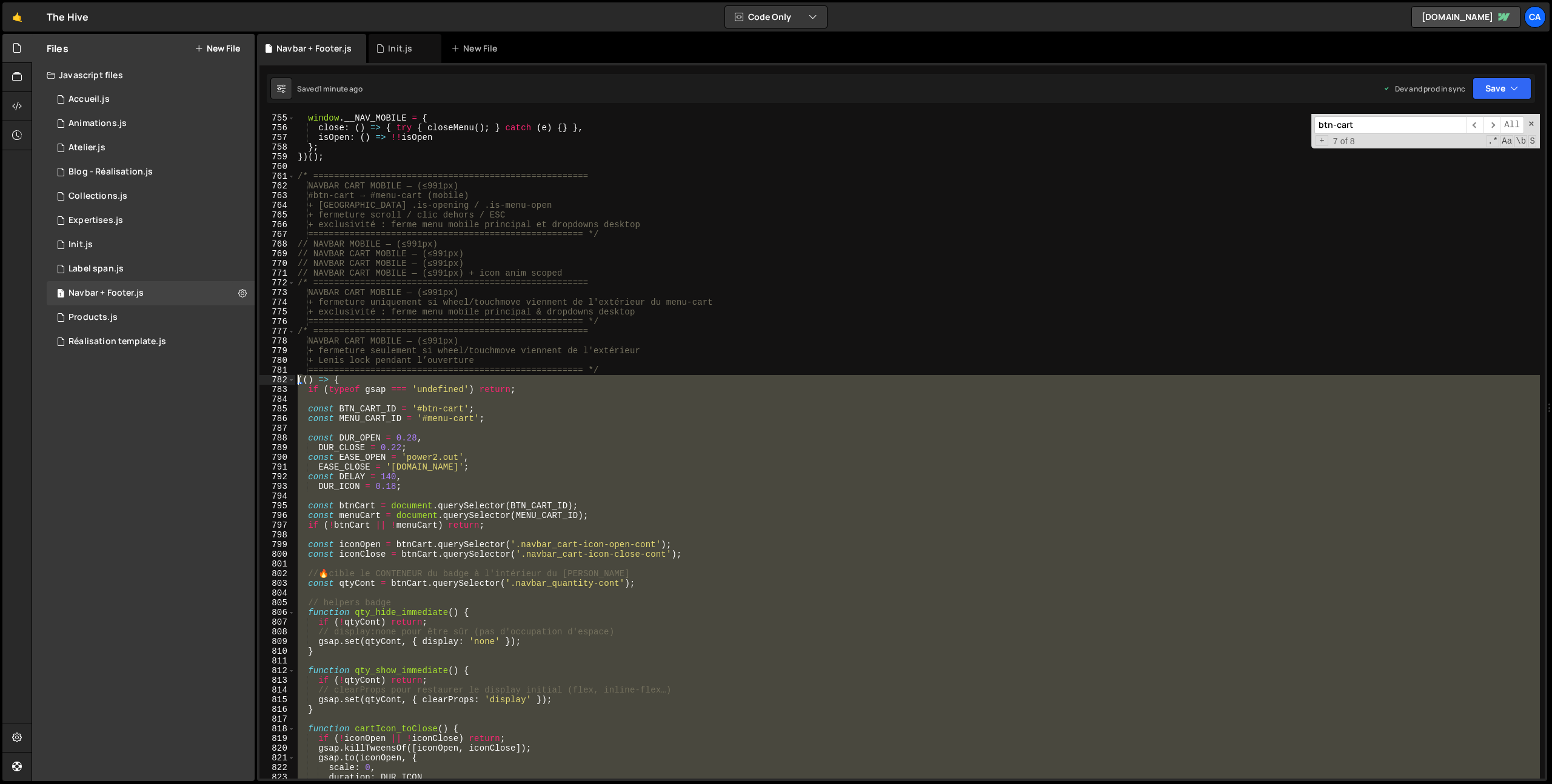
drag, startPoint x: 332, startPoint y: 626, endPoint x: 270, endPoint y: 380, distance: 253.7
click at [270, 380] on div "})(); 755 756 757 758 759 760 761 762 763 764 765 766 767 768 769 770 771 772 7…" at bounding box center [902, 446] width 1285 height 665
type textarea "(() => { if (typeof gsap === 'undefined') return;"
paste textarea
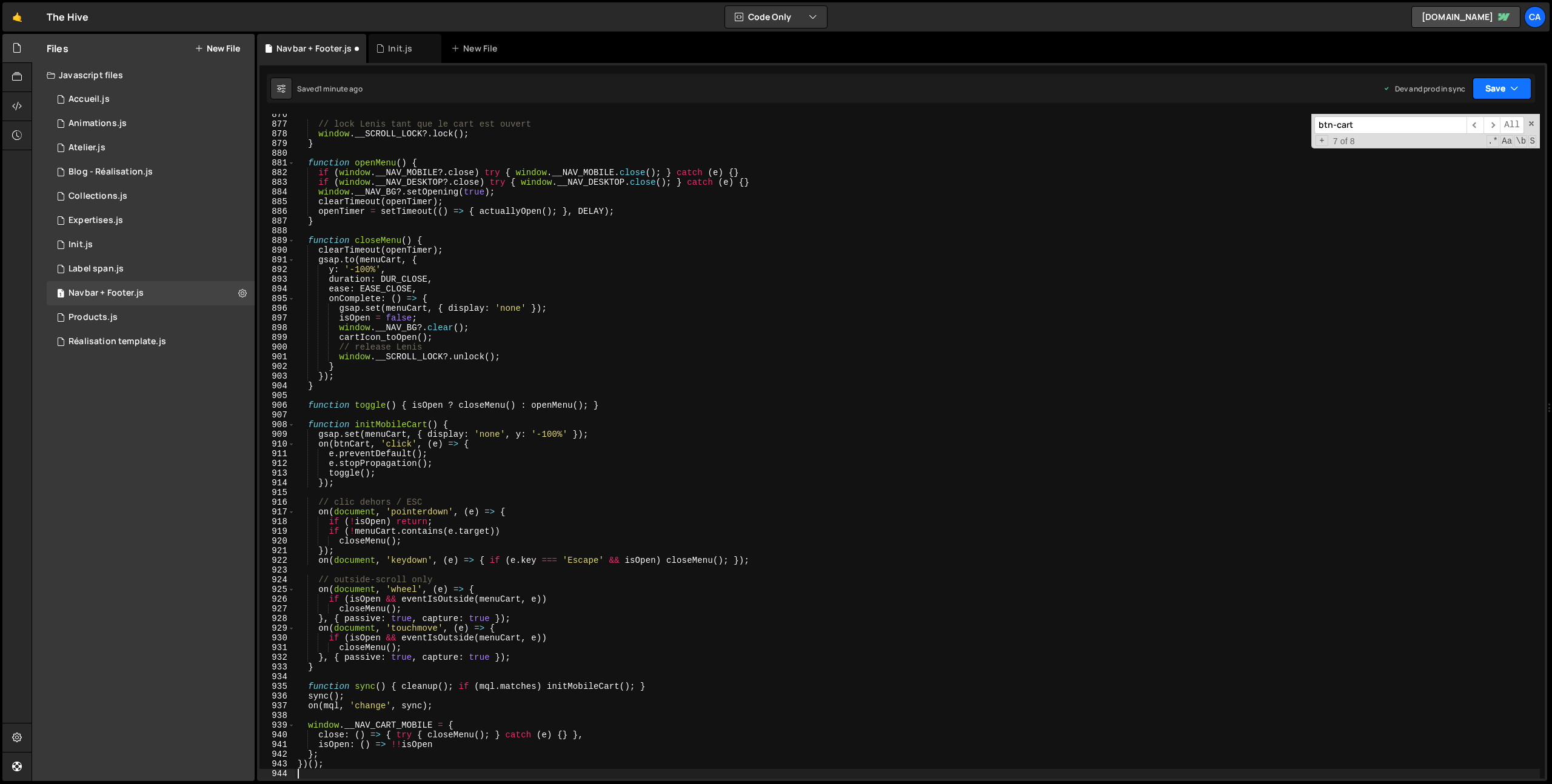
drag, startPoint x: 1509, startPoint y: 89, endPoint x: 1502, endPoint y: 105, distance: 17.5
click at [1509, 89] on button "Save" at bounding box center [1502, 88] width 58 height 22
click at [1429, 168] on div "1 minute ago" at bounding box center [1440, 170] width 43 height 10
click at [358, 52] on icon at bounding box center [357, 48] width 8 height 13
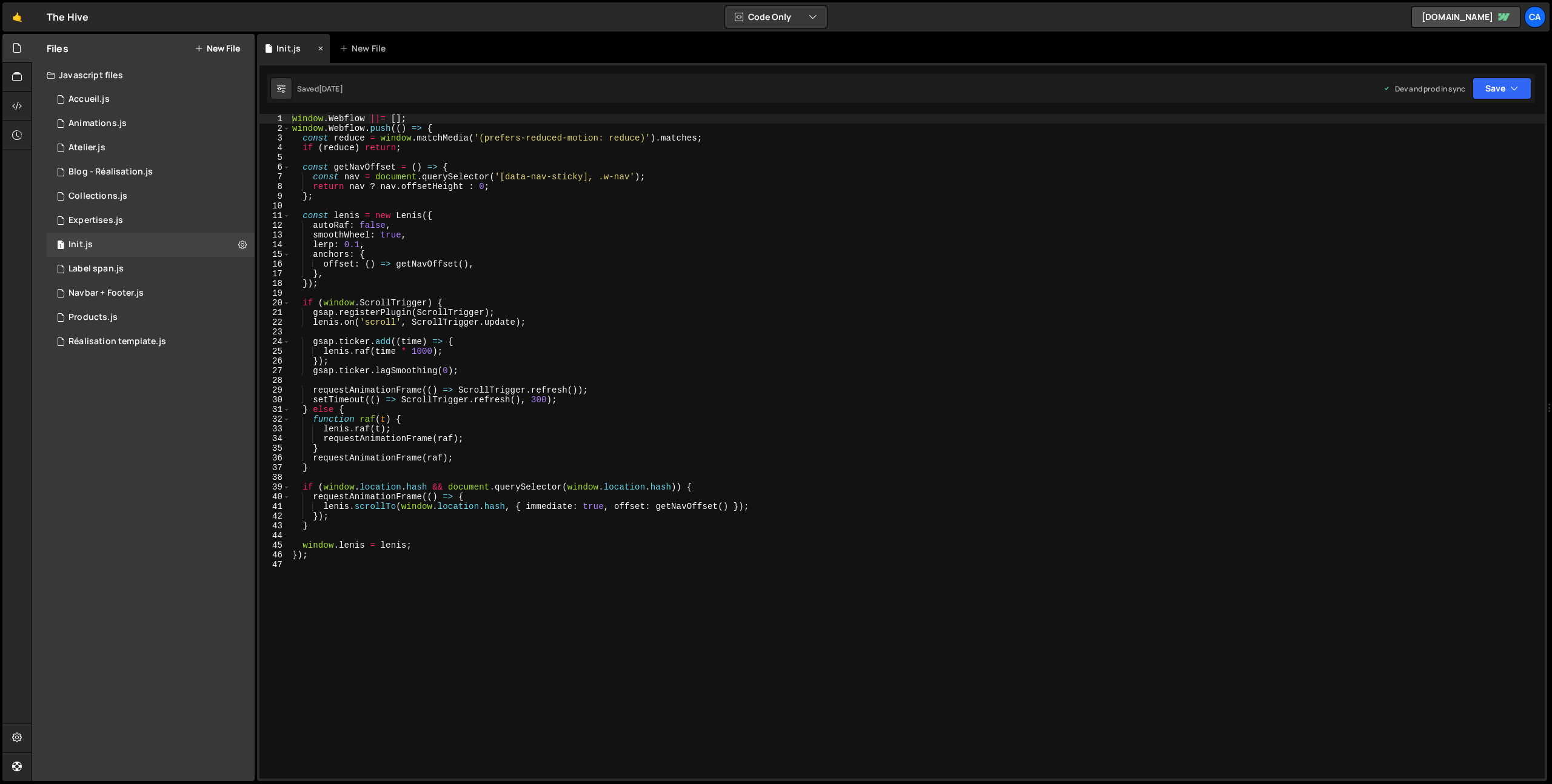
click at [320, 48] on icon at bounding box center [320, 48] width 8 height 13
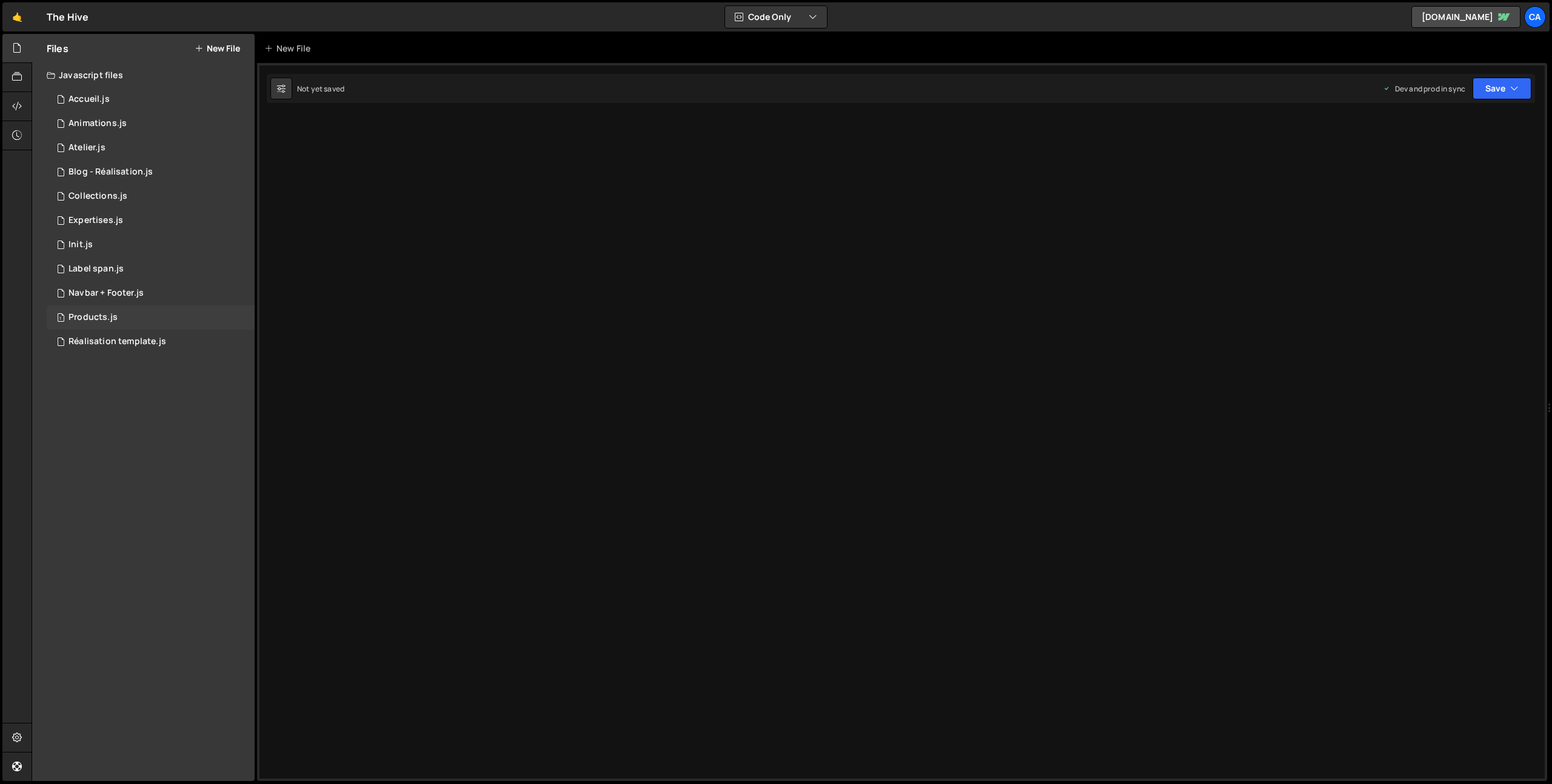
click at [135, 316] on div "1 Products.js 0" at bounding box center [150, 317] width 208 height 24
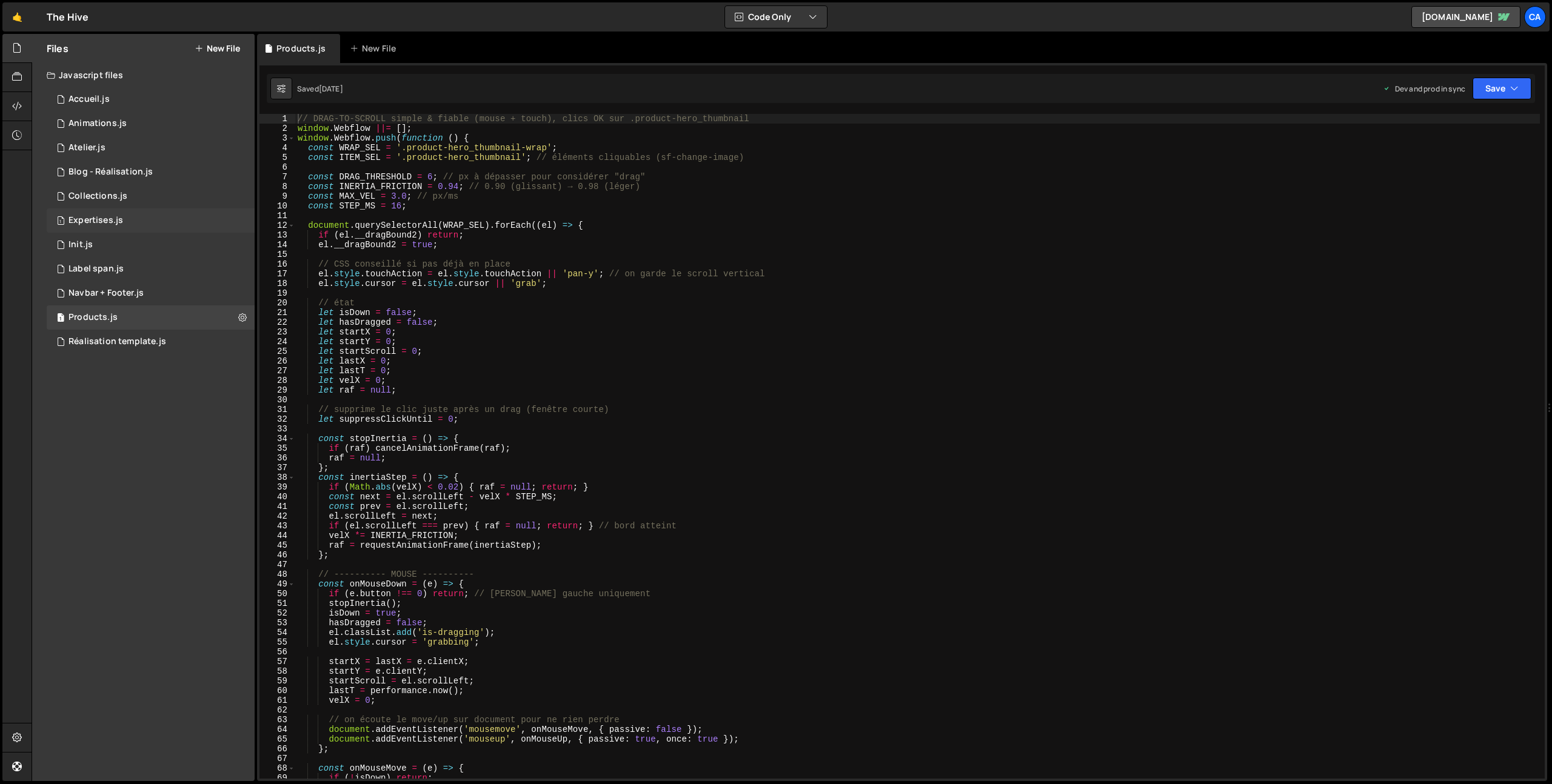
click at [165, 218] on div "1 Expertises.js 0" at bounding box center [150, 220] width 208 height 24
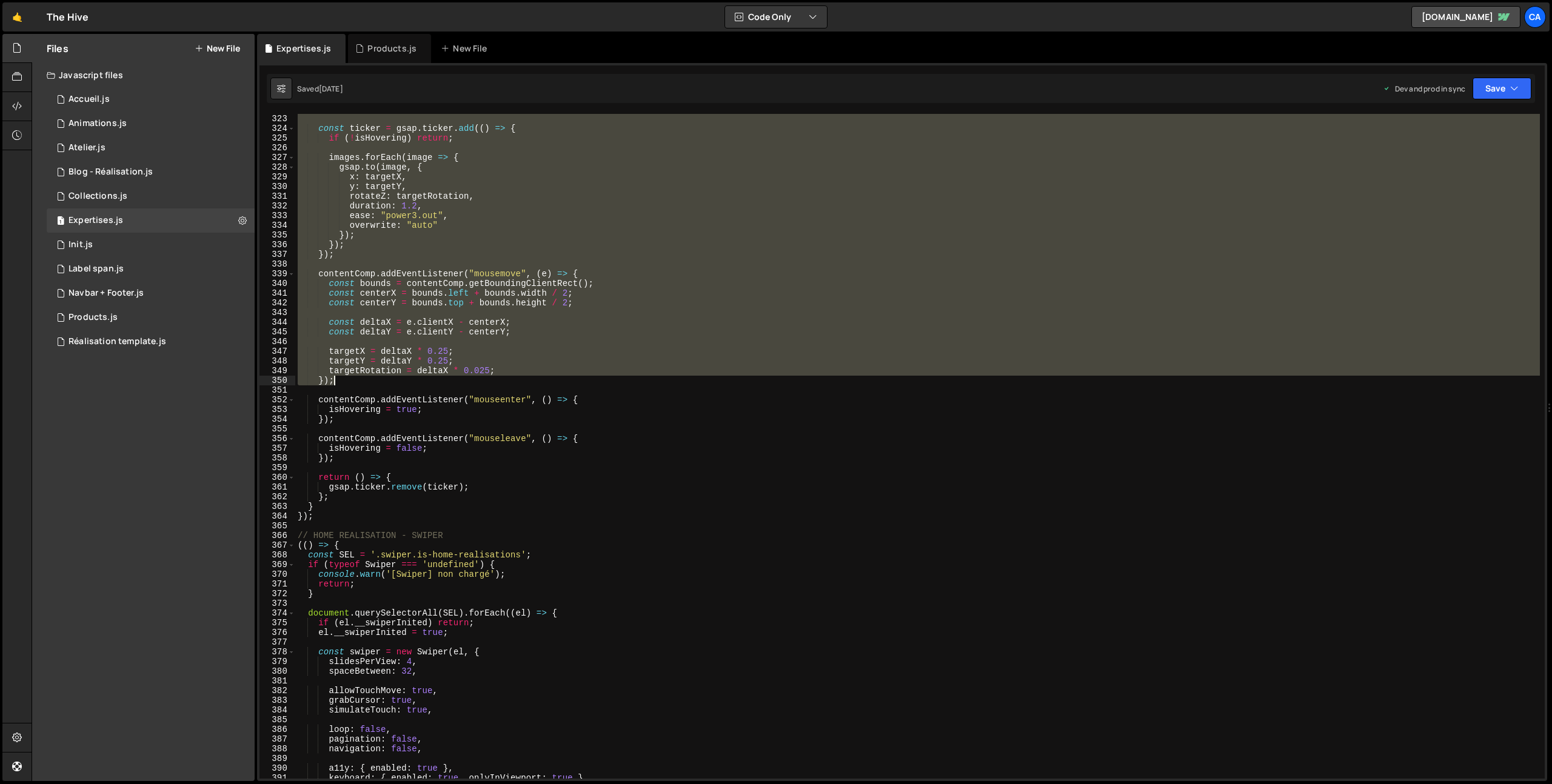
scroll to position [3144, 0]
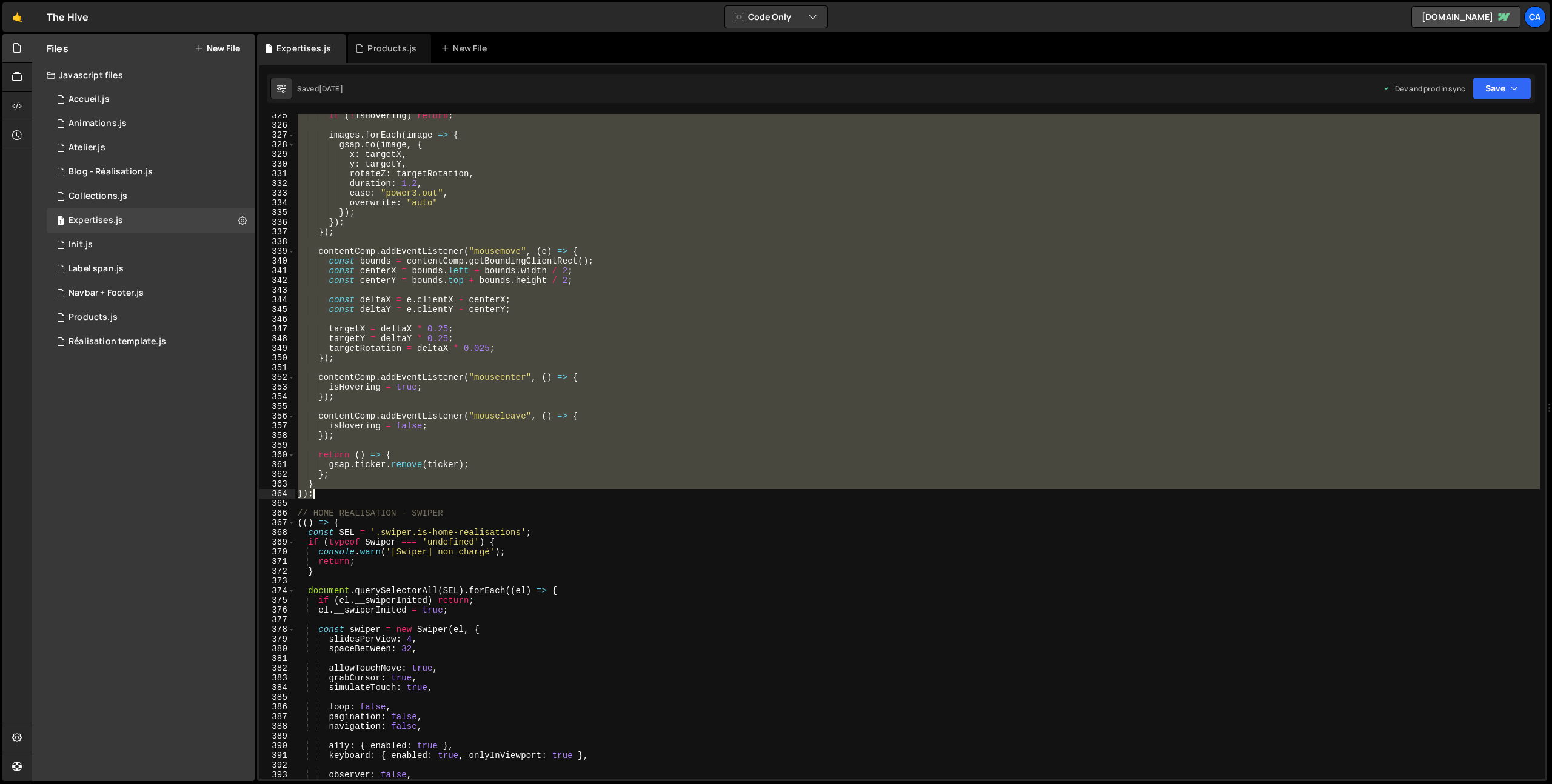
drag, startPoint x: 296, startPoint y: 119, endPoint x: 362, endPoint y: 493, distance: 379.8
click at [362, 493] on div "if ( ! isHovering ) return ; images . forEach ( image => { gsap . to ( image , …" at bounding box center [918, 453] width 1245 height 684
type textarea "} });"
click at [391, 43] on div "Products.js" at bounding box center [391, 48] width 49 height 13
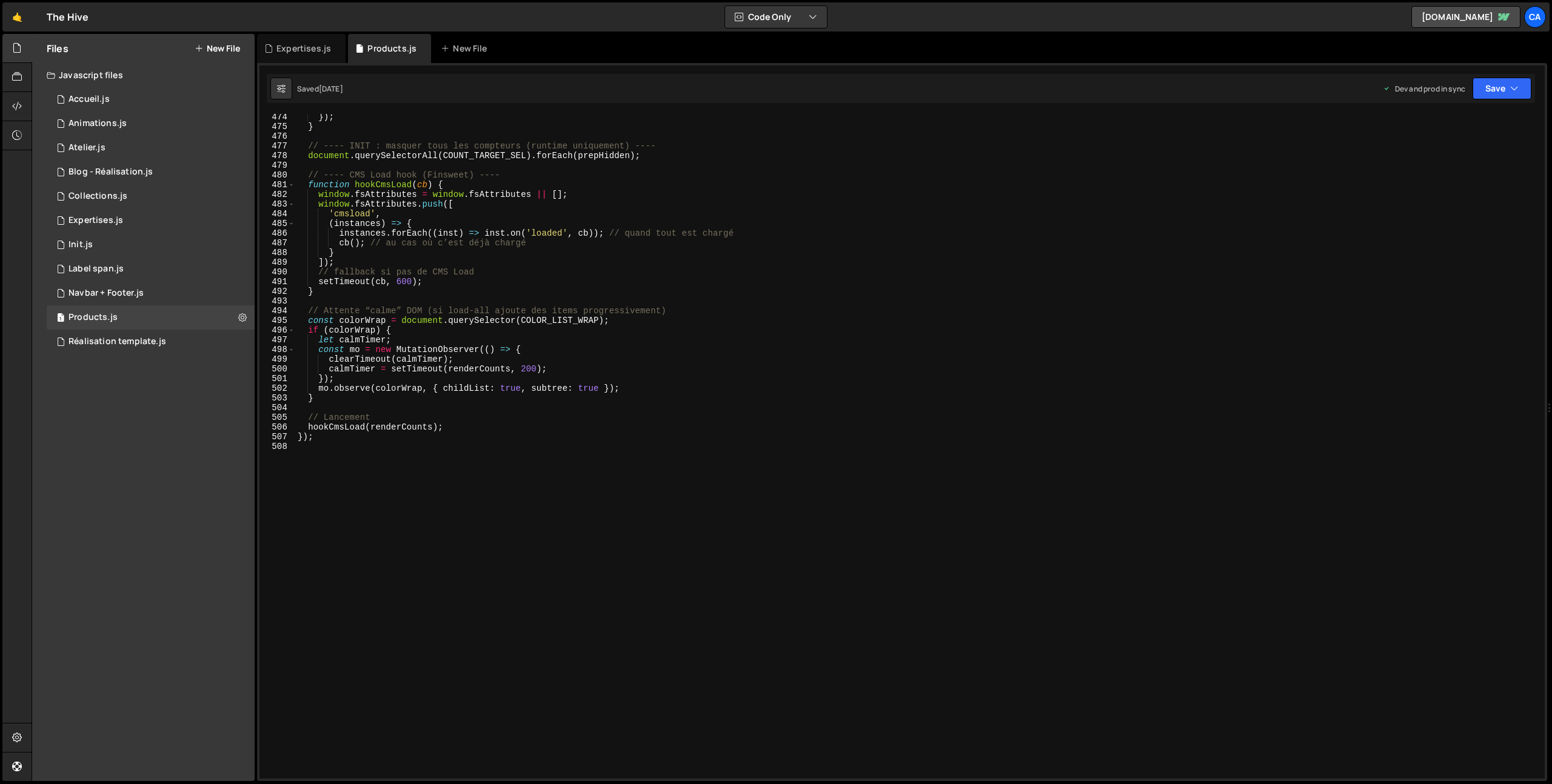
scroll to position [4589, 0]
click at [420, 564] on div "}) ; } // ---- INIT : masquer tous les compteurs (runtime uniquement) ---- docu…" at bounding box center [918, 454] width 1245 height 684
paste textarea "});"
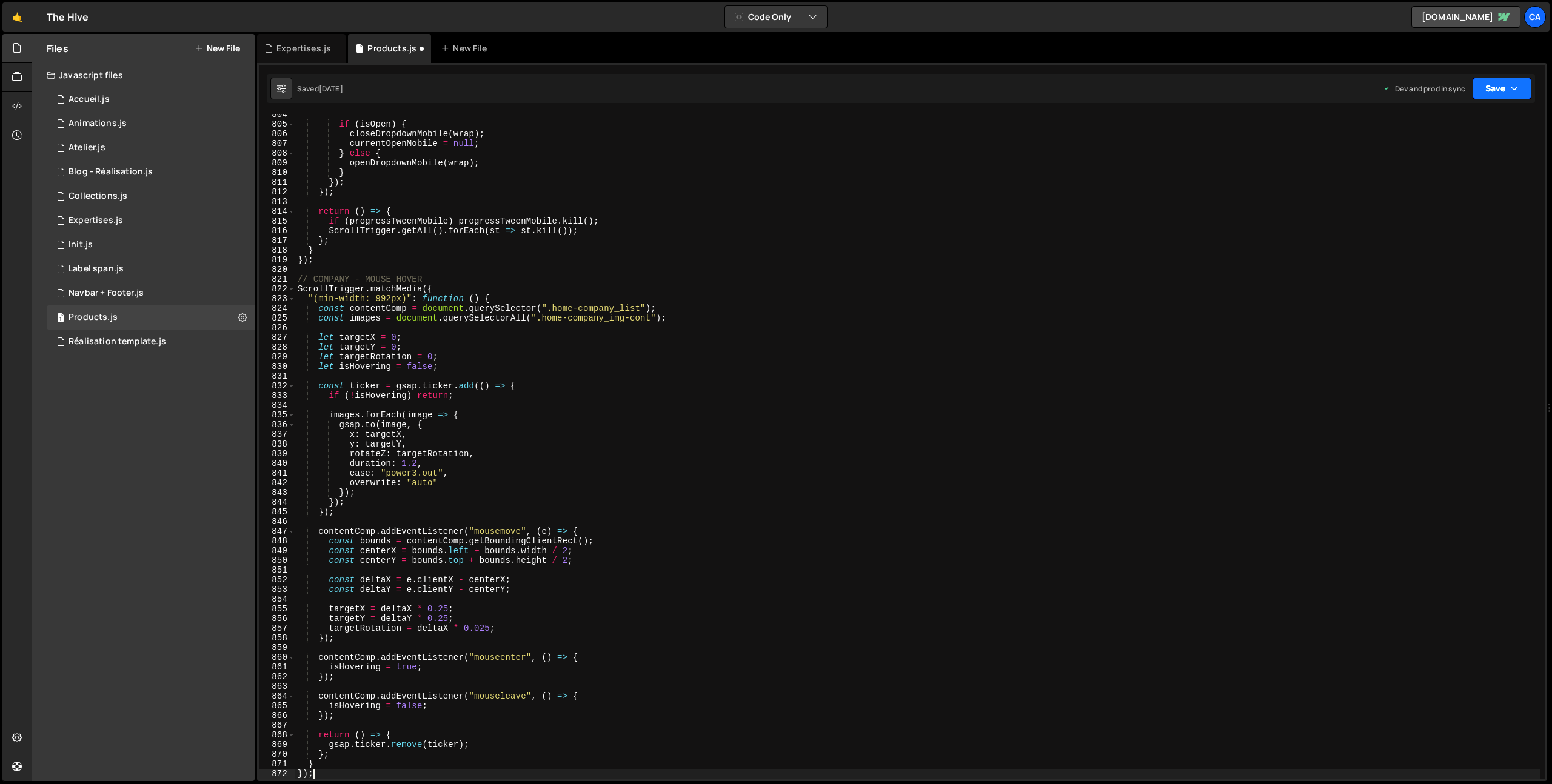
type textarea "});"
click at [1505, 93] on button "Save" at bounding box center [1502, 88] width 58 height 22
click at [1451, 163] on div "Save to Production S" at bounding box center [1461, 158] width 126 height 13
click at [128, 101] on div "1 Accueil.js 0" at bounding box center [150, 99] width 208 height 24
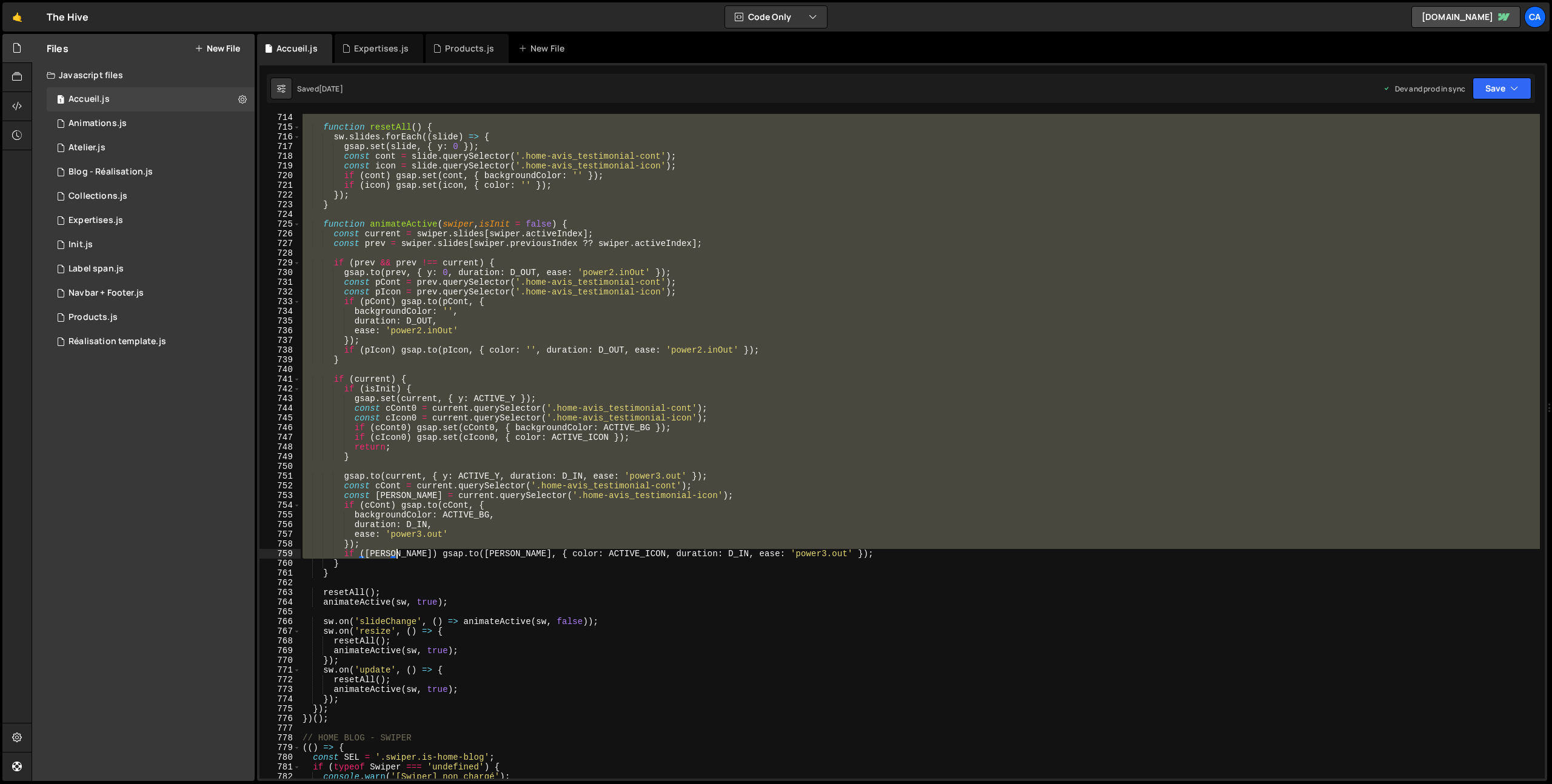
scroll to position [6934, 0]
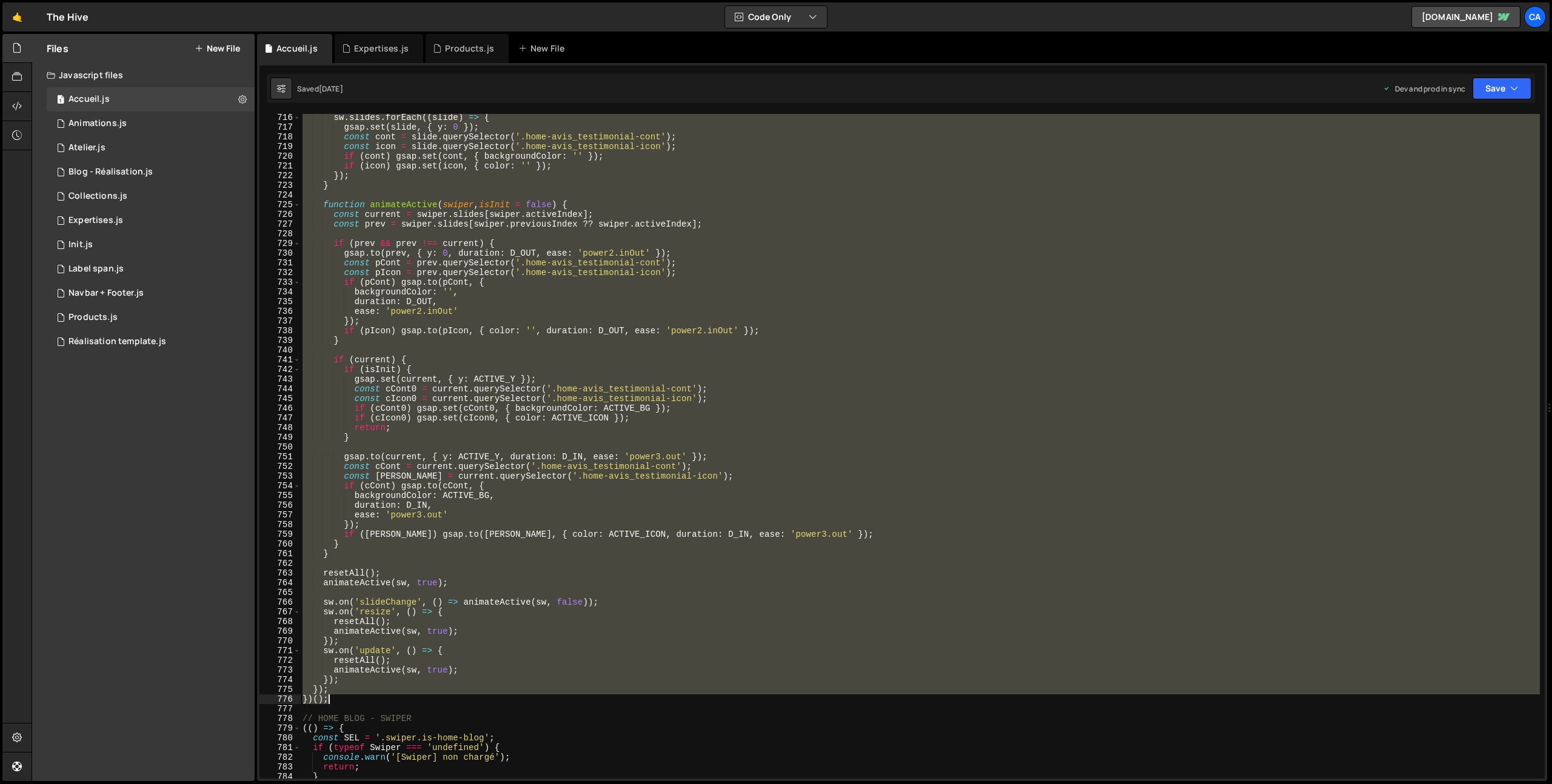
drag, startPoint x: 303, startPoint y: 485, endPoint x: 345, endPoint y: 699, distance: 218.1
click at [345, 699] on div "sw . slides . forEach (( slide ) => { gsap . set ( slide , { y : 0 }) ; const c…" at bounding box center [920, 455] width 1240 height 684
type textarea "}); })();"
click at [448, 52] on div "Products.js" at bounding box center [469, 48] width 49 height 13
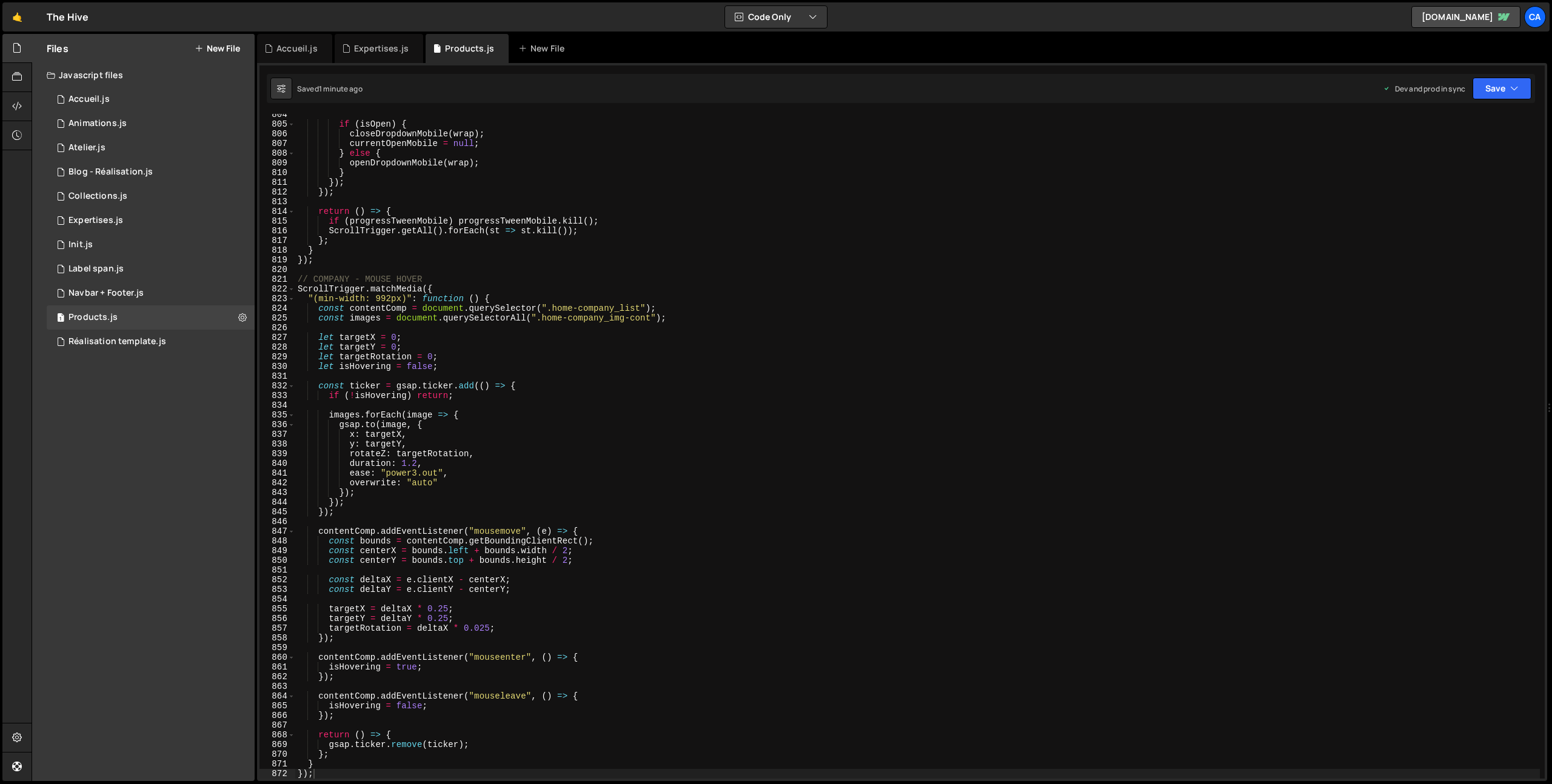
scroll to position [8128, 0]
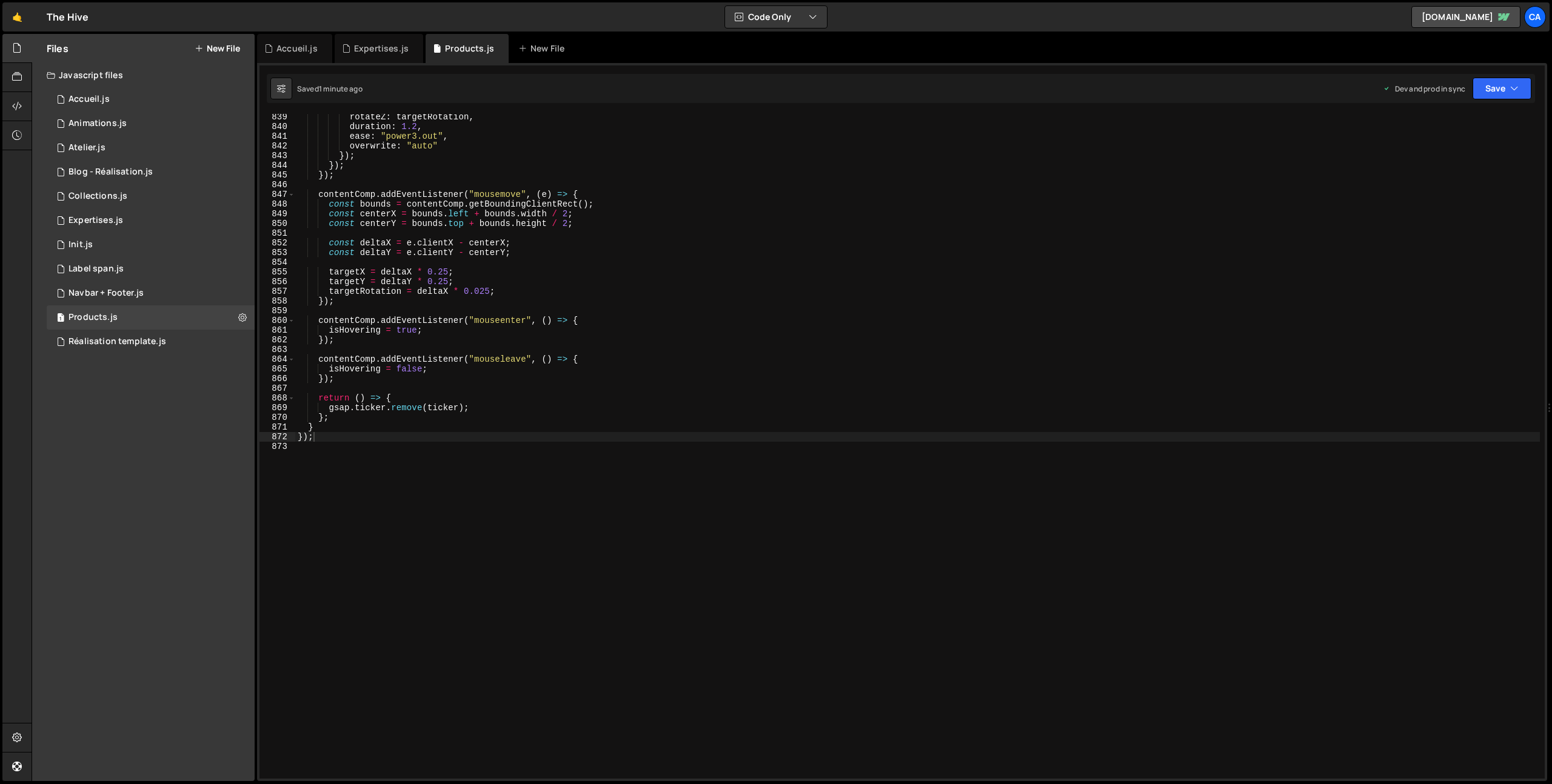
click at [335, 513] on div "rotateZ : targetRotation , duration : 1.2 , ease : "power3.out" , overwrite : "…" at bounding box center [918, 454] width 1245 height 684
paste textarea "})();"
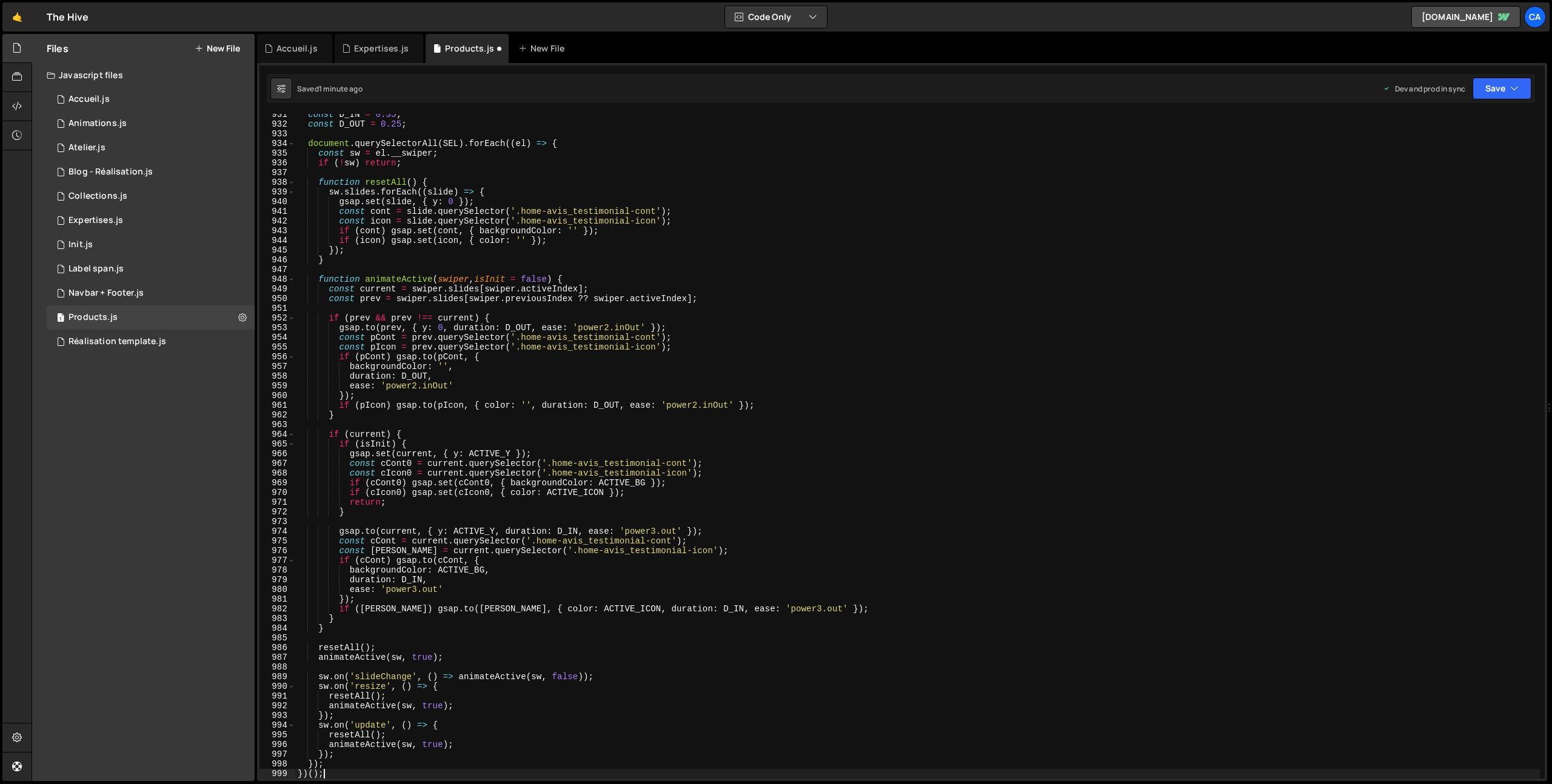
scroll to position [9022, 0]
click at [1504, 85] on button "Save" at bounding box center [1502, 88] width 58 height 22
click at [1447, 165] on div "1 minute ago" at bounding box center [1440, 170] width 43 height 10
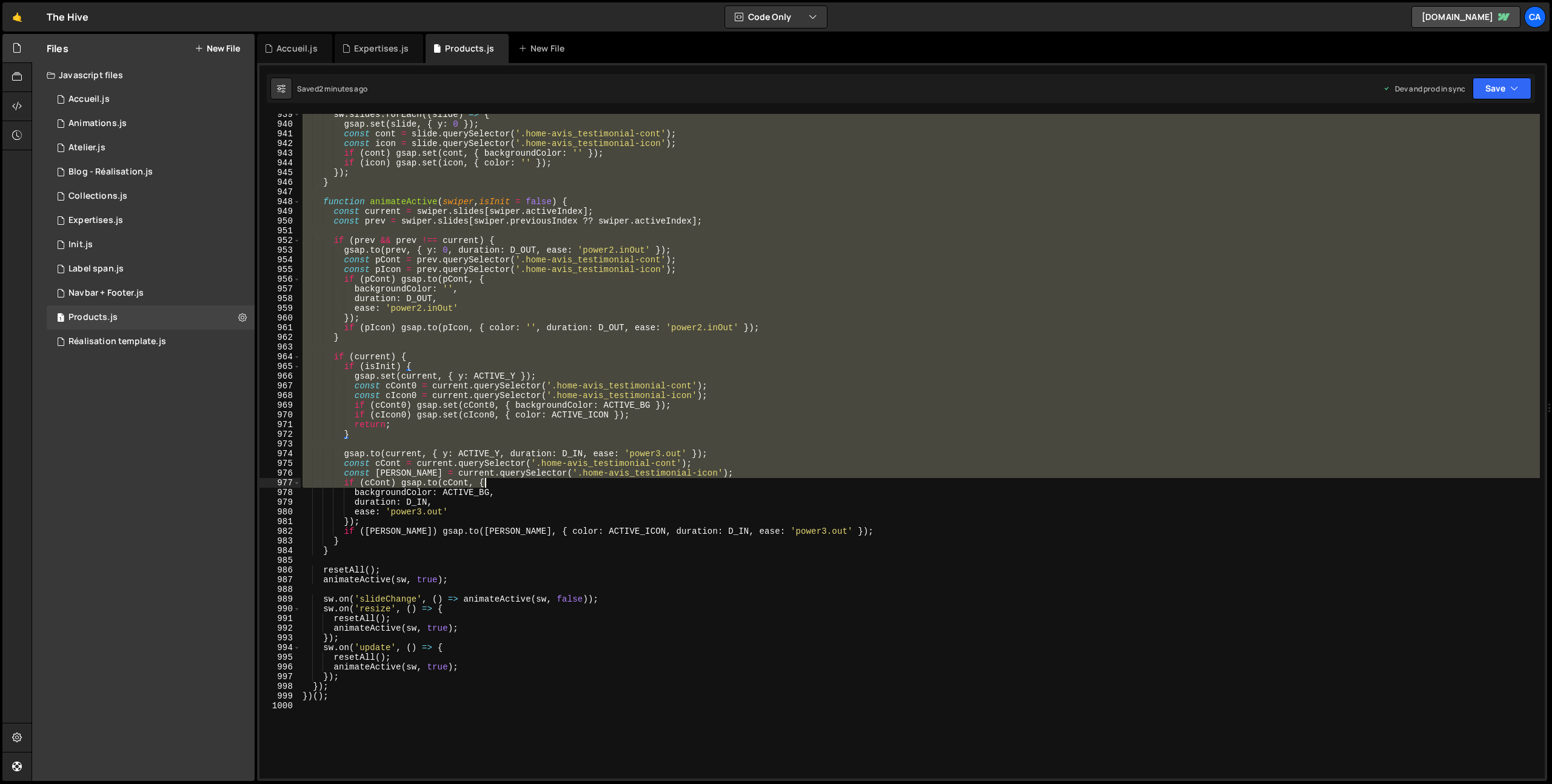
scroll to position [9168, 0]
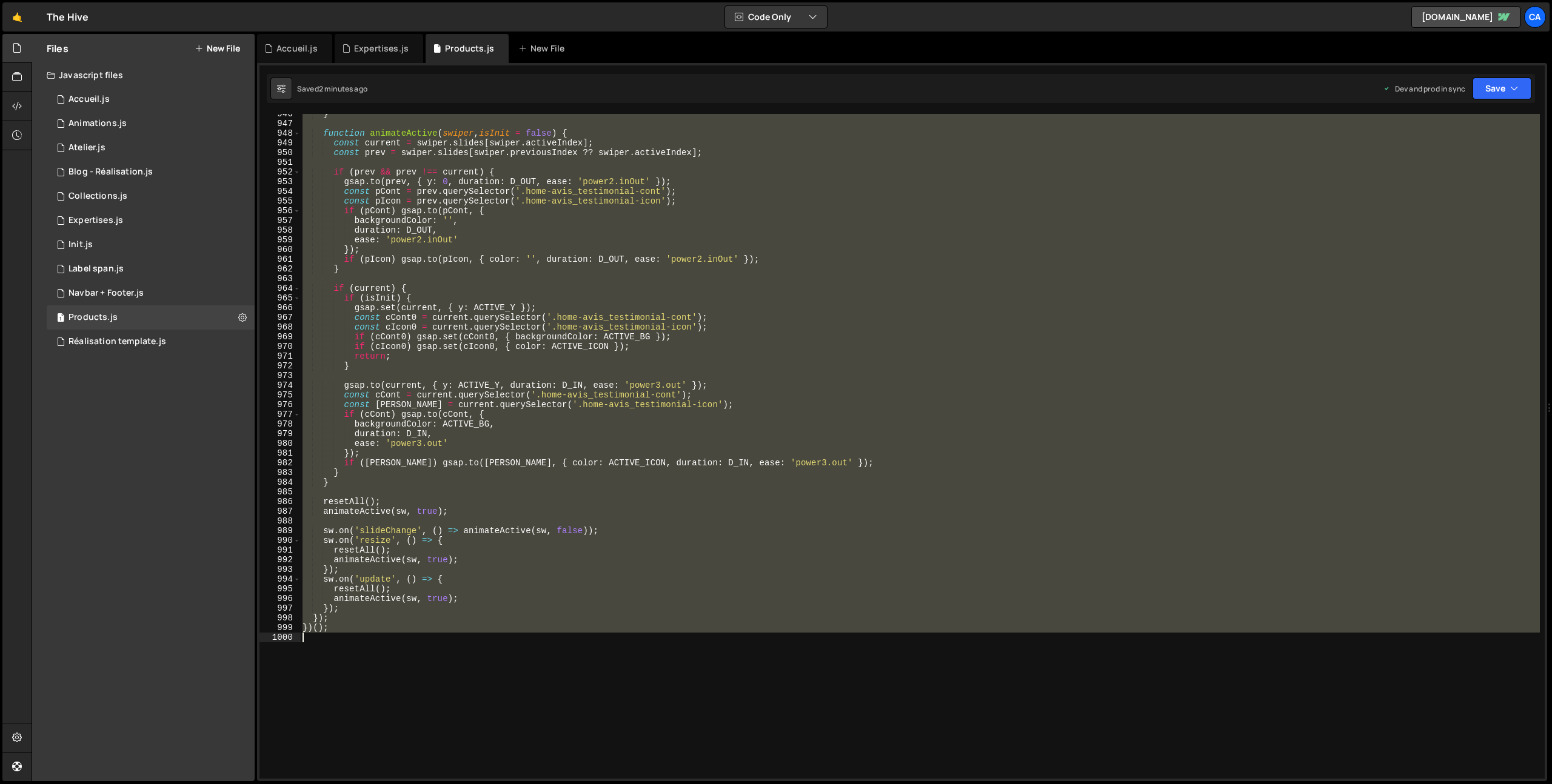
drag, startPoint x: 303, startPoint y: 416, endPoint x: 485, endPoint y: 639, distance: 287.8
click at [485, 639] on div "} function animateActive ( swiper , isInit = false ) { const current = swiper .…" at bounding box center [920, 451] width 1240 height 684
type textarea "})();"
click at [1509, 88] on button "Save" at bounding box center [1502, 88] width 58 height 22
click at [1436, 165] on div "2 minutes ago" at bounding box center [1443, 170] width 48 height 10
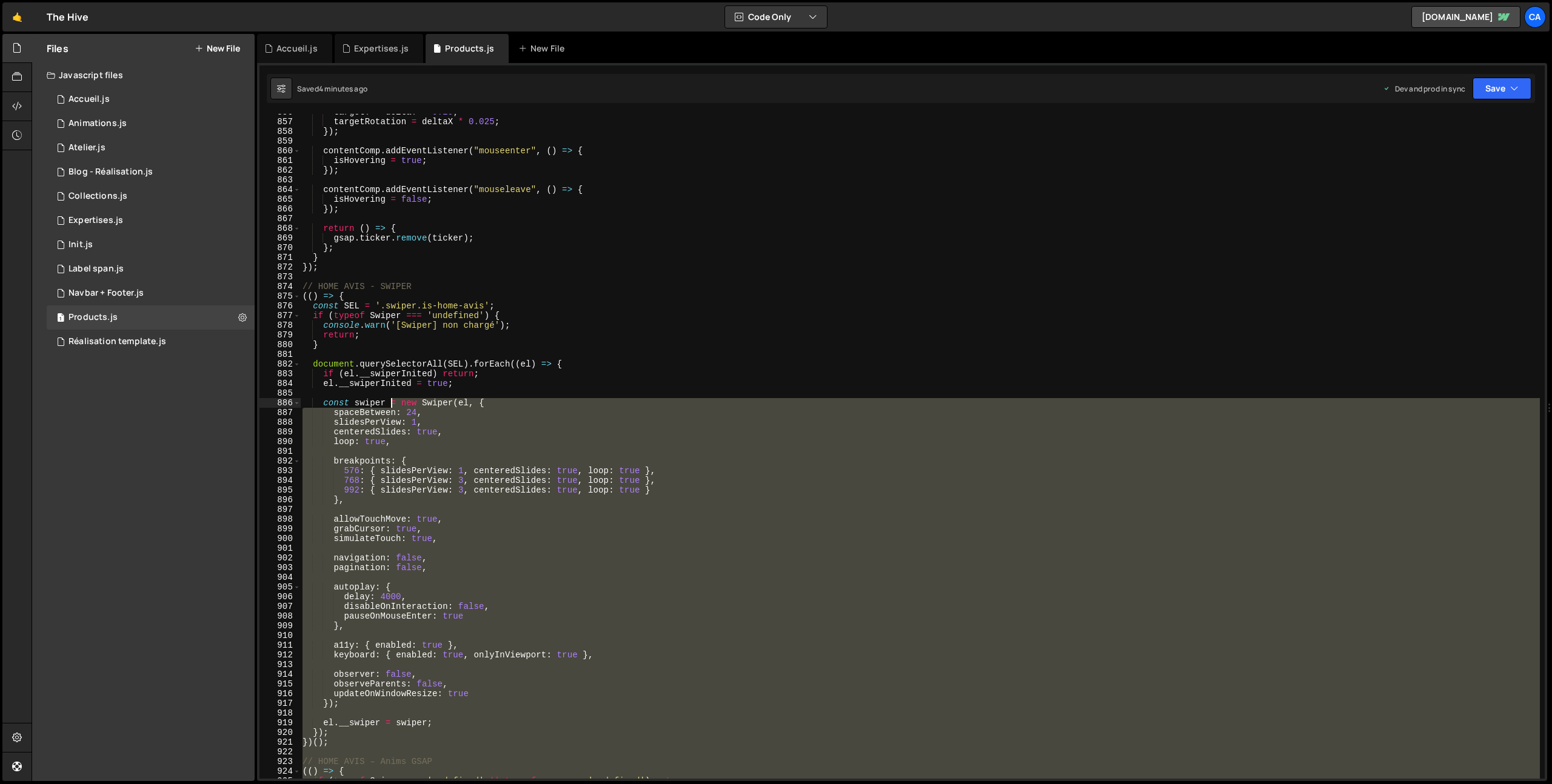
scroll to position [8288, 0]
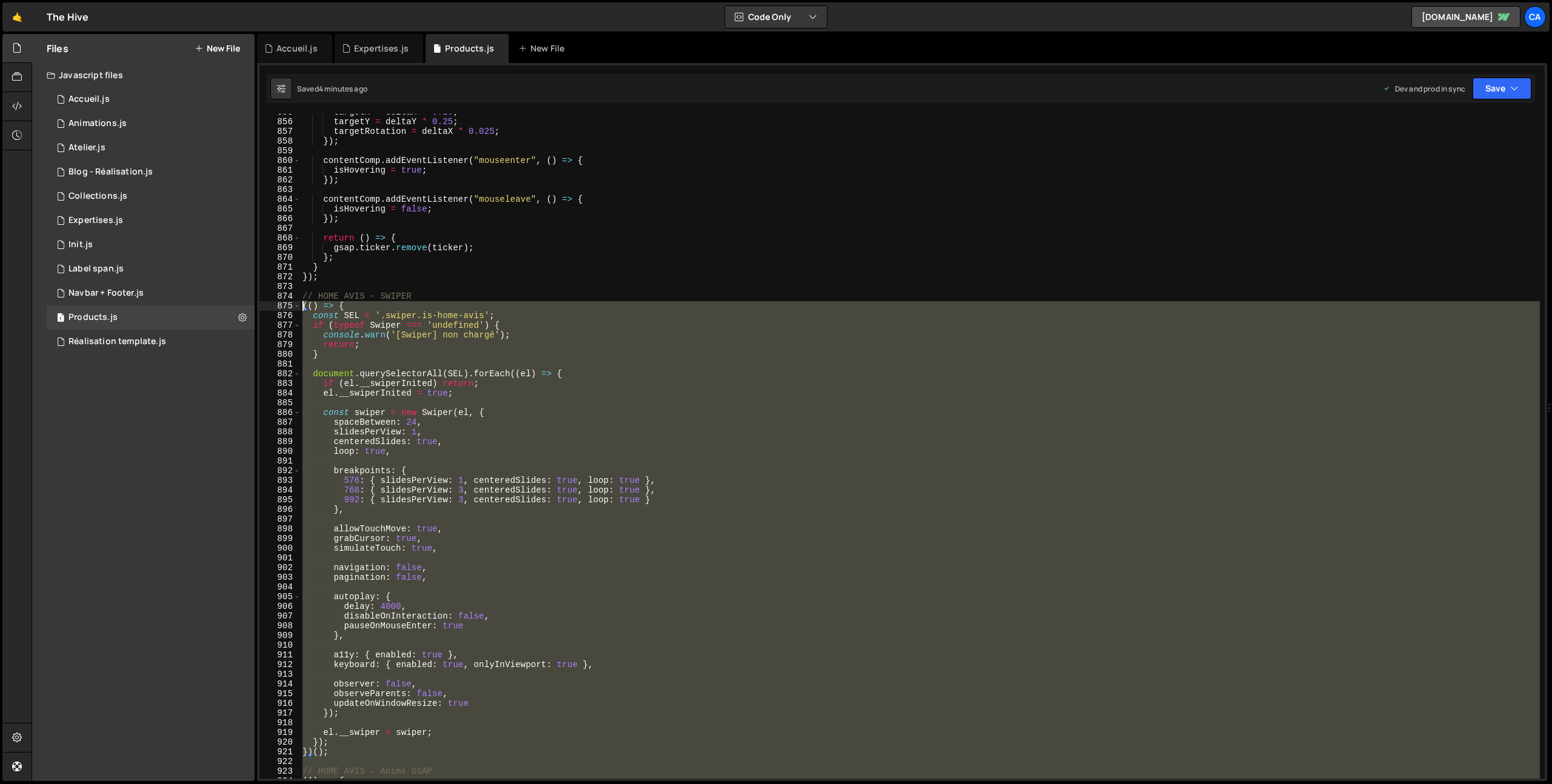
drag, startPoint x: 376, startPoint y: 488, endPoint x: 267, endPoint y: 309, distance: 209.6
click at [267, 309] on div "855 856 857 858 859 860 861 862 863 864 865 866 867 868 869 870 871 872 873 874…" at bounding box center [902, 446] width 1285 height 665
type textarea "(() => { const SEL = '.swiper.is-home-avis';"
paste textarea
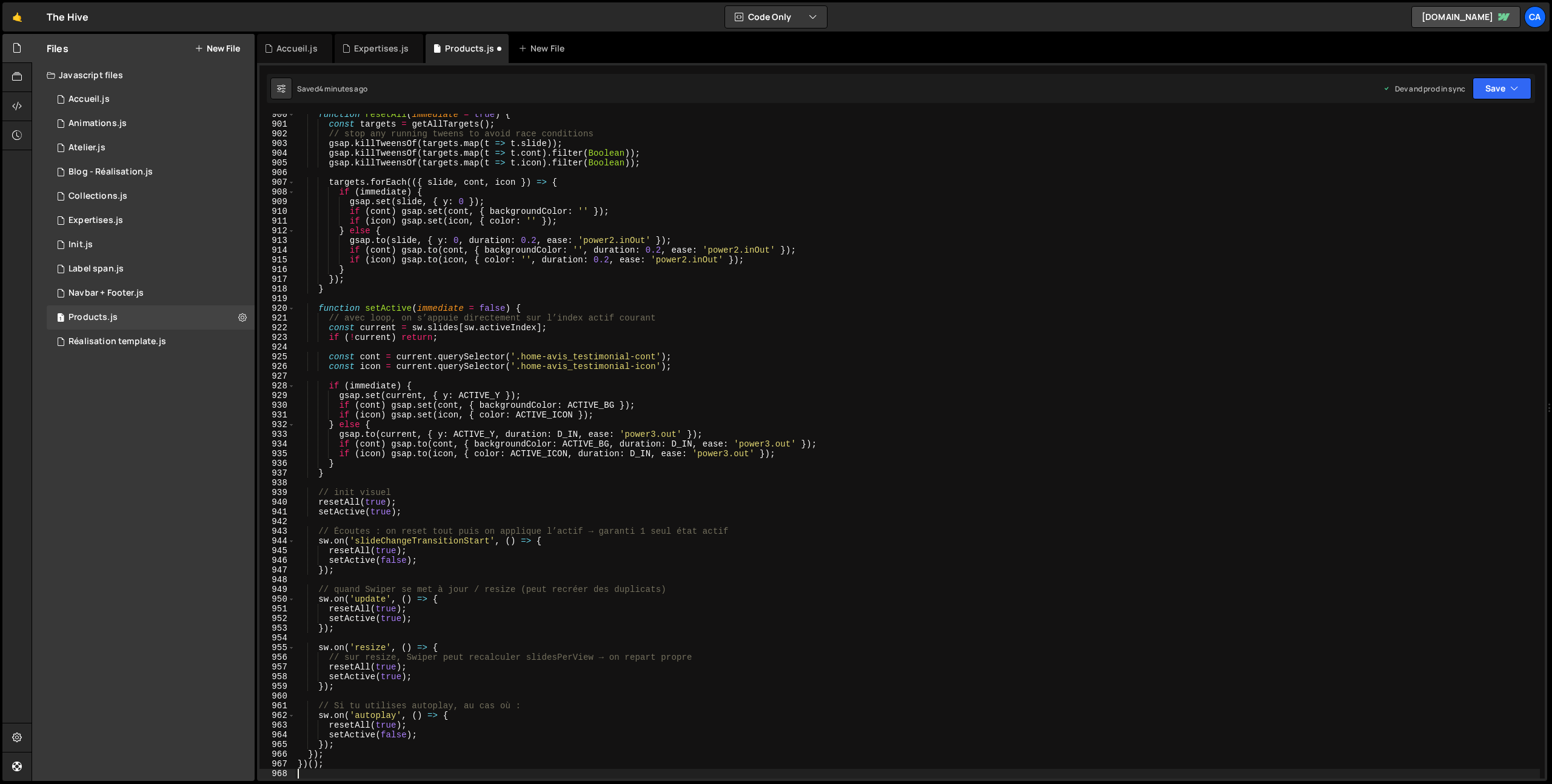
scroll to position [8722, 0]
click at [1503, 94] on button "Save" at bounding box center [1502, 88] width 58 height 22
click at [1433, 167] on div "1 minute ago" at bounding box center [1440, 170] width 43 height 10
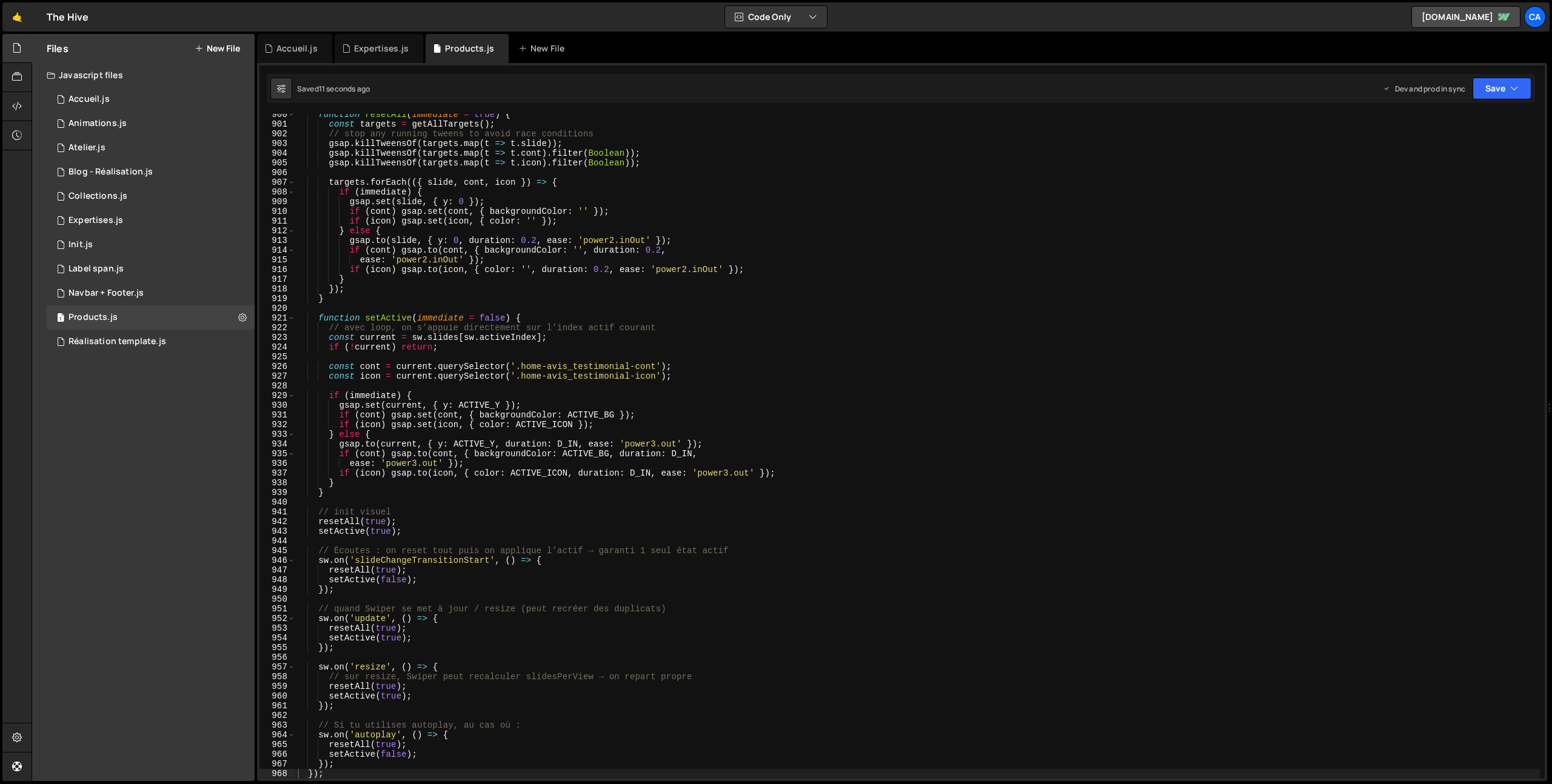
click at [556, 344] on div "function resetAll ( immediate = true ) { const targets = getAllTargets ( ) ; //…" at bounding box center [918, 452] width 1245 height 684
type textarea "})();"
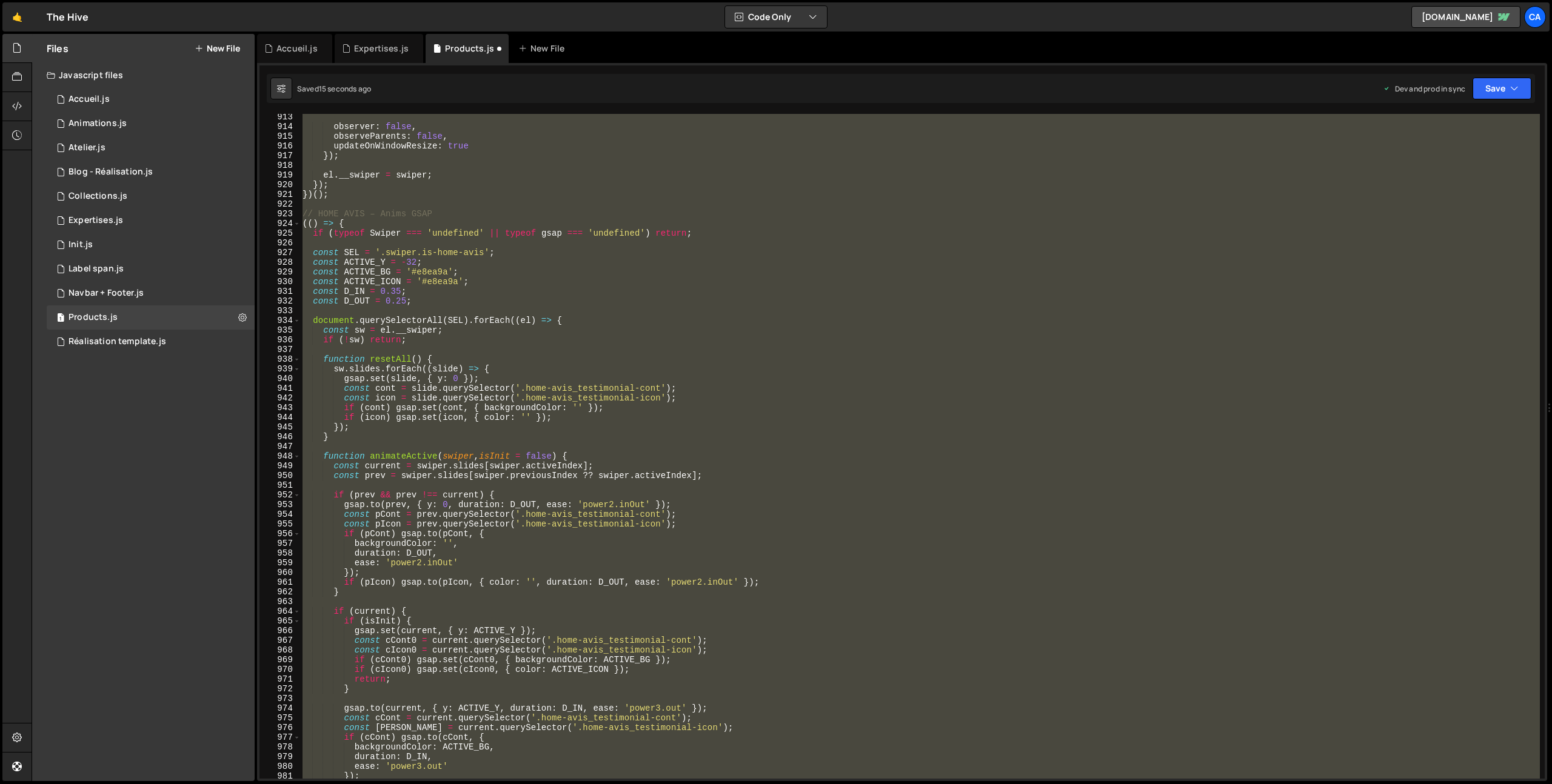
scroll to position [8845, 0]
click at [1495, 88] on button "Save" at bounding box center [1502, 88] width 58 height 22
click at [1430, 163] on div "Saved 14 seconds ago" at bounding box center [1461, 170] width 126 height 14
